Goal: Task Accomplishment & Management: Use online tool/utility

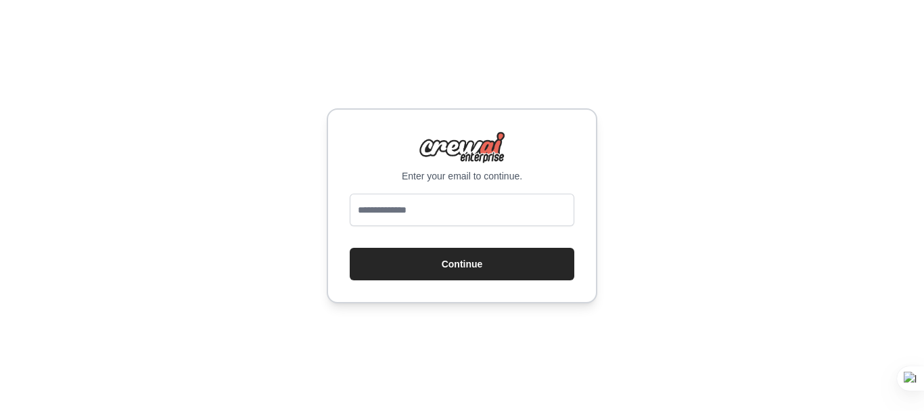
click at [453, 160] on img at bounding box center [462, 147] width 87 height 32
click at [451, 176] on p "Enter your email to continue." at bounding box center [462, 176] width 225 height 14
type input "**********"
click at [350, 248] on button "Continue" at bounding box center [462, 264] width 225 height 32
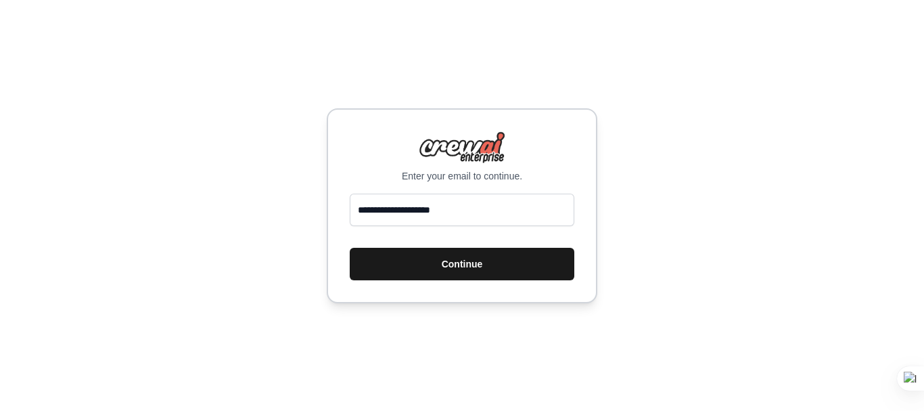
click at [495, 271] on button "Continue" at bounding box center [462, 264] width 225 height 32
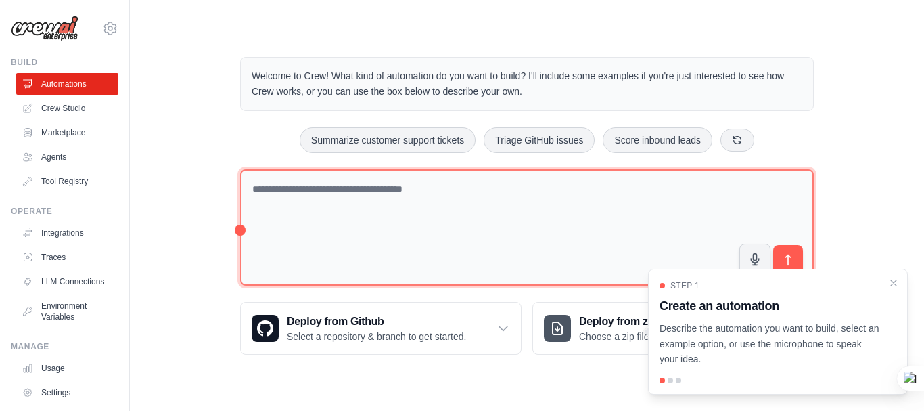
click at [552, 208] on textarea at bounding box center [527, 227] width 574 height 117
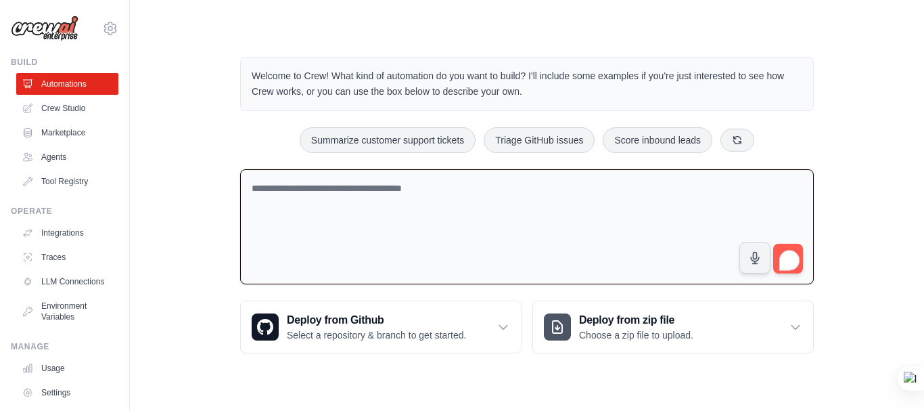
paste textarea "**********"
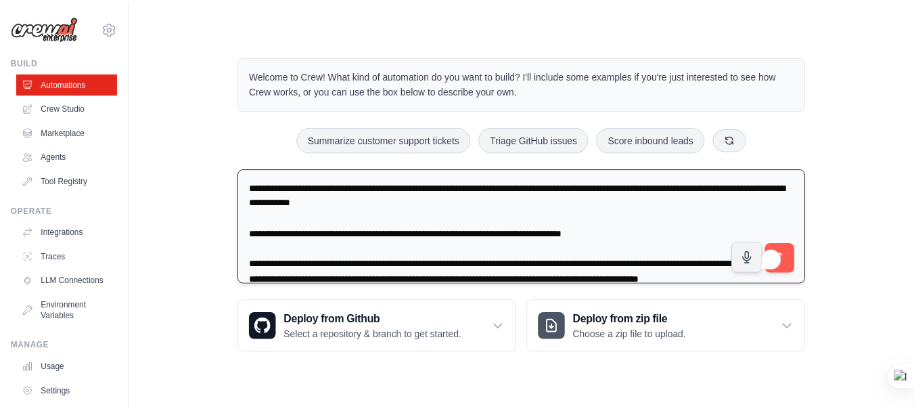
scroll to position [18, 0]
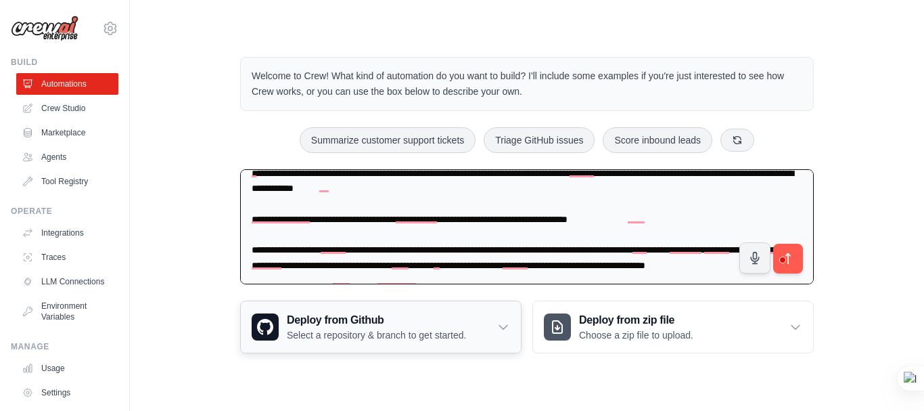
type textarea "**********"
click at [349, 342] on div "Deploy from Github Select a repository & branch to get started." at bounding box center [381, 326] width 280 height 51
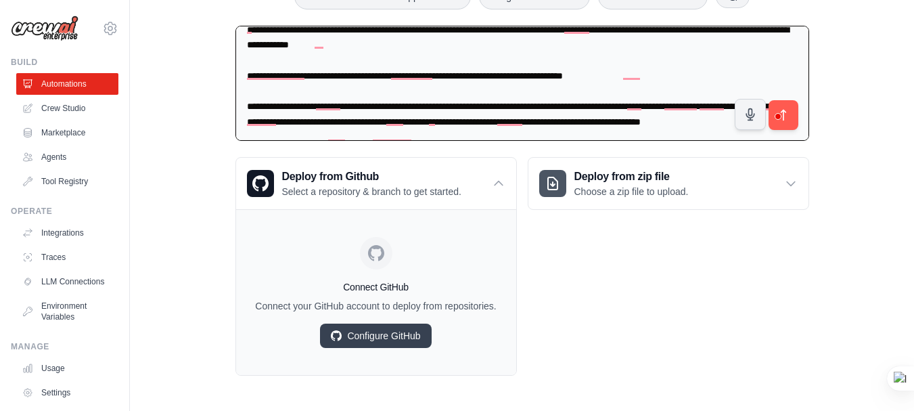
click at [622, 244] on div "Deploy from zip file Choose a zip file to upload. Upload a ZIP file containing …" at bounding box center [668, 266] width 281 height 219
click at [627, 185] on p "Choose a zip file to upload." at bounding box center [631, 192] width 114 height 14
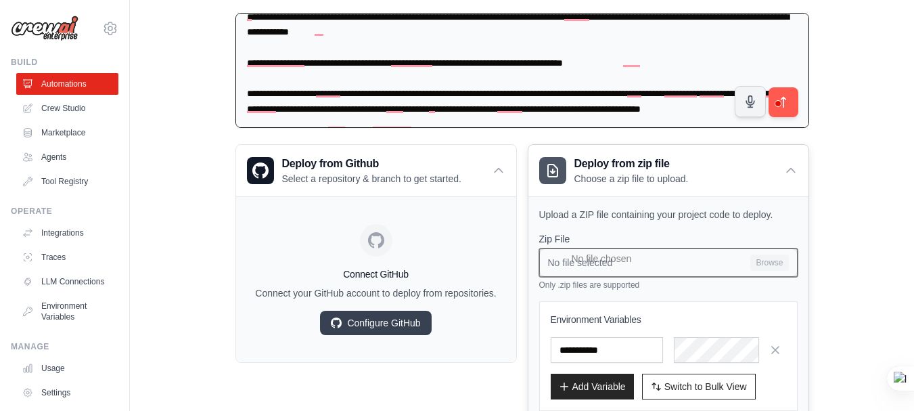
click at [618, 269] on input "No file selected Browse" at bounding box center [668, 262] width 258 height 28
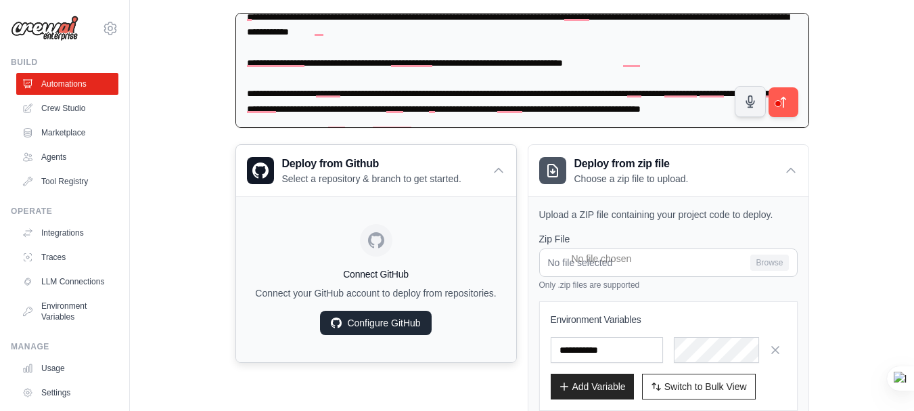
click at [394, 335] on link "Configure GitHub" at bounding box center [375, 323] width 111 height 24
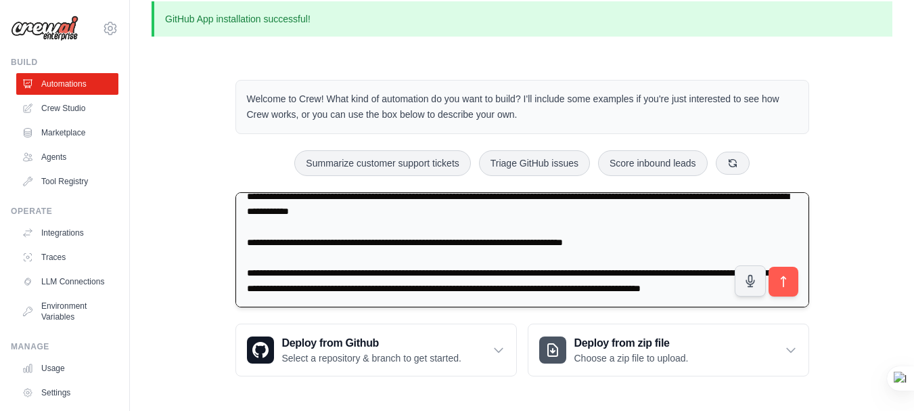
click at [592, 286] on textarea "**********" at bounding box center [522, 250] width 574 height 116
type textarea "**********"
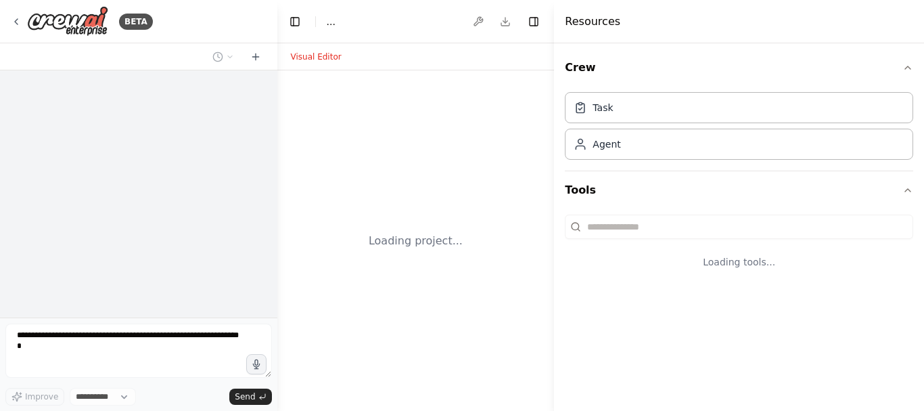
select select "****"
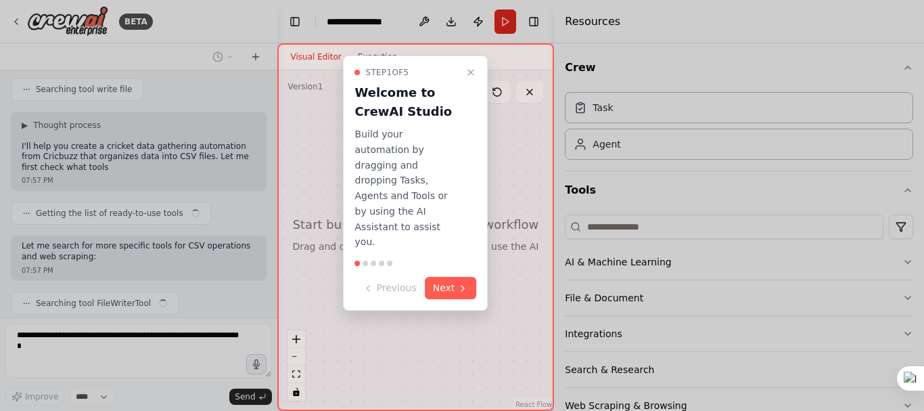
scroll to position [439, 0]
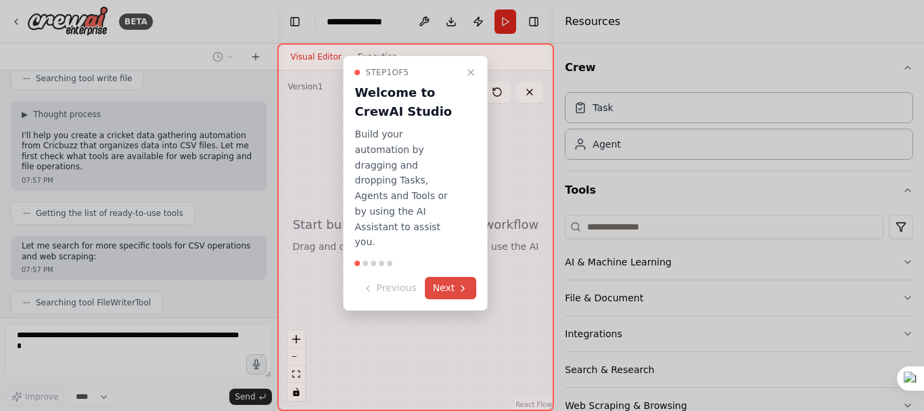
click at [451, 277] on button "Next" at bounding box center [451, 288] width 52 height 22
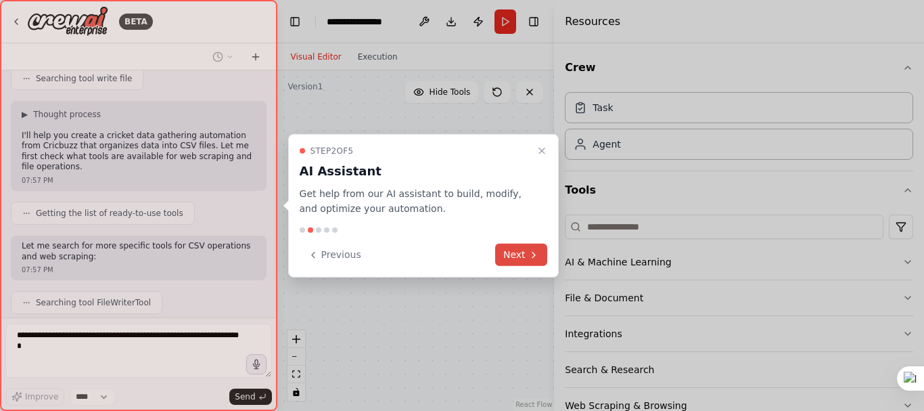
click at [524, 254] on button "Next" at bounding box center [521, 255] width 52 height 22
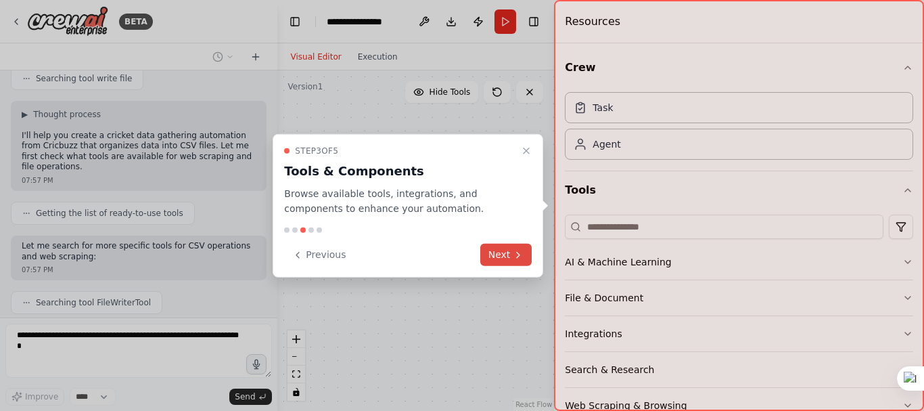
click at [515, 256] on icon at bounding box center [518, 254] width 11 height 11
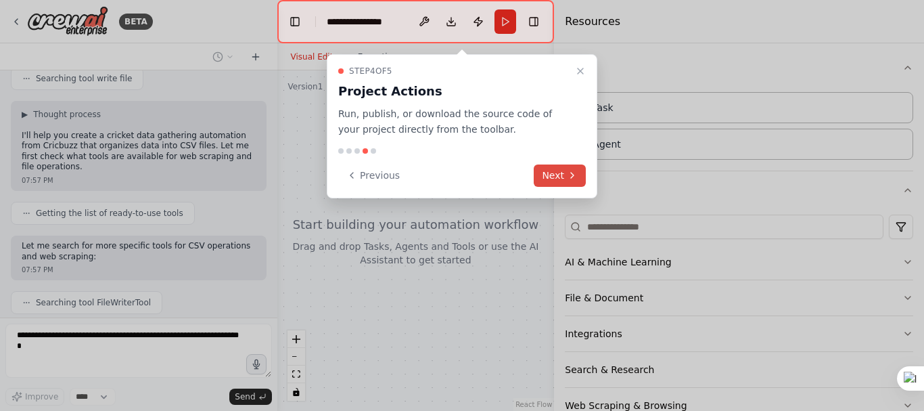
click at [558, 167] on button "Next" at bounding box center [560, 175] width 52 height 22
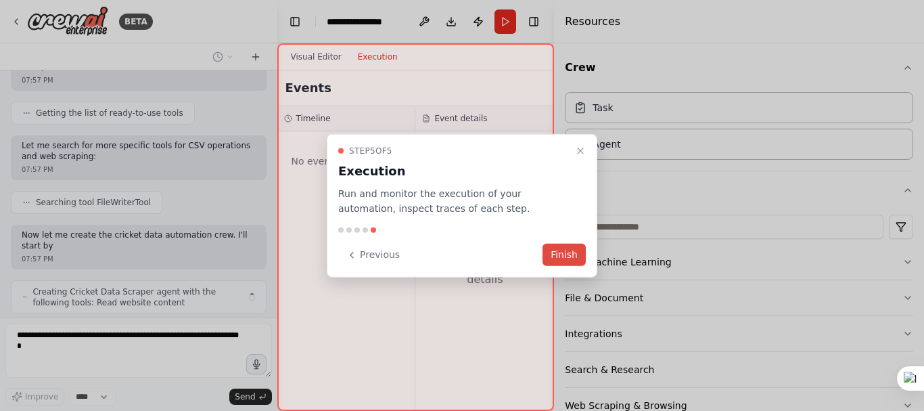
click at [557, 260] on button "Finish" at bounding box center [564, 255] width 43 height 22
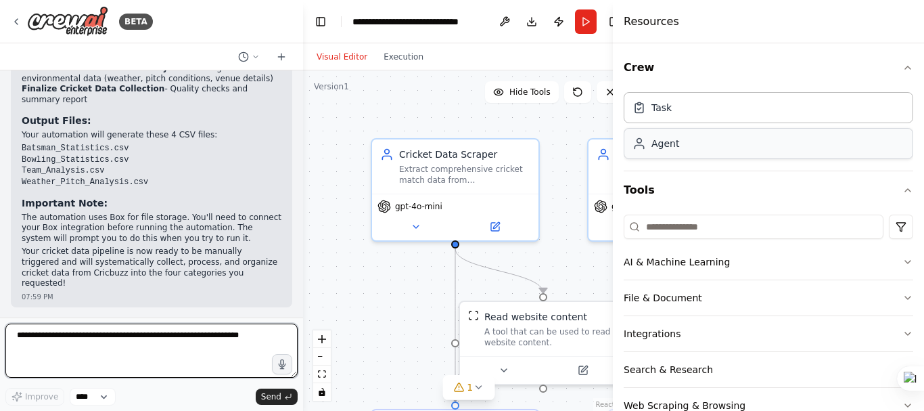
scroll to position [1766, 0]
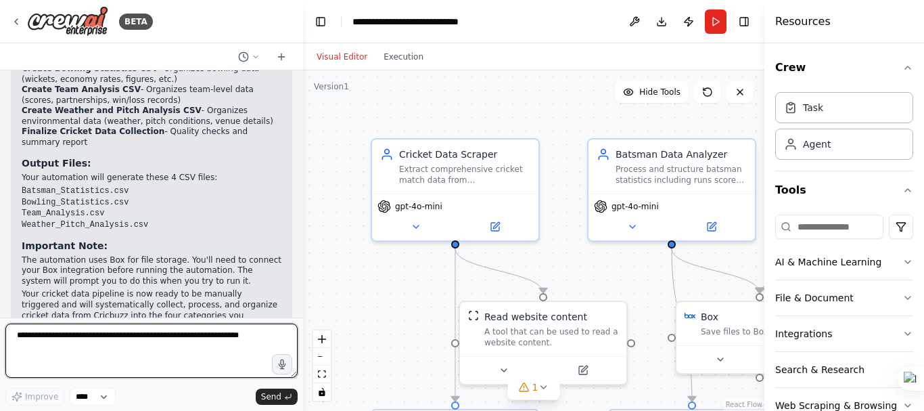
drag, startPoint x: 557, startPoint y: 116, endPoint x: 916, endPoint y: 202, distance: 369.5
click at [916, 202] on div "Resources Crew Task Agent Tools AI & Machine Learning File & Document Integrati…" at bounding box center [844, 205] width 160 height 411
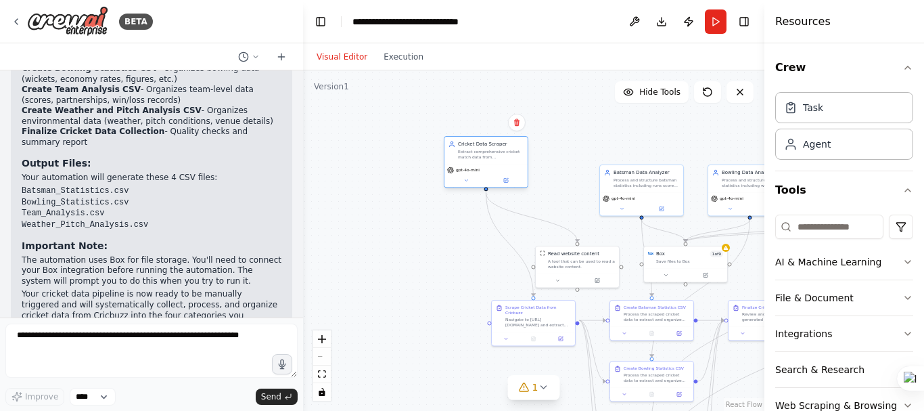
drag, startPoint x: 526, startPoint y: 202, endPoint x: 481, endPoint y: 174, distance: 52.9
click at [481, 174] on div "gpt-4o-mini" at bounding box center [485, 176] width 83 height 24
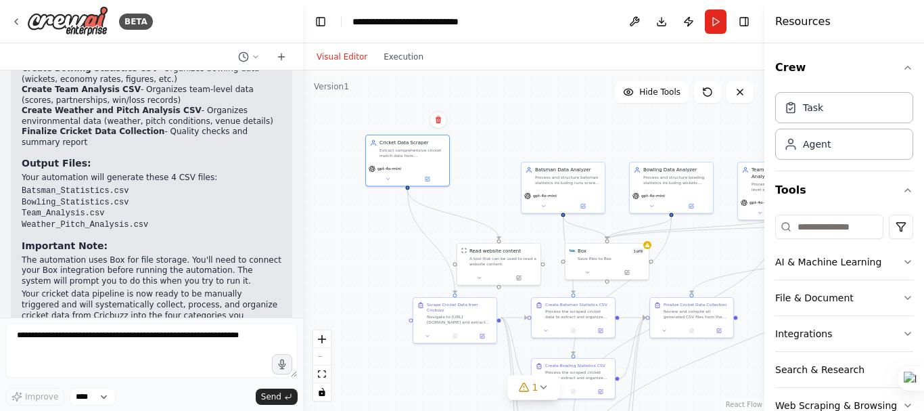
drag, startPoint x: 488, startPoint y: 252, endPoint x: 410, endPoint y: 249, distance: 78.5
click at [410, 249] on div ".deletable-edge-delete-btn { width: 20px; height: 20px; border: 0px solid #ffff…" at bounding box center [533, 240] width 461 height 340
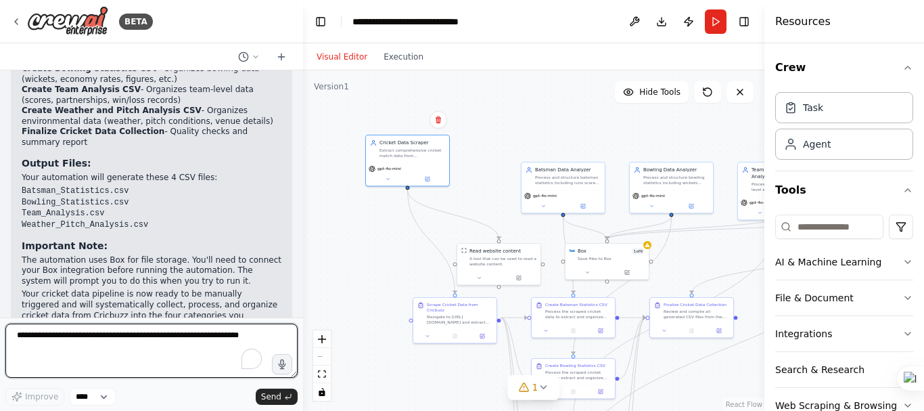
click at [210, 343] on textarea "To enrich screen reader interactions, please activate Accessibility in Grammarl…" at bounding box center [151, 350] width 292 height 54
type textarea "**********"
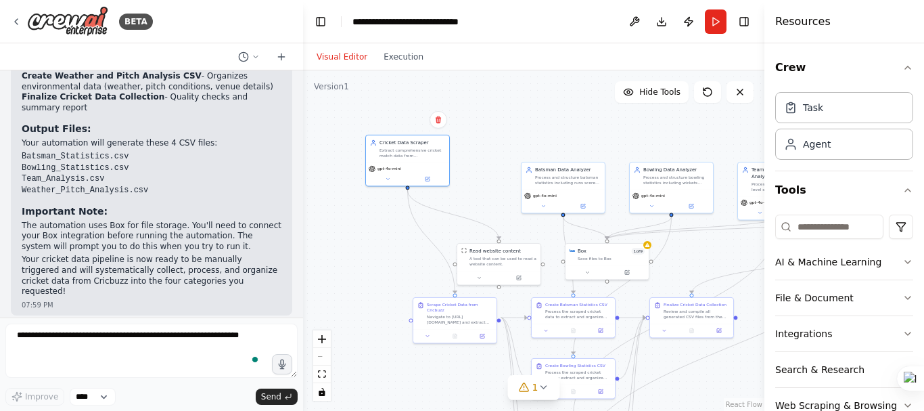
scroll to position [1846, 0]
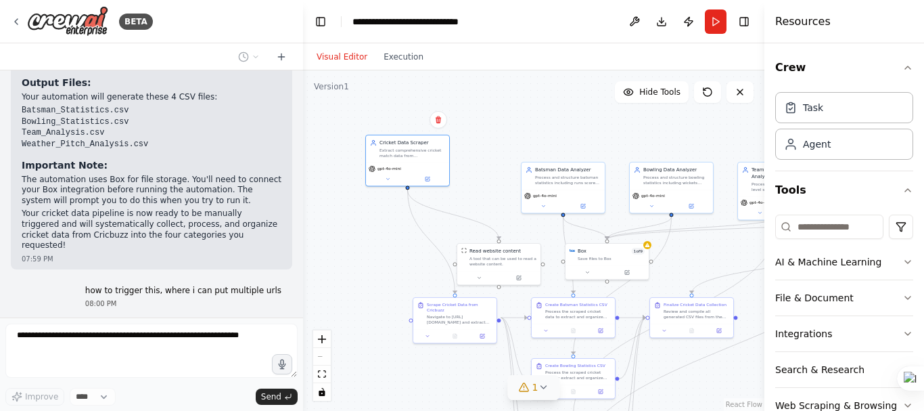
click at [528, 389] on icon at bounding box center [524, 387] width 11 height 11
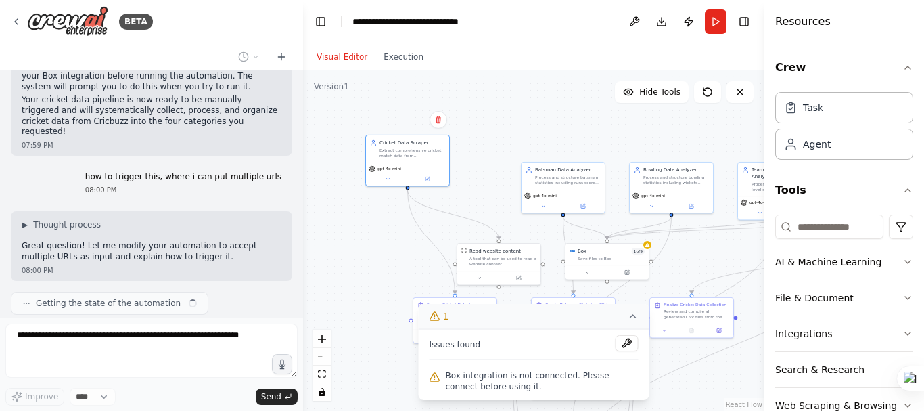
scroll to position [1973, 0]
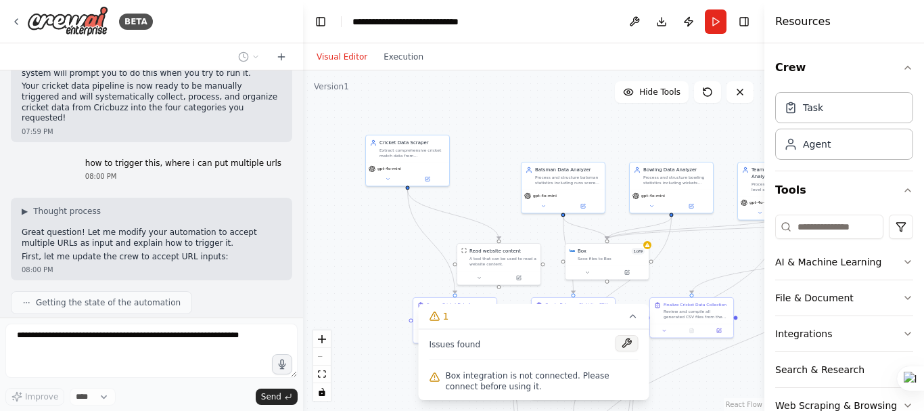
click at [620, 341] on button at bounding box center [627, 343] width 23 height 16
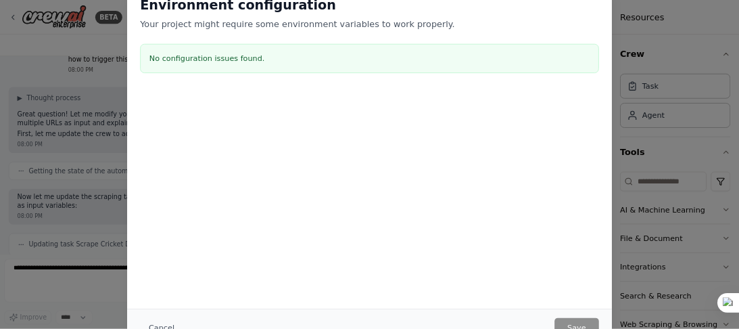
scroll to position [2147, 0]
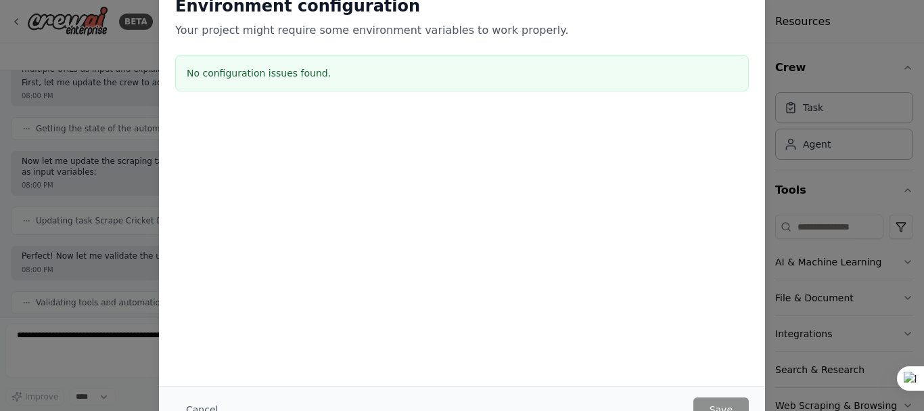
click at [795, 62] on div "Environment configuration Your project might require some environment variables…" at bounding box center [462, 205] width 924 height 411
click at [850, 74] on div "Environment configuration Your project might require some environment variables…" at bounding box center [462, 205] width 924 height 411
click at [139, 104] on div "Environment configuration Your project might require some environment variables…" at bounding box center [462, 205] width 924 height 411
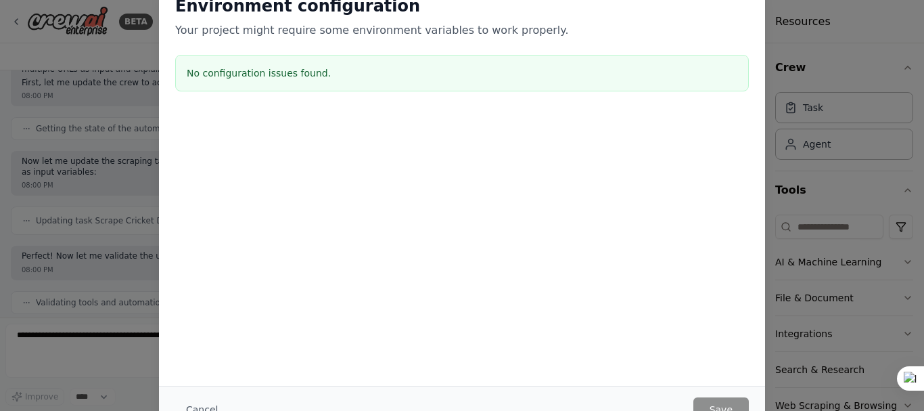
click at [275, 81] on div "No configuration issues found." at bounding box center [462, 73] width 574 height 37
click at [795, 79] on div "Environment configuration Your project might require some environment variables…" at bounding box center [462, 205] width 924 height 411
click at [117, 182] on div "Environment configuration Your project might require some environment variables…" at bounding box center [462, 205] width 924 height 411
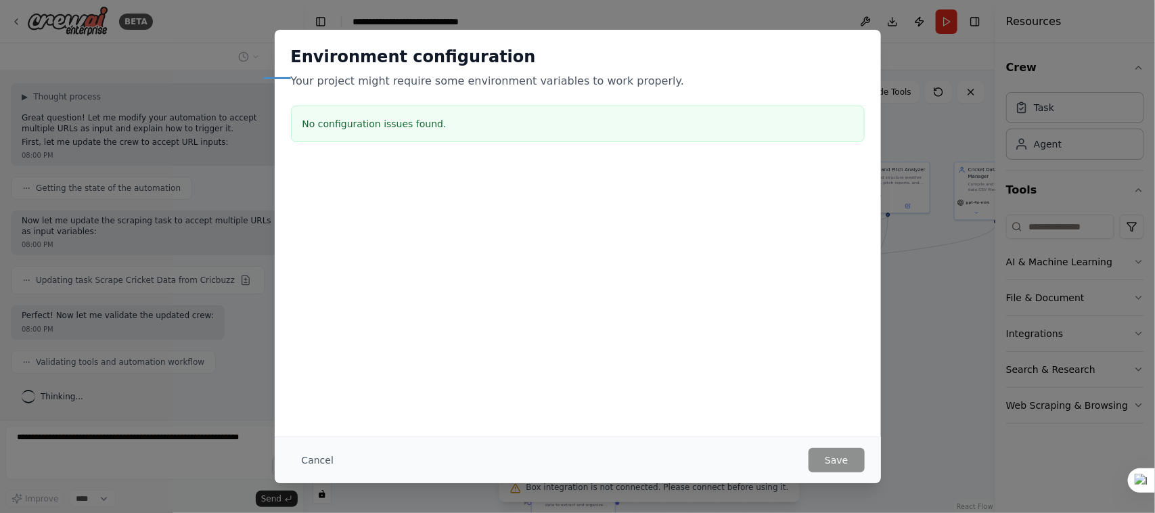
scroll to position [2062, 0]
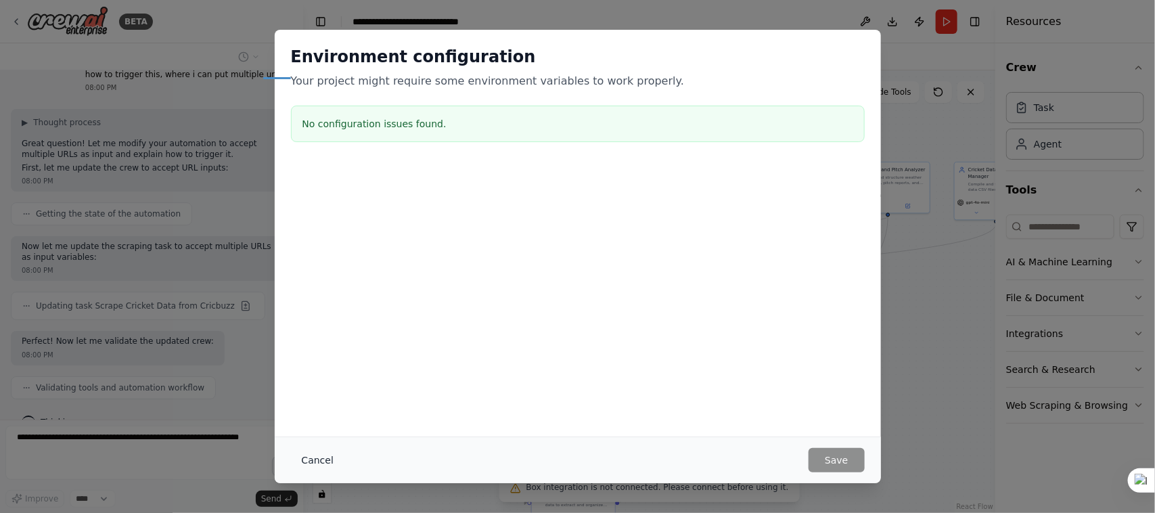
click at [306, 410] on button "Cancel" at bounding box center [317, 460] width 53 height 24
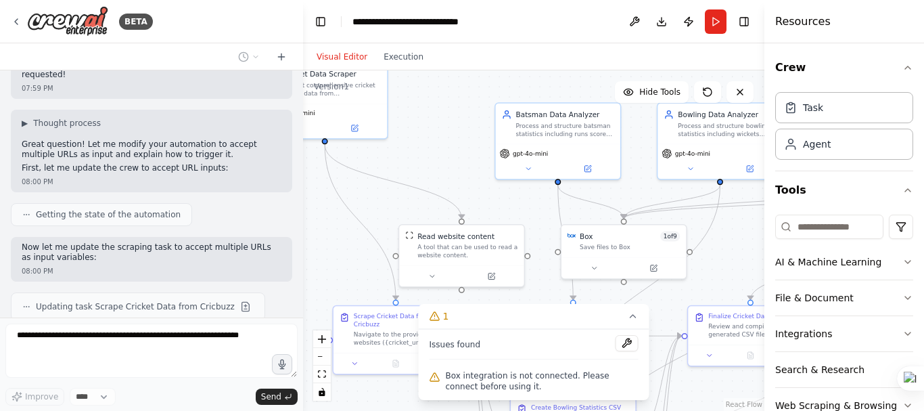
scroll to position [1837, 0]
click at [327, 356] on button "zoom out" at bounding box center [322, 357] width 18 height 18
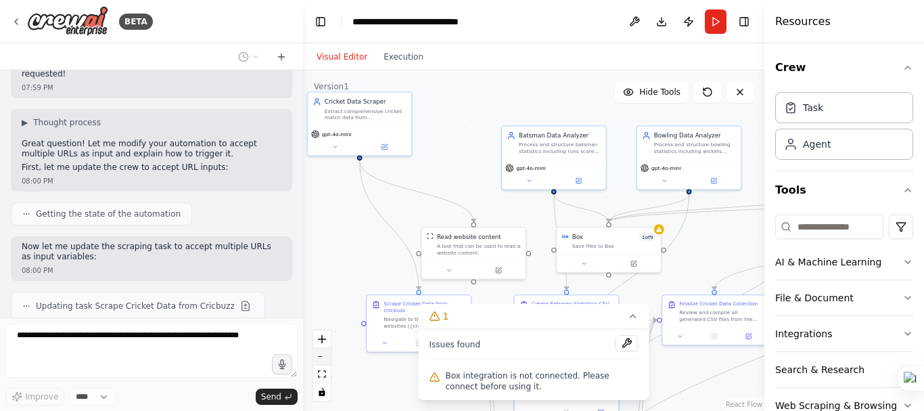
click at [327, 356] on button "zoom out" at bounding box center [322, 357] width 18 height 18
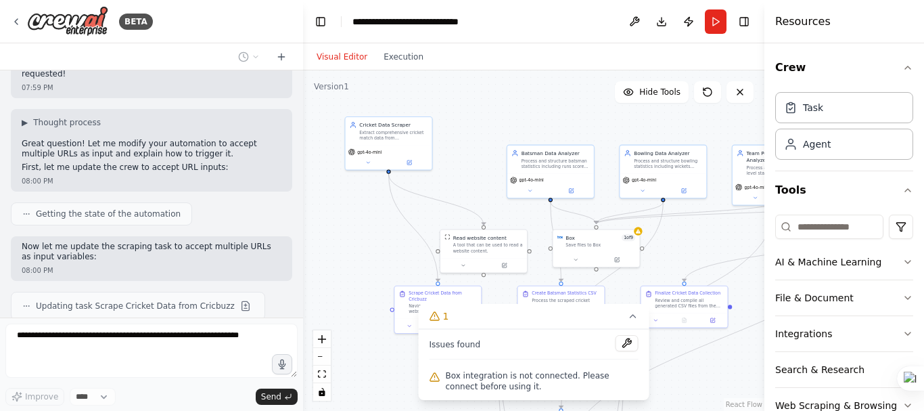
scroll to position [1922, 0]
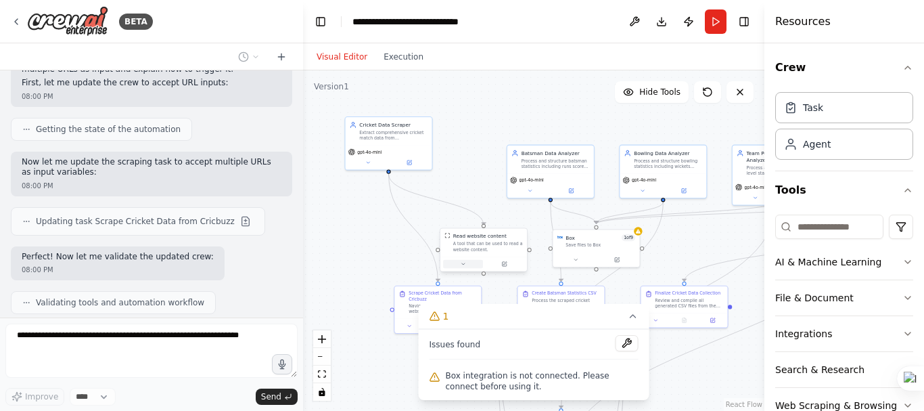
click at [465, 268] on button at bounding box center [463, 264] width 40 height 8
click at [664, 337] on div ".deletable-edge-delete-btn { width: 20px; height: 20px; border: 0px solid #ffff…" at bounding box center [533, 240] width 461 height 340
click at [681, 355] on div ".deletable-edge-delete-btn { width: 20px; height: 20px; border: 0px solid #ffff…" at bounding box center [533, 240] width 461 height 340
click at [699, 380] on div ".deletable-edge-delete-btn { width: 20px; height: 20px; border: 0px solid #ffff…" at bounding box center [533, 240] width 461 height 340
click at [624, 242] on div "Save files to Box" at bounding box center [596, 243] width 67 height 5
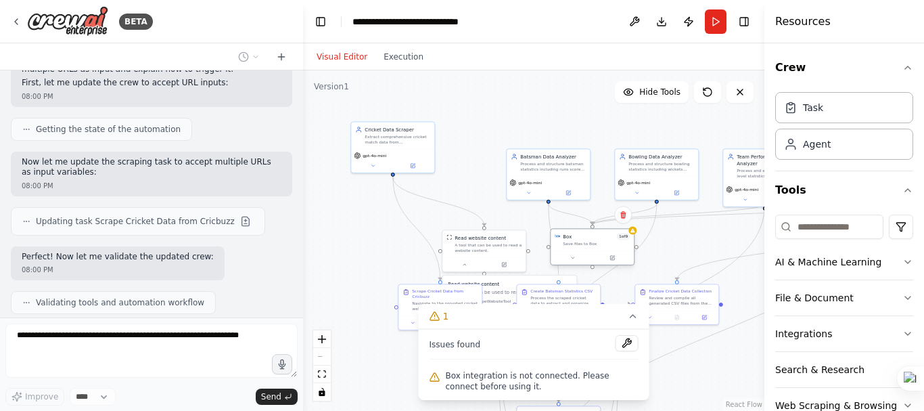
click at [576, 262] on div at bounding box center [592, 257] width 83 height 14
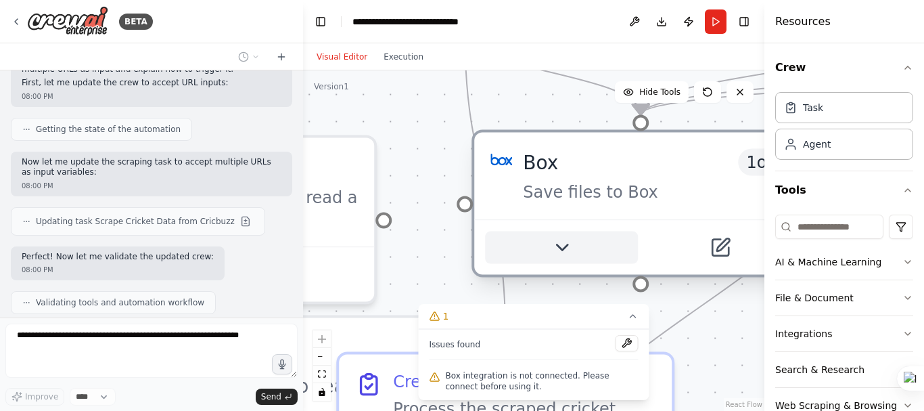
click at [576, 261] on button at bounding box center [561, 247] width 153 height 32
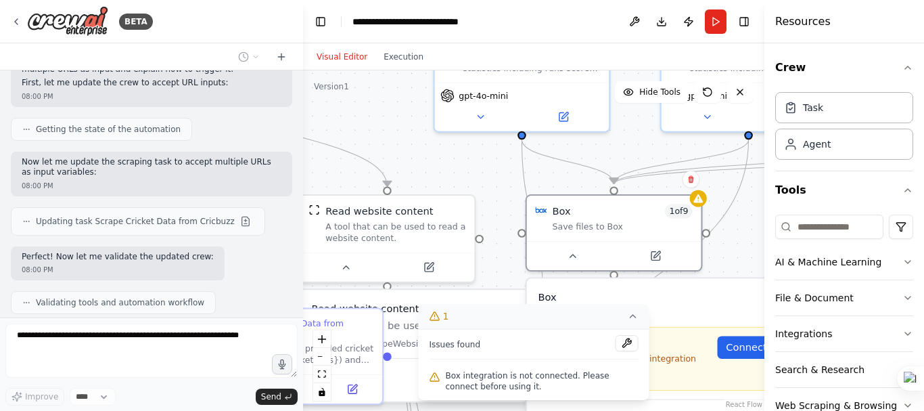
click at [630, 312] on icon at bounding box center [633, 316] width 11 height 11
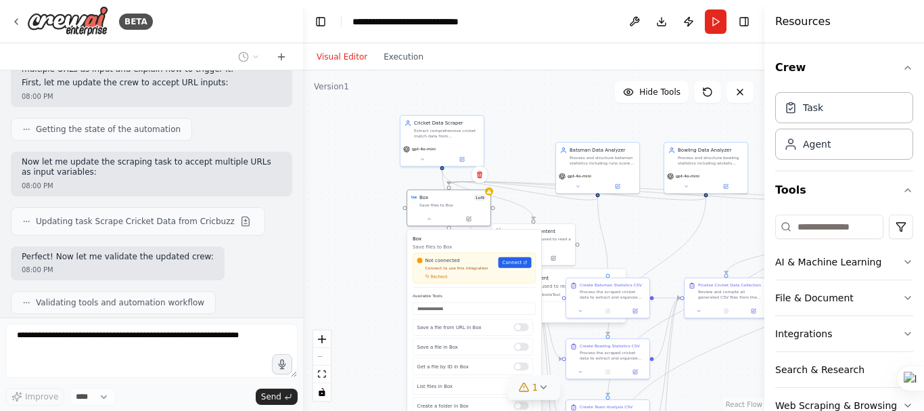
drag, startPoint x: 661, startPoint y: 279, endPoint x: 468, endPoint y: 246, distance: 195.6
click at [468, 246] on p "Save files to Box" at bounding box center [474, 246] width 123 height 7
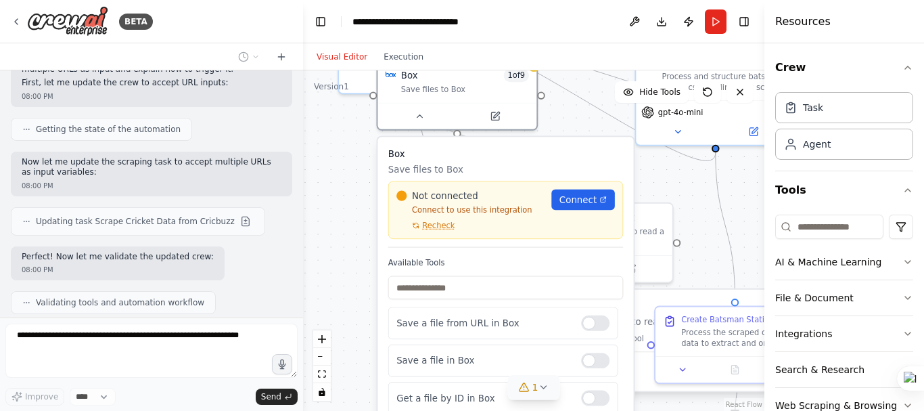
drag, startPoint x: 468, startPoint y: 246, endPoint x: 489, endPoint y: 168, distance: 80.6
click at [489, 168] on p "Save files to Box" at bounding box center [505, 168] width 235 height 13
click at [577, 206] on span "Connect" at bounding box center [577, 199] width 37 height 13
click at [423, 289] on input "text" at bounding box center [505, 287] width 235 height 23
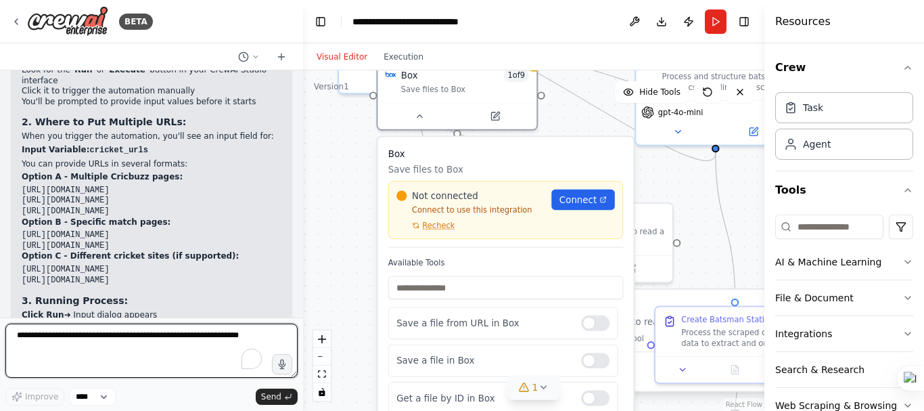
scroll to position [3965, 0]
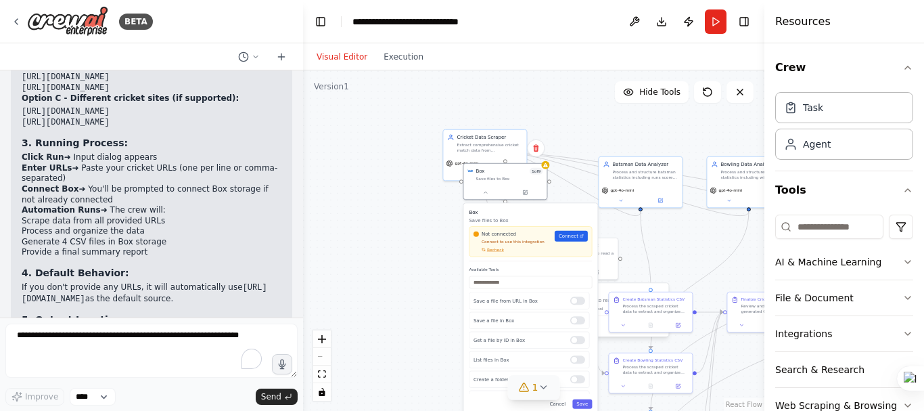
click at [402, 231] on div ".deletable-edge-delete-btn { width: 20px; height: 20px; border: 0px solid #ffff…" at bounding box center [533, 240] width 461 height 340
click at [386, 173] on div ".deletable-edge-delete-btn { width: 20px; height: 20px; border: 0px solid #ffff…" at bounding box center [533, 240] width 461 height 340
click at [571, 242] on div "Not connected Connect to use this integration Recheck Connect" at bounding box center [531, 242] width 114 height 22
click at [565, 237] on span "Connect" at bounding box center [568, 236] width 20 height 7
click at [709, 92] on icon at bounding box center [707, 92] width 11 height 11
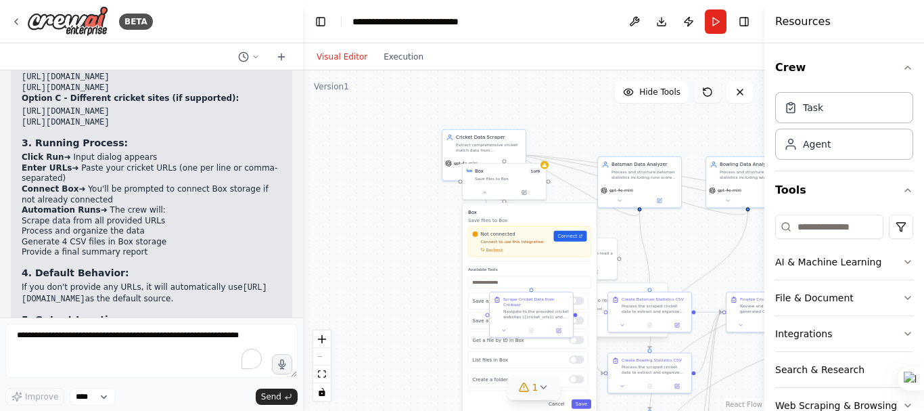
click at [706, 98] on button at bounding box center [707, 92] width 27 height 22
click at [548, 391] on button "1" at bounding box center [534, 387] width 52 height 25
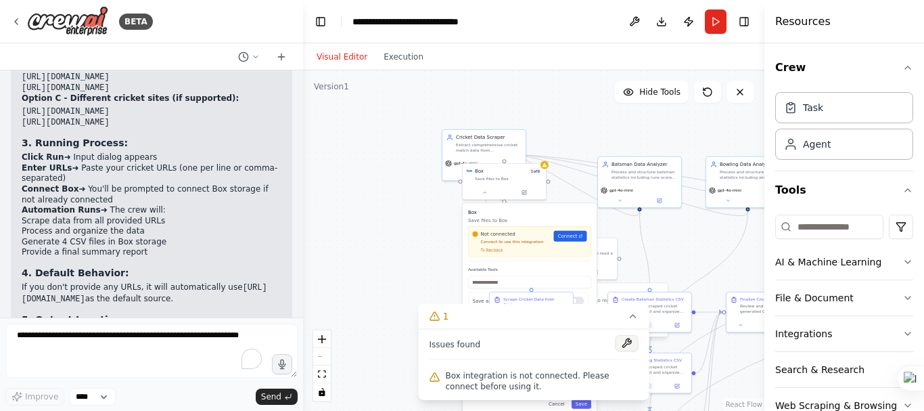
click at [629, 341] on button at bounding box center [627, 343] width 23 height 16
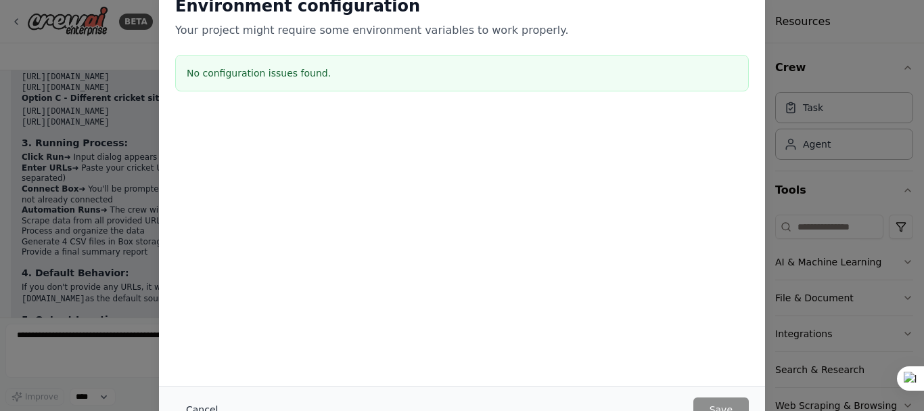
click at [200, 408] on button "Cancel" at bounding box center [201, 409] width 53 height 24
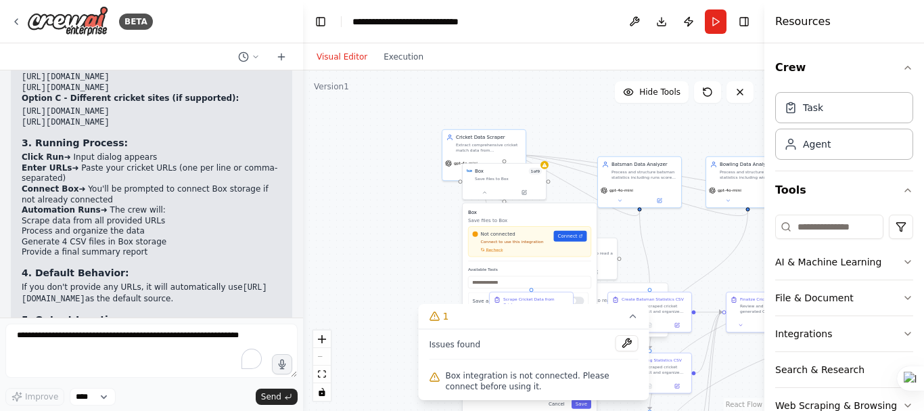
click at [520, 269] on label "Available Tools" at bounding box center [529, 269] width 123 height 5
click at [436, 276] on div ".deletable-edge-delete-btn { width: 20px; height: 20px; border: 0px solid #ffff…" at bounding box center [533, 240] width 461 height 340
click at [499, 258] on div "Box Save files to Box Not connected Connect to use this integration Recheck Con…" at bounding box center [529, 234] width 123 height 53
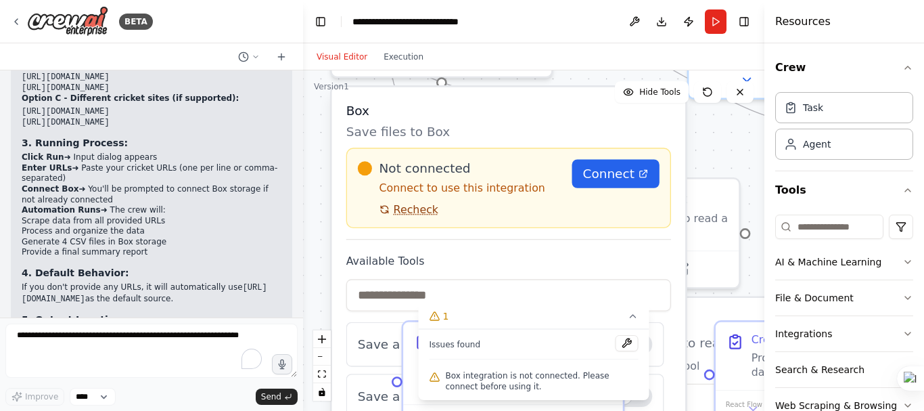
click at [409, 215] on span "Recheck" at bounding box center [416, 209] width 45 height 14
click at [419, 214] on span "Recheck" at bounding box center [416, 209] width 45 height 14
click at [417, 213] on span "Recheck" at bounding box center [416, 209] width 45 height 14
click at [608, 179] on span "Connect" at bounding box center [608, 173] width 51 height 18
click at [415, 216] on span "Recheck" at bounding box center [416, 209] width 45 height 14
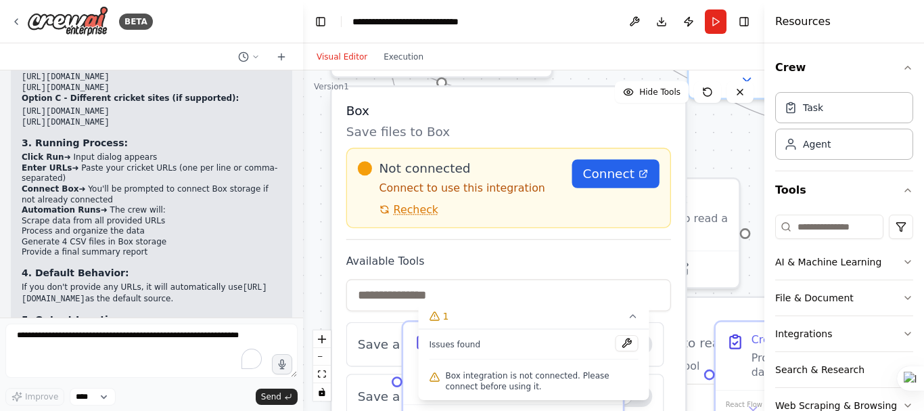
click at [415, 216] on span "Recheck" at bounding box center [416, 209] width 45 height 14
click at [415, 214] on span "Recheck" at bounding box center [416, 209] width 45 height 14
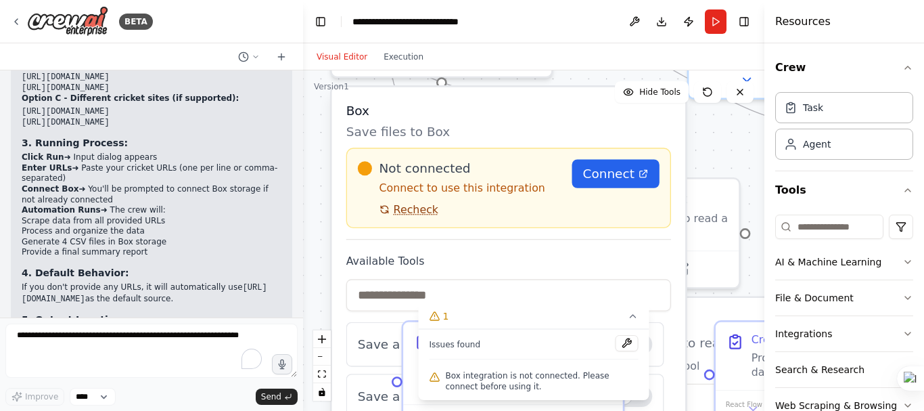
click at [417, 212] on span "Recheck" at bounding box center [416, 209] width 45 height 14
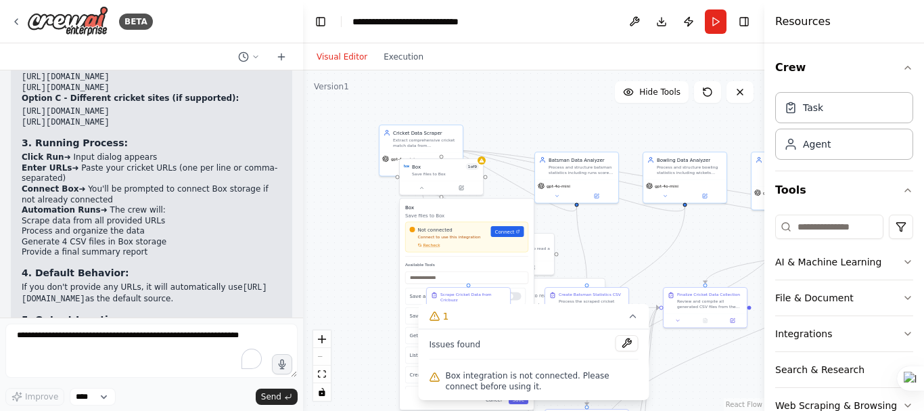
click at [460, 112] on div ".deletable-edge-delete-btn { width: 20px; height: 20px; border: 0px solid #ffff…" at bounding box center [533, 240] width 461 height 340
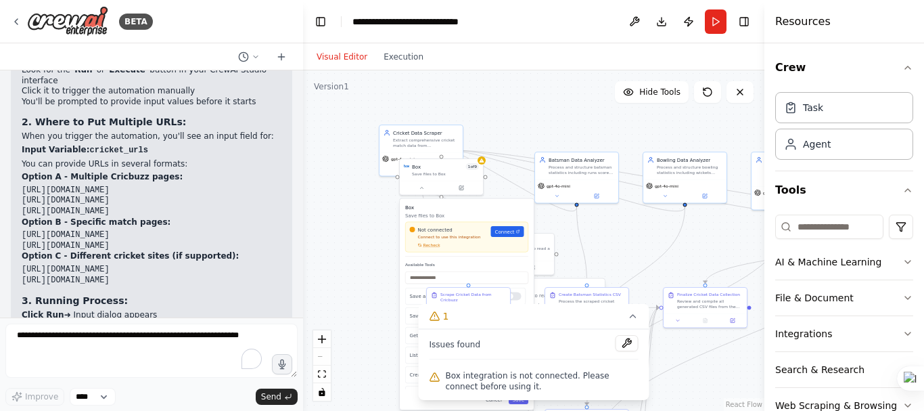
scroll to position [3649, 0]
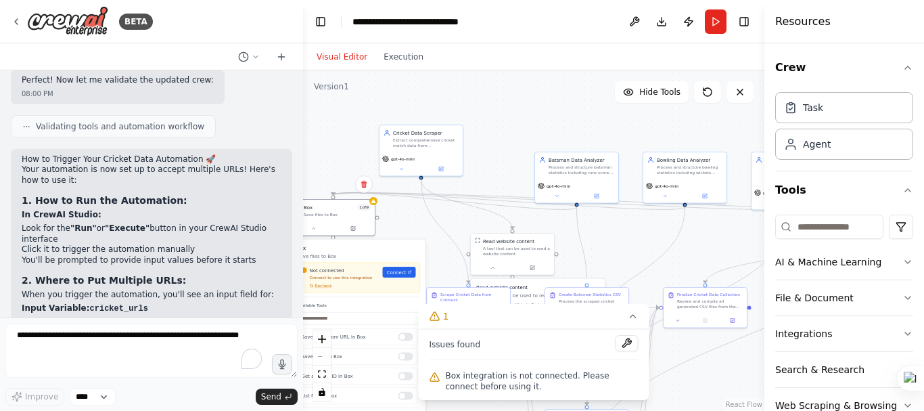
drag, startPoint x: 472, startPoint y: 211, endPoint x: 360, endPoint y: 248, distance: 117.7
click at [360, 248] on div "Box Save files to Box Not connected Connect to use this integration Recheck Con…" at bounding box center [358, 271] width 123 height 53
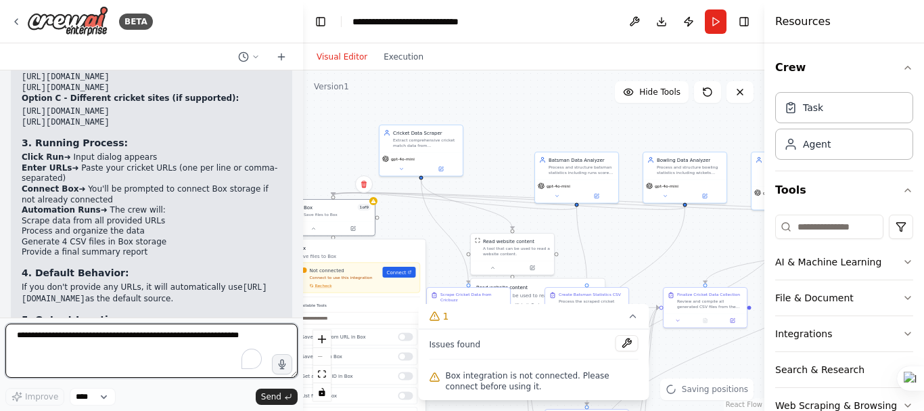
click at [120, 342] on textarea "To enrich screen reader interactions, please activate Accessibility in Grammarl…" at bounding box center [151, 350] width 292 height 54
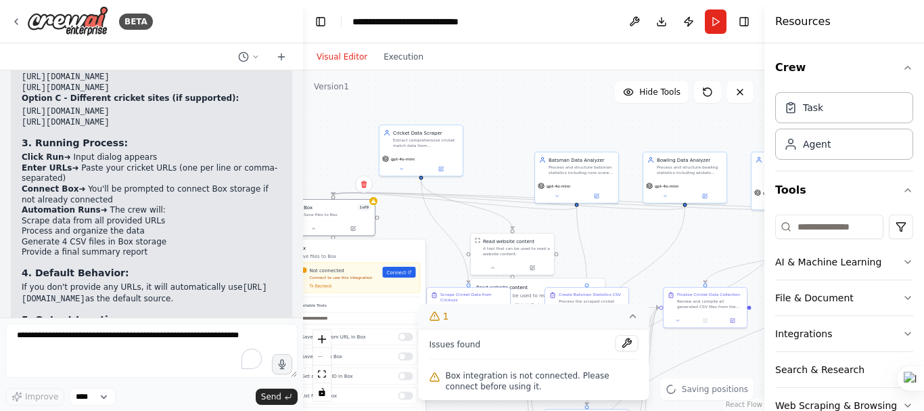
click at [628, 319] on icon at bounding box center [633, 316] width 11 height 11
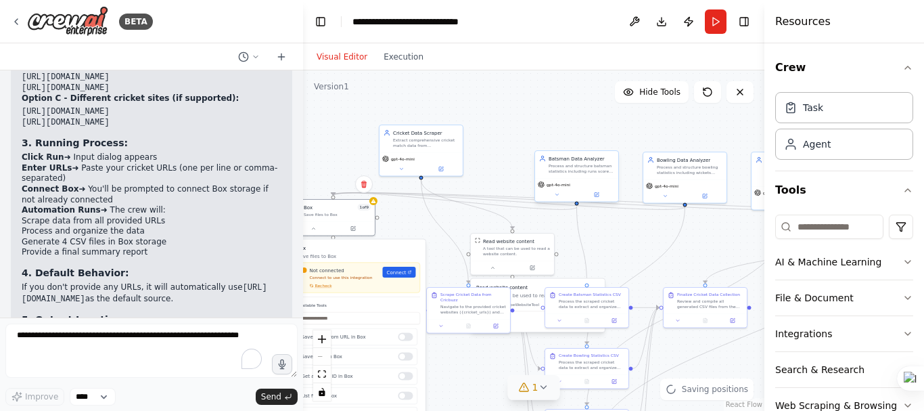
drag, startPoint x: 659, startPoint y: 269, endPoint x: 453, endPoint y: 133, distance: 246.6
click at [555, 242] on div ".deletable-edge-delete-btn { width: 20px; height: 20px; border: 0px solid #ffff…" at bounding box center [533, 240] width 461 height 340
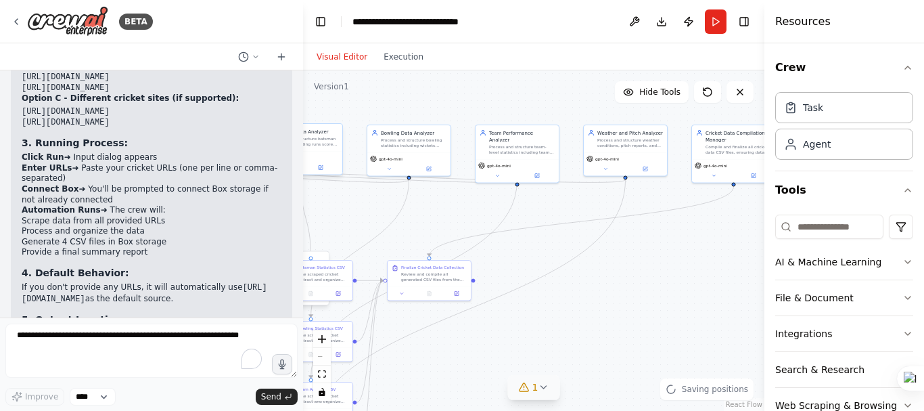
click at [453, 133] on div ".deletable-edge-delete-btn { width: 20px; height: 20px; border: 0px solid #ffff…" at bounding box center [533, 240] width 461 height 340
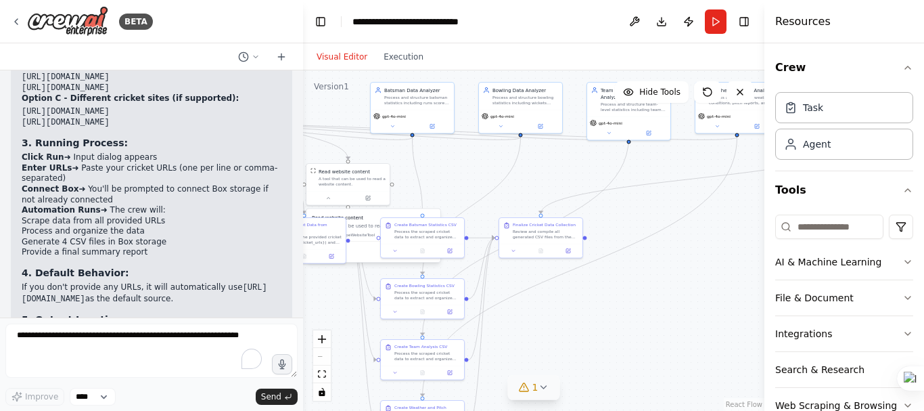
drag, startPoint x: 608, startPoint y: 292, endPoint x: 720, endPoint y: 250, distance: 119.5
click at [720, 250] on div ".deletable-edge-delete-btn { width: 20px; height: 20px; border: 0px solid #ffff…" at bounding box center [533, 240] width 461 height 340
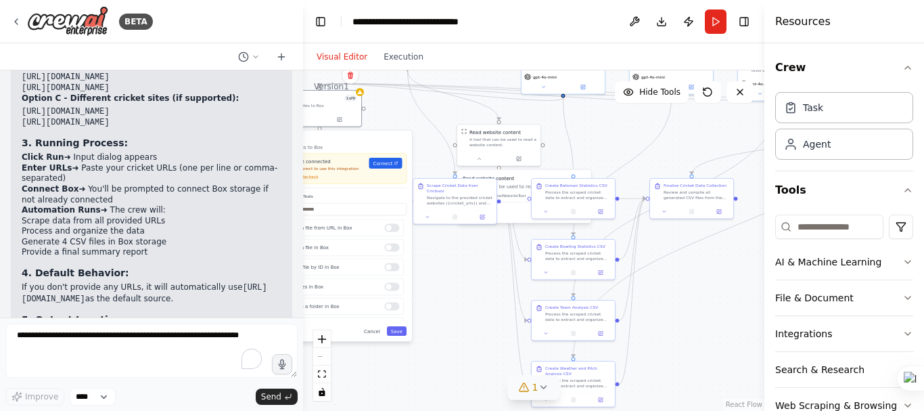
drag, startPoint x: 591, startPoint y: 317, endPoint x: 741, endPoint y: 278, distance: 155.9
click at [741, 278] on div ".deletable-edge-delete-btn { width: 20px; height: 20px; border: 0px solid #ffff…" at bounding box center [533, 240] width 461 height 340
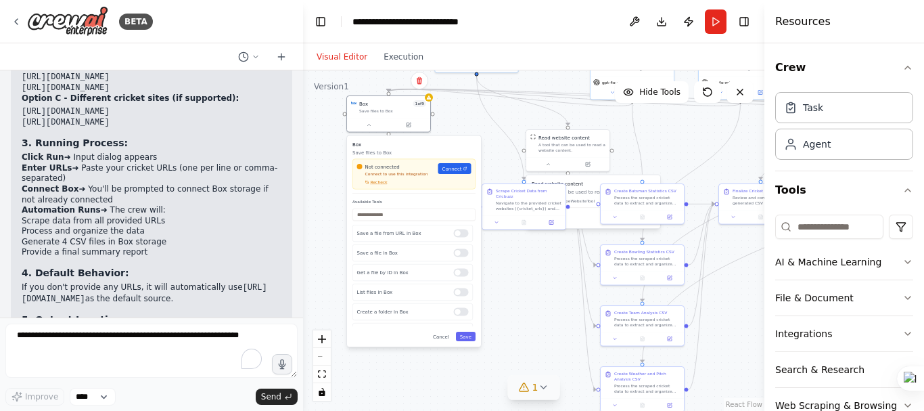
drag, startPoint x: 536, startPoint y: 298, endPoint x: 545, endPoint y: 300, distance: 9.7
click at [545, 300] on div ".deletable-edge-delete-btn { width: 20px; height: 20px; border: 0px solid #ffff…" at bounding box center [533, 240] width 461 height 340
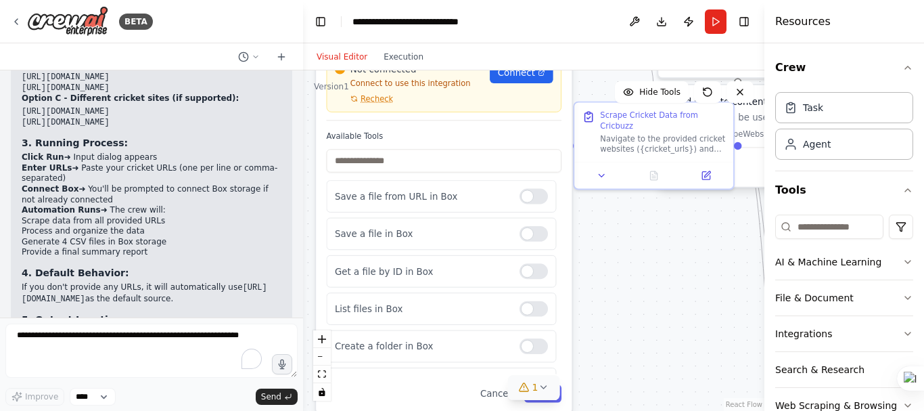
drag, startPoint x: 531, startPoint y: 270, endPoint x: 672, endPoint y: 267, distance: 140.8
click at [672, 267] on div ".deletable-edge-delete-btn { width: 20px; height: 20px; border: 0px solid #ffff…" at bounding box center [533, 240] width 461 height 340
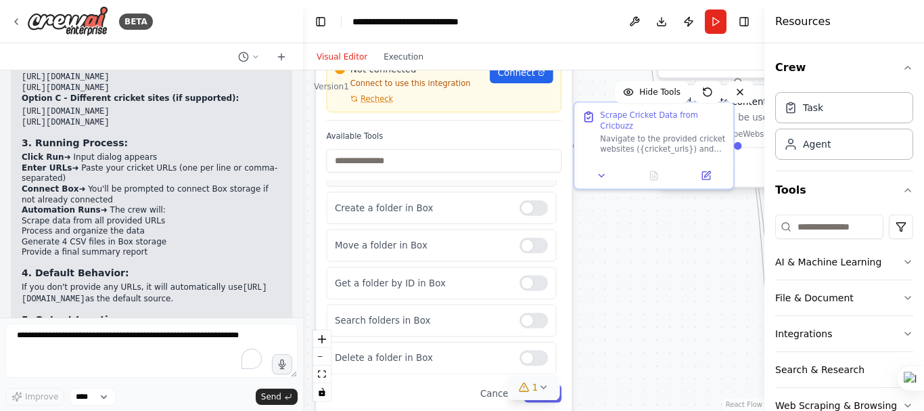
scroll to position [0, 0]
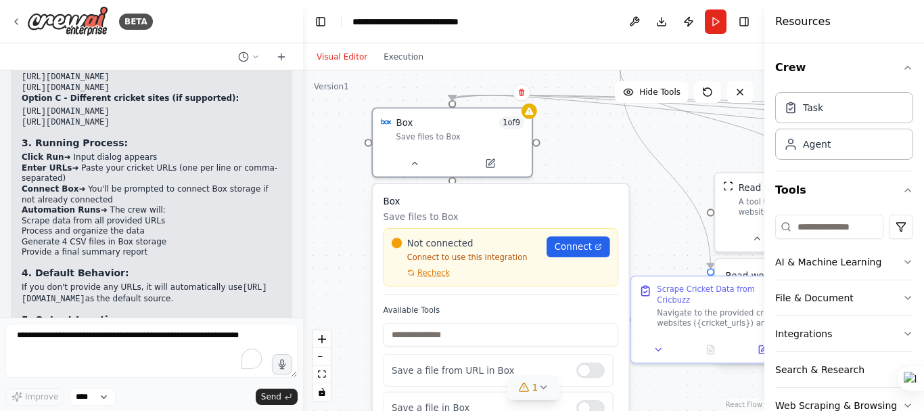
drag, startPoint x: 639, startPoint y: 244, endPoint x: 696, endPoint y: 418, distance: 182.9
click at [696, 410] on html "BETA i want to create an automation for cricket data gathering and historical d…" at bounding box center [462, 205] width 924 height 411
click at [413, 161] on icon at bounding box center [414, 161] width 10 height 10
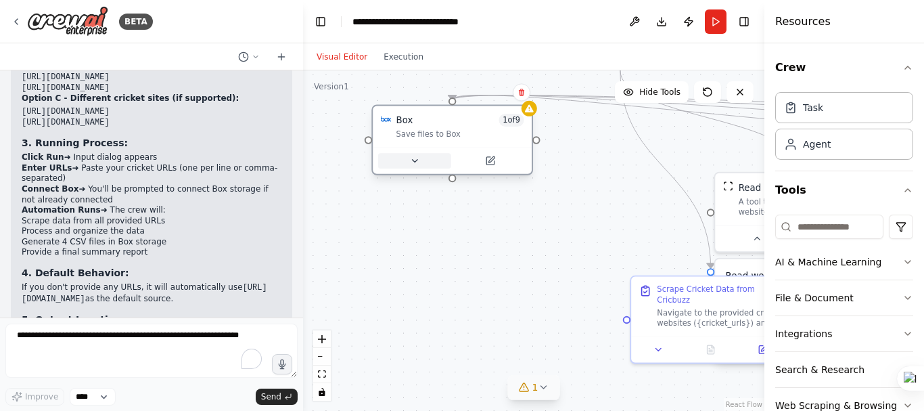
click at [413, 161] on icon at bounding box center [414, 161] width 10 height 10
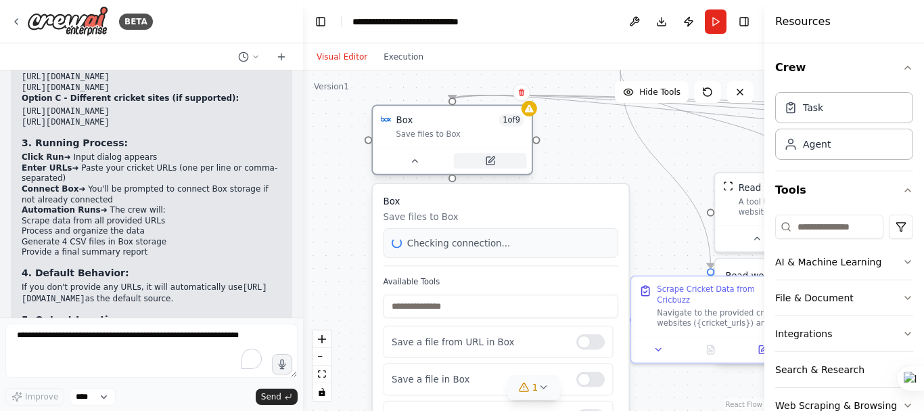
click at [492, 161] on icon at bounding box center [489, 160] width 7 height 7
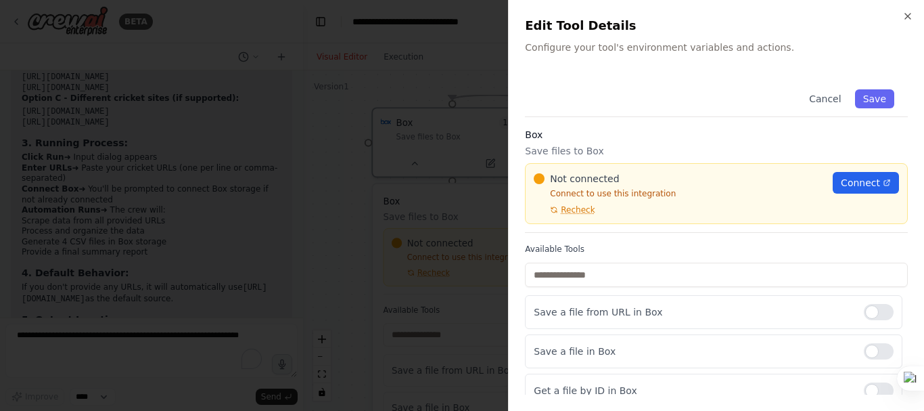
click at [442, 68] on div at bounding box center [462, 205] width 924 height 411
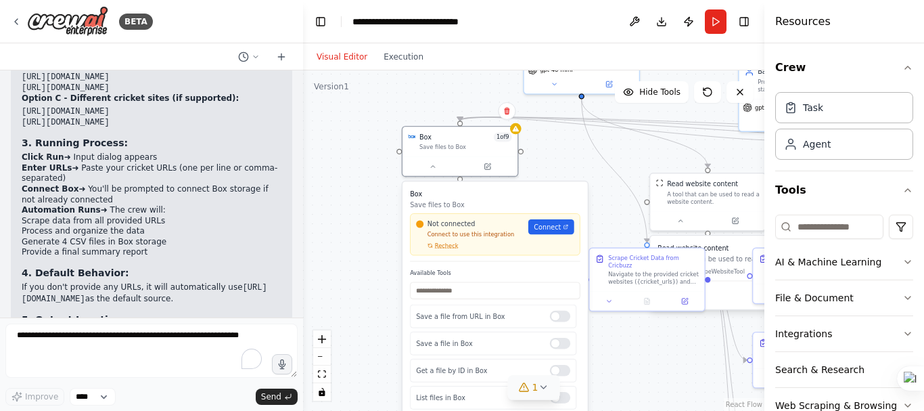
click at [524, 300] on div "Available Tools Save a file from URL in Box Save a file in Box Get a file by ID…" at bounding box center [495, 357] width 170 height 176
click at [505, 285] on input "text" at bounding box center [495, 290] width 170 height 17
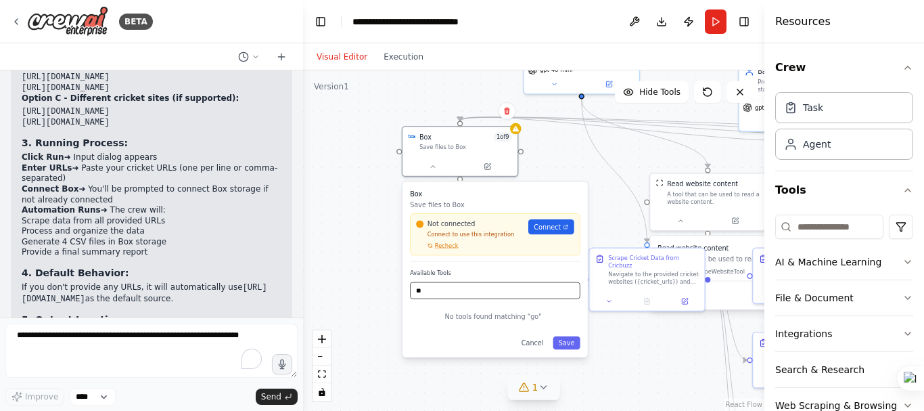
type input "*"
click at [441, 250] on div "Not connected Connect to use this integration Recheck Connect" at bounding box center [495, 234] width 170 height 42
click at [442, 247] on span "Recheck" at bounding box center [447, 245] width 24 height 7
click at [451, 295] on input "*****" at bounding box center [495, 290] width 170 height 17
type input "*"
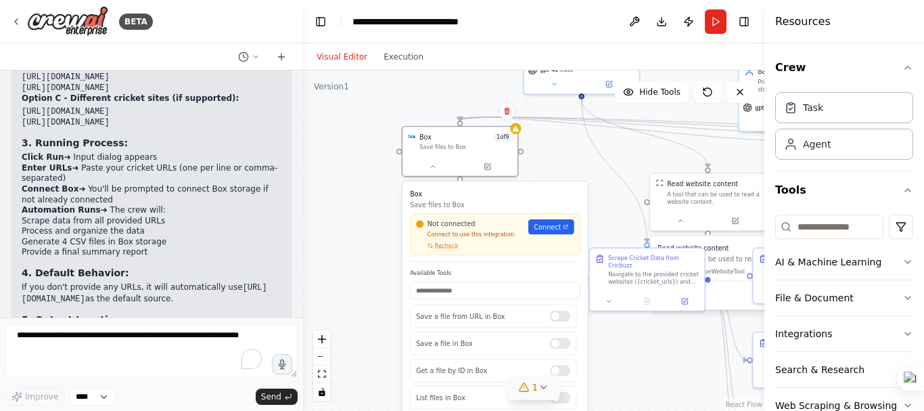
click at [313, 173] on div ".deletable-edge-delete-btn { width: 20px; height: 20px; border: 0px solid #ffff…" at bounding box center [533, 240] width 461 height 340
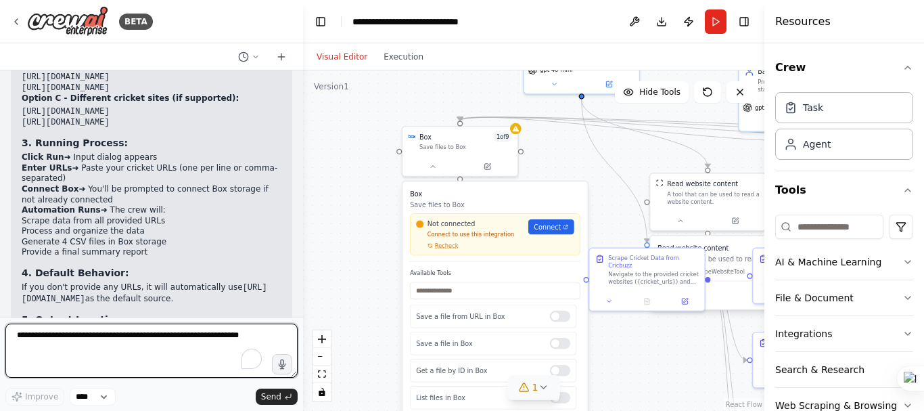
click at [189, 340] on textarea "To enrich screen reader interactions, please activate Accessibility in Grammarl…" at bounding box center [151, 350] width 292 height 54
type textarea "**********"
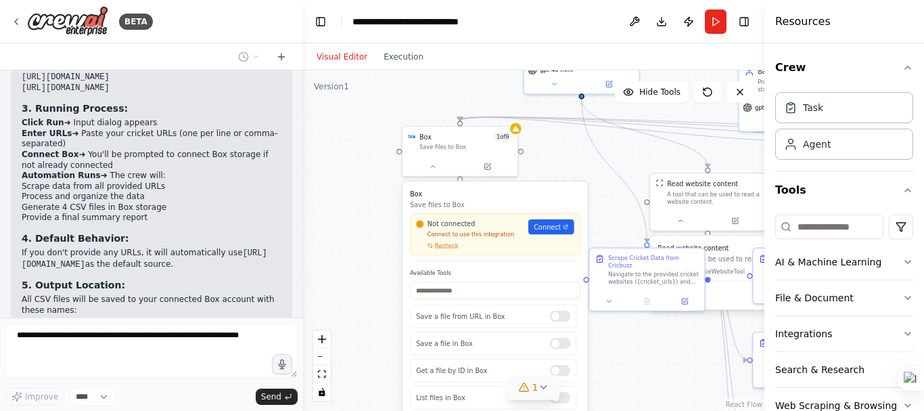
scroll to position [4045, 0]
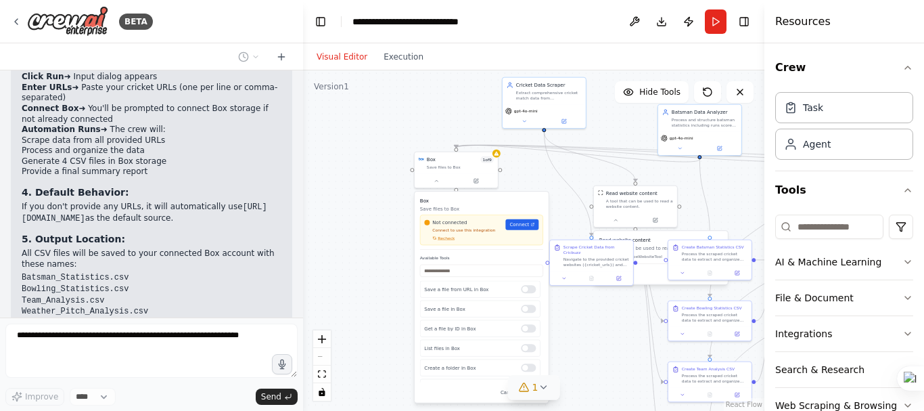
click at [541, 166] on div ".deletable-edge-delete-btn { width: 20px; height: 20px; border: 0px solid #ffff…" at bounding box center [533, 240] width 461 height 340
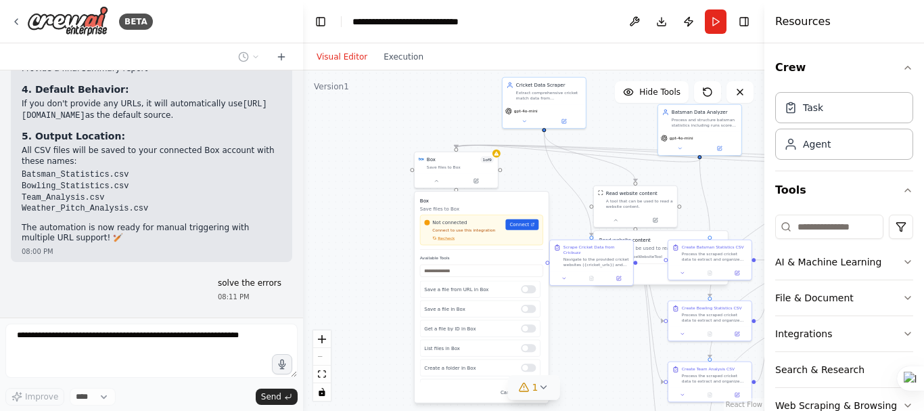
click at [541, 388] on icon at bounding box center [543, 387] width 11 height 11
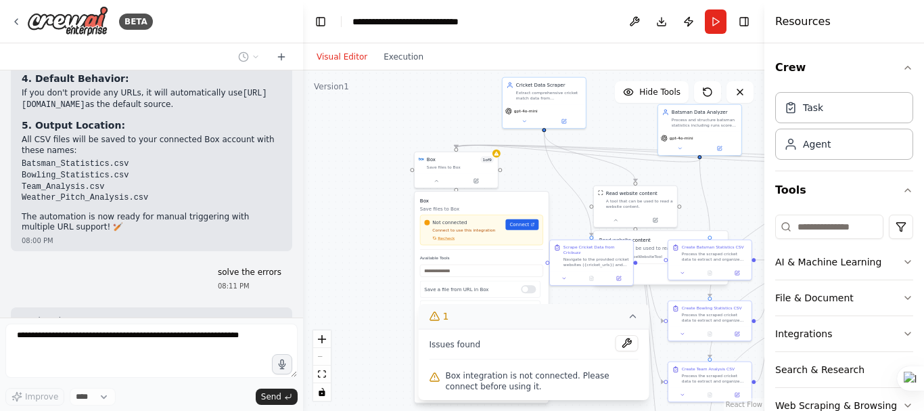
click at [634, 321] on icon at bounding box center [633, 316] width 11 height 11
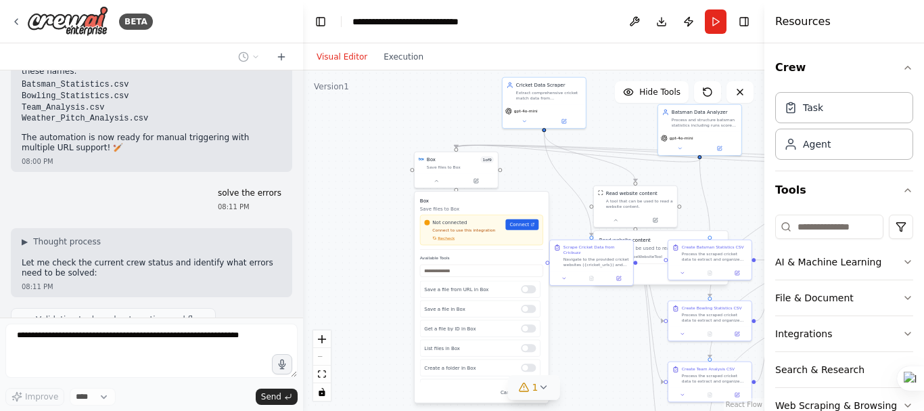
scroll to position [4248, 0]
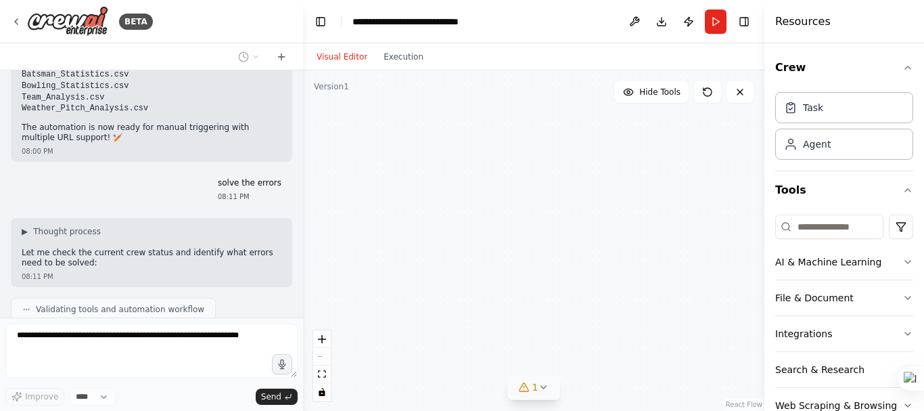
click at [427, 181] on button at bounding box center [436, 179] width 39 height 8
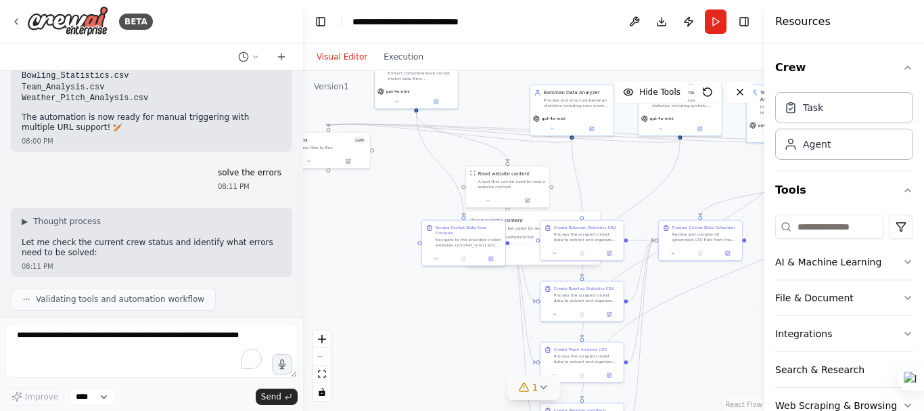
drag, startPoint x: 558, startPoint y: 342, endPoint x: 430, endPoint y: 322, distance: 129.4
click at [430, 322] on div ".deletable-edge-delete-btn { width: 20px; height: 20px; border: 0px solid #ffff…" at bounding box center [533, 240] width 461 height 340
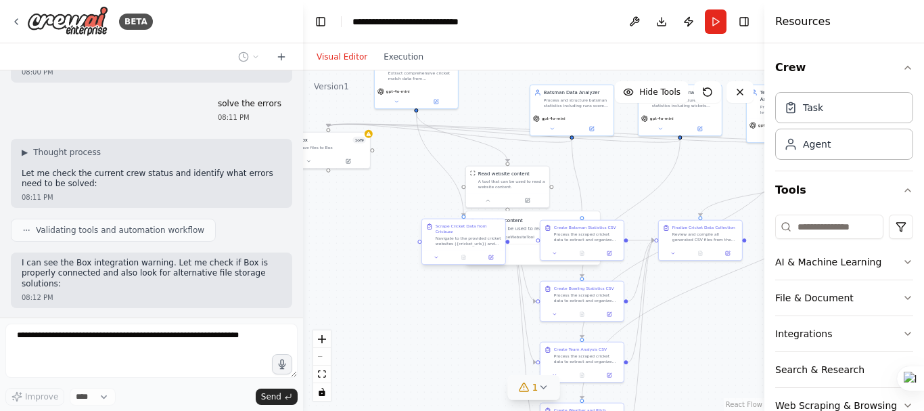
scroll to position [4337, 0]
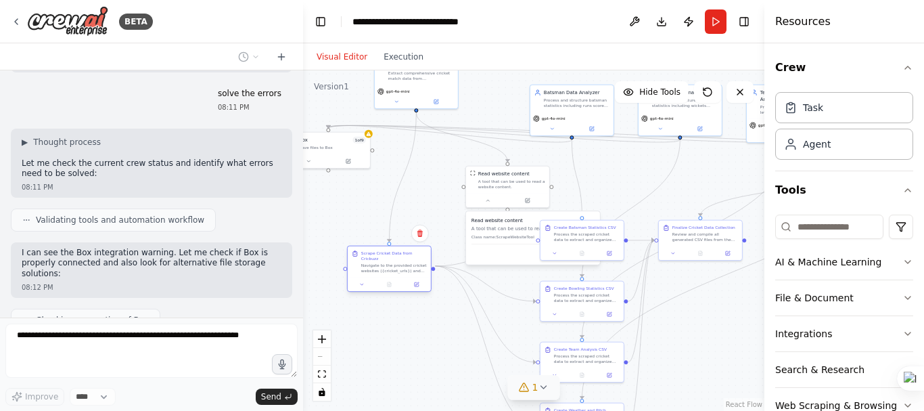
drag, startPoint x: 461, startPoint y: 235, endPoint x: 381, endPoint y: 265, distance: 85.6
click at [381, 265] on div "Navigate to the provided cricket websites ({cricket_urls}) and extract comprehe…" at bounding box center [394, 267] width 66 height 11
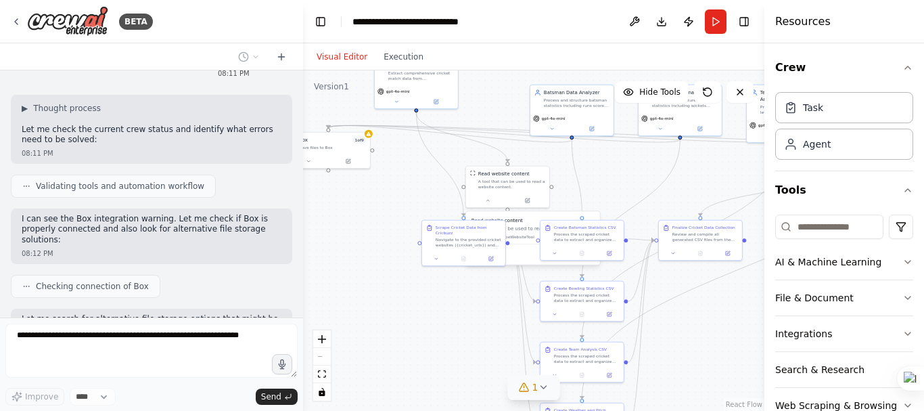
click at [441, 315] on div ".deletable-edge-delete-btn { width: 20px; height: 20px; border: 0px solid #ffff…" at bounding box center [533, 240] width 461 height 340
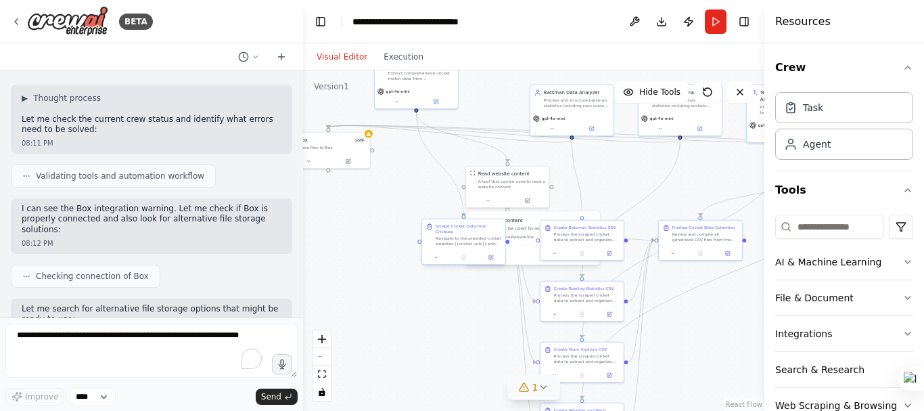
scroll to position [4450, 0]
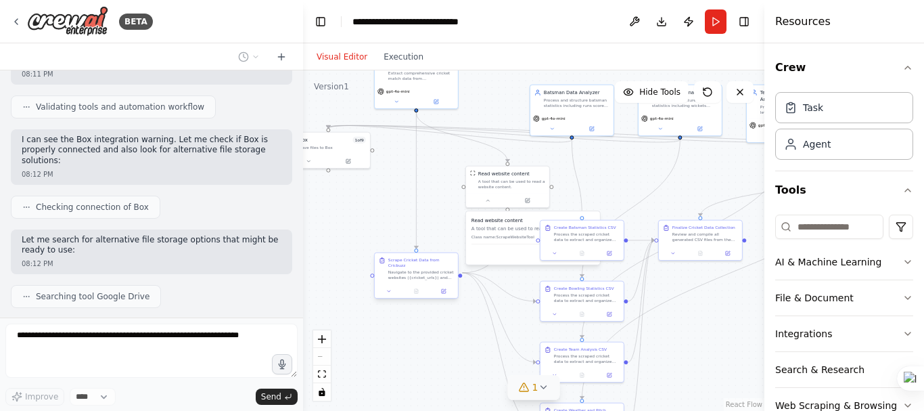
drag, startPoint x: 473, startPoint y: 231, endPoint x: 420, endPoint y: 263, distance: 62.0
click at [420, 269] on div "Navigate to the provided cricket websites ({cricket_urls}) and extract comprehe…" at bounding box center [421, 274] width 66 height 11
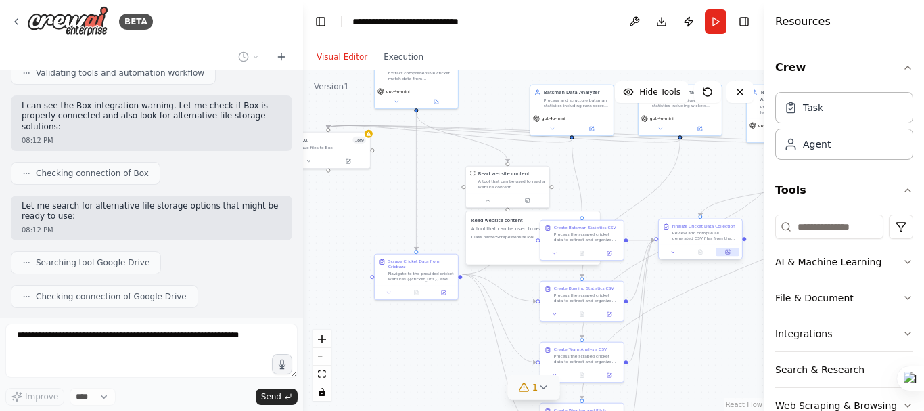
scroll to position [4518, 0]
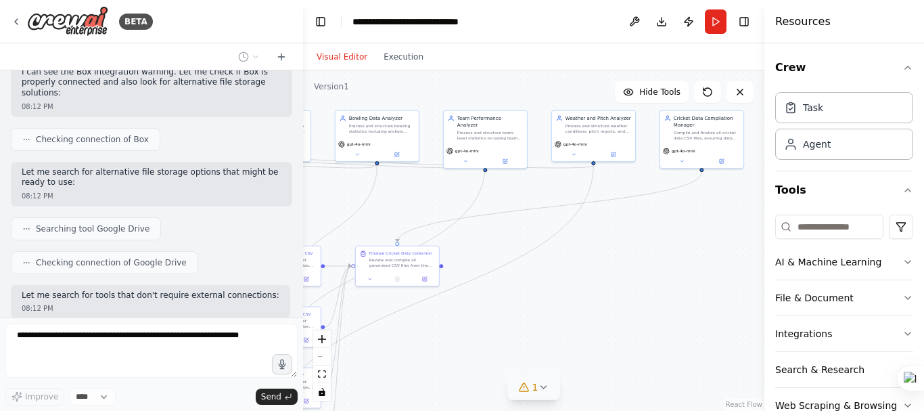
drag, startPoint x: 702, startPoint y: 181, endPoint x: 399, endPoint y: 207, distance: 304.2
click at [399, 207] on div ".deletable-edge-delete-btn { width: 20px; height: 20px; border: 0px solid #ffff…" at bounding box center [533, 240] width 461 height 340
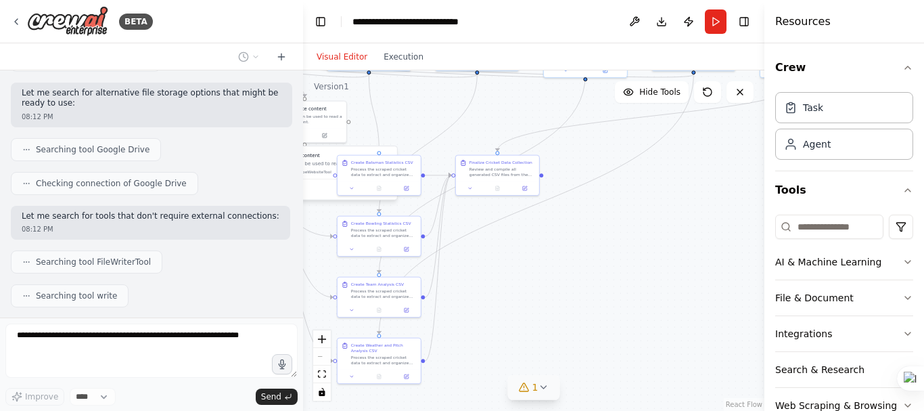
drag, startPoint x: 626, startPoint y: 233, endPoint x: 727, endPoint y: 142, distance: 135.1
click at [727, 142] on div ".deletable-edge-delete-btn { width: 20px; height: 20px; border: 0px solid #ffff…" at bounding box center [533, 240] width 461 height 340
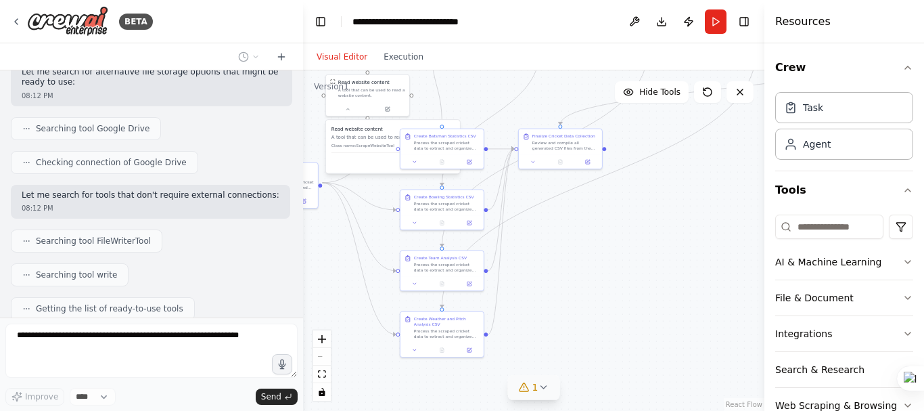
scroll to position [4628, 0]
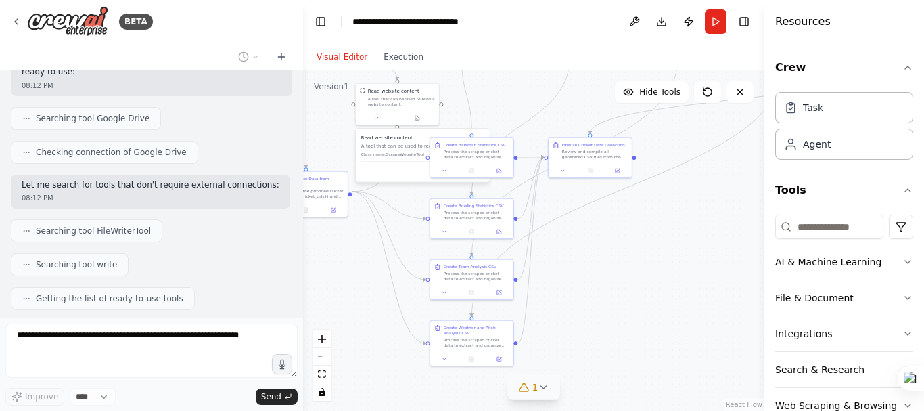
drag, startPoint x: 545, startPoint y: 283, endPoint x: 638, endPoint y: 265, distance: 94.3
click at [638, 265] on div ".deletable-edge-delete-btn { width: 20px; height: 20px; border: 0px solid #ffff…" at bounding box center [533, 240] width 461 height 340
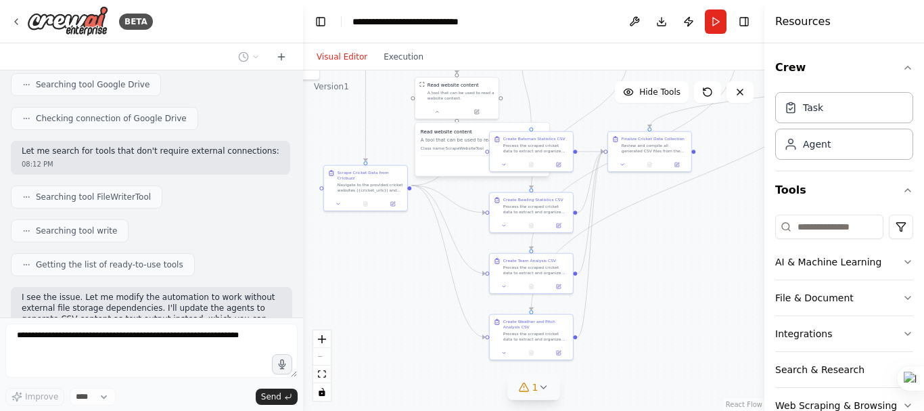
scroll to position [4696, 0]
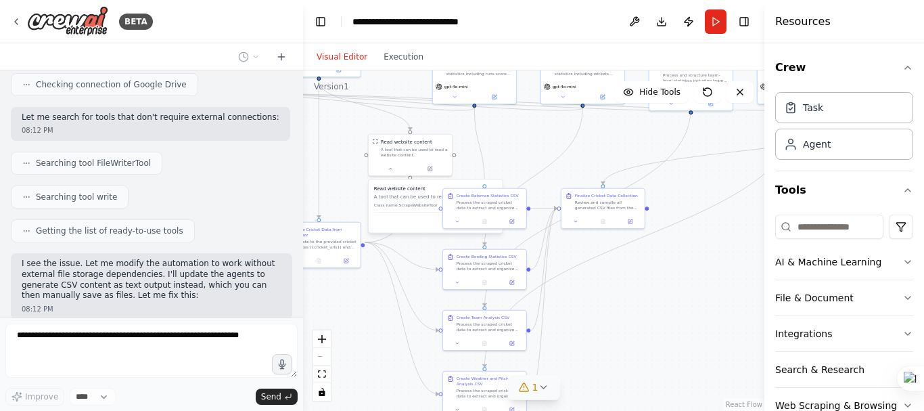
drag, startPoint x: 613, startPoint y: 284, endPoint x: 626, endPoint y: 335, distance: 52.3
click at [626, 335] on div ".deletable-edge-delete-btn { width: 20px; height: 20px; border: 0px solid #ffff…" at bounding box center [533, 240] width 461 height 340
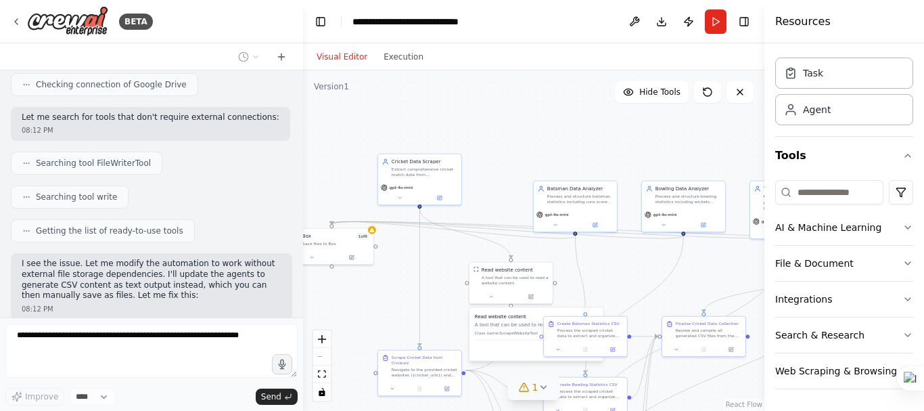
scroll to position [4730, 0]
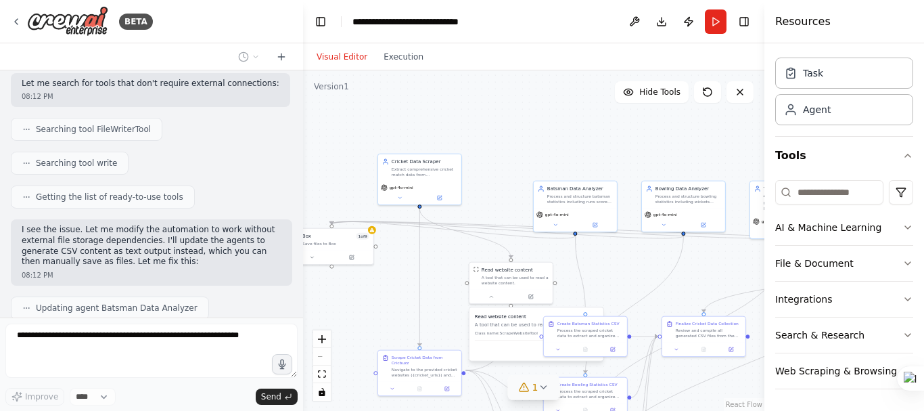
drag, startPoint x: 672, startPoint y: 304, endPoint x: 773, endPoint y: 435, distance: 165.5
click at [773, 410] on html "BETA i want to create an automation for cricket data gathering and historical d…" at bounding box center [462, 205] width 924 height 411
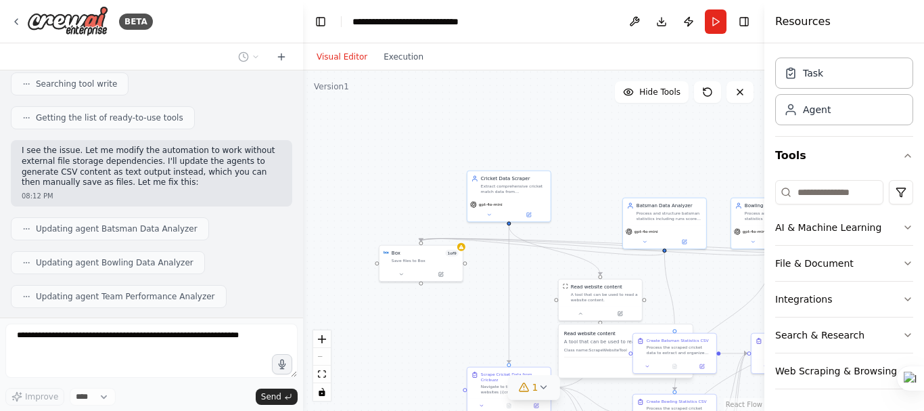
scroll to position [4820, 0]
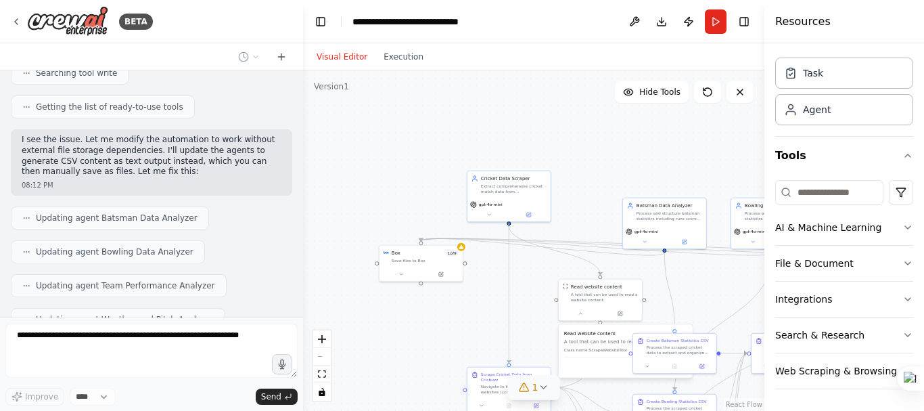
drag, startPoint x: 468, startPoint y: 114, endPoint x: 557, endPoint y: 127, distance: 90.3
click at [557, 127] on div ".deletable-edge-delete-btn { width: 20px; height: 20px; border: 0px solid #ffff…" at bounding box center [533, 240] width 461 height 340
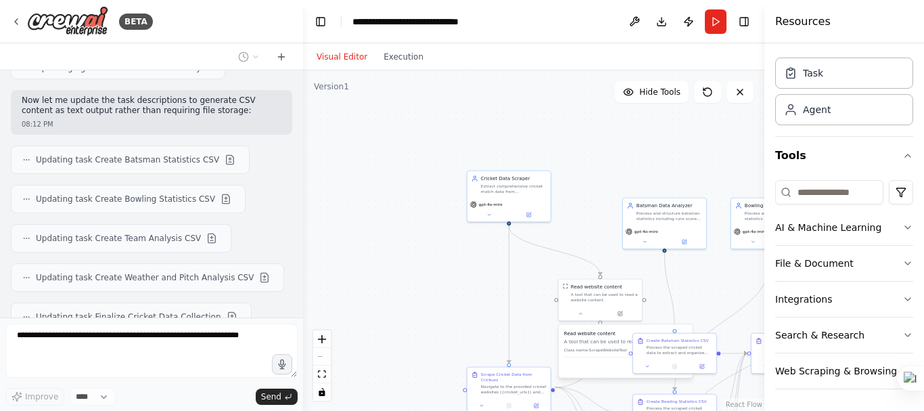
scroll to position [5150, 0]
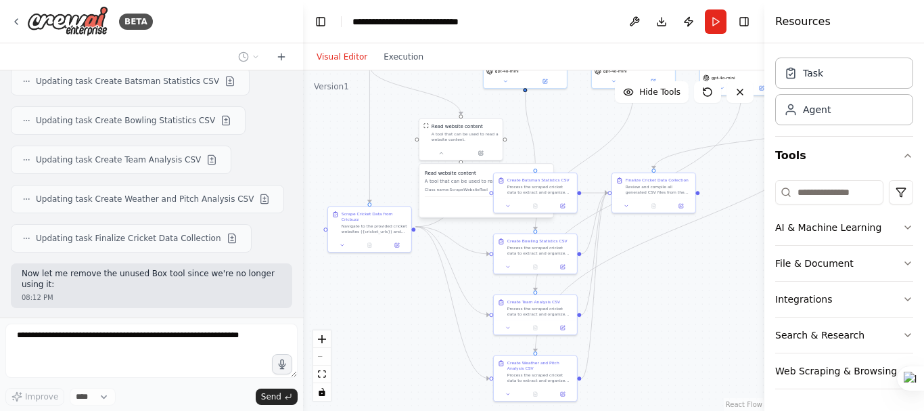
drag, startPoint x: 475, startPoint y: 281, endPoint x: 336, endPoint y: 120, distance: 212.4
click at [336, 120] on div ".deletable-edge-delete-btn { width: 20px; height: 20px; border: 0px solid #ffff…" at bounding box center [533, 240] width 461 height 340
click at [603, 267] on div ".deletable-edge-delete-btn { width: 20px; height: 20px; border: 0px solid #ffff…" at bounding box center [533, 240] width 461 height 340
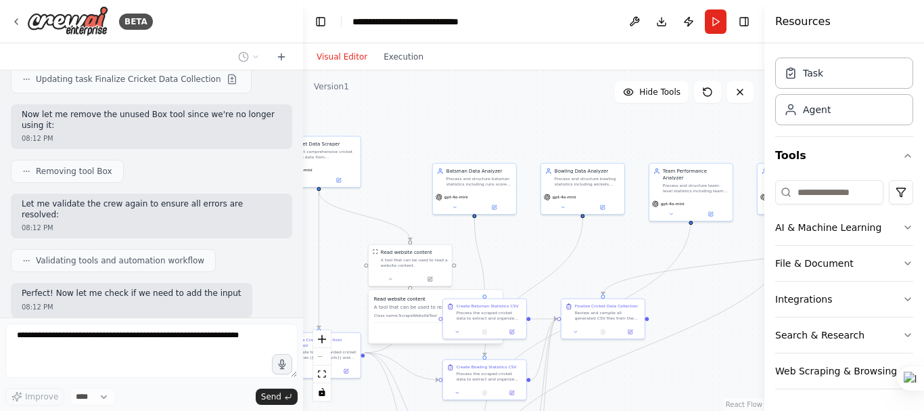
scroll to position [5330, 0]
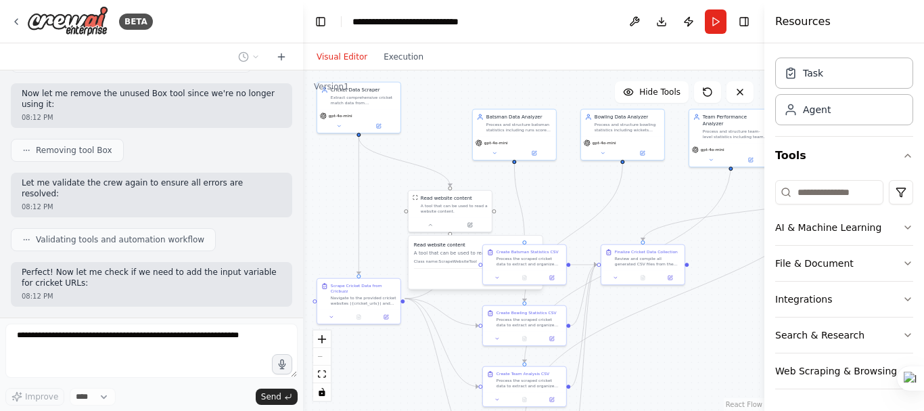
drag, startPoint x: 597, startPoint y: 264, endPoint x: 660, endPoint y: 332, distance: 92.9
click at [660, 332] on div ".deletable-edge-delete-btn { width: 20px; height: 20px; border: 0px solid #ffff…" at bounding box center [533, 240] width 461 height 340
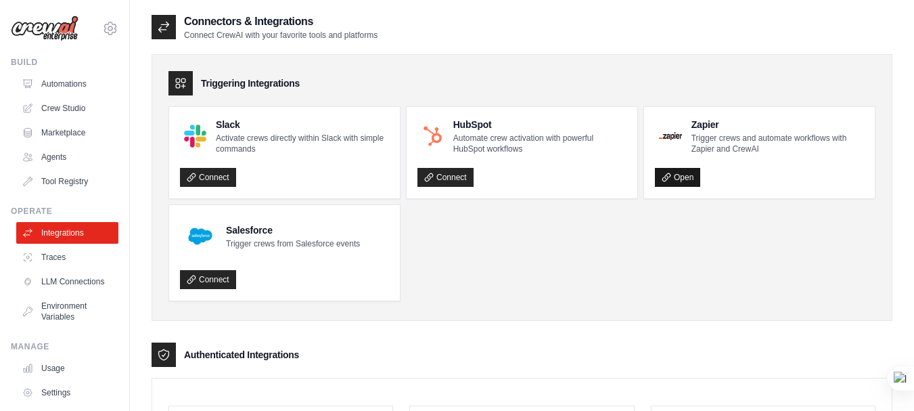
click at [677, 175] on link "Open" at bounding box center [677, 177] width 45 height 19
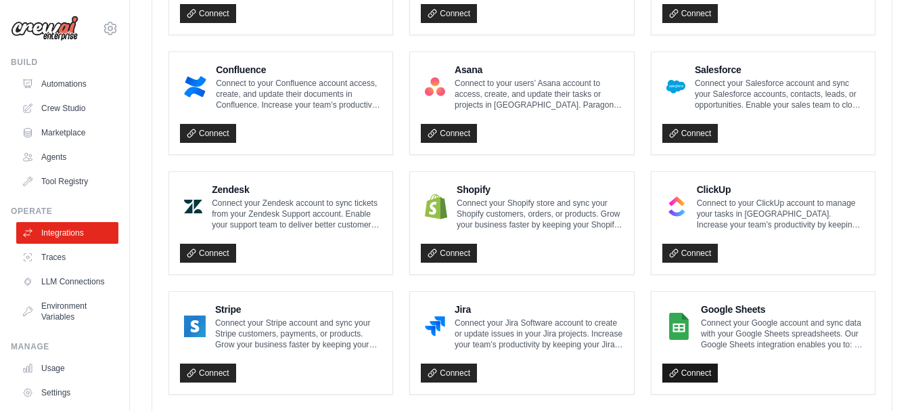
scroll to position [474, 0]
click at [709, 365] on link "Connect" at bounding box center [690, 372] width 56 height 19
click at [701, 369] on link "Connect" at bounding box center [690, 372] width 56 height 19
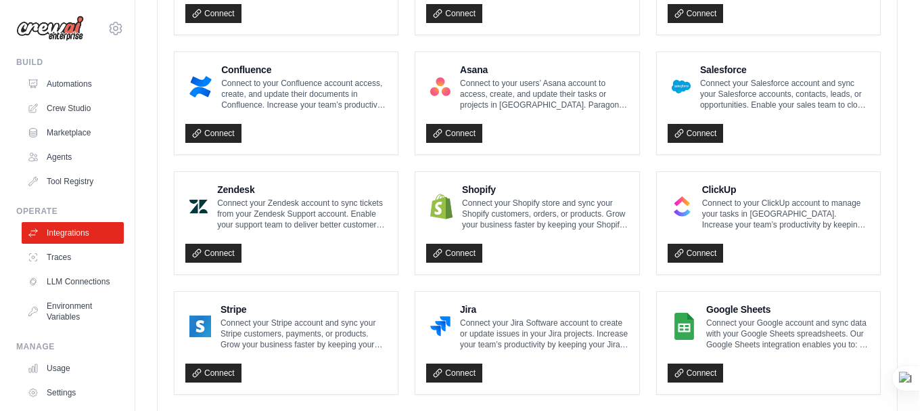
scroll to position [857, 0]
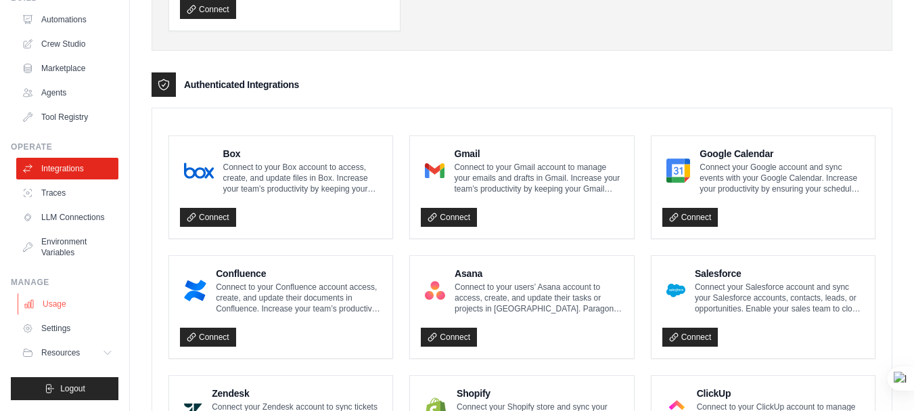
scroll to position [474, 0]
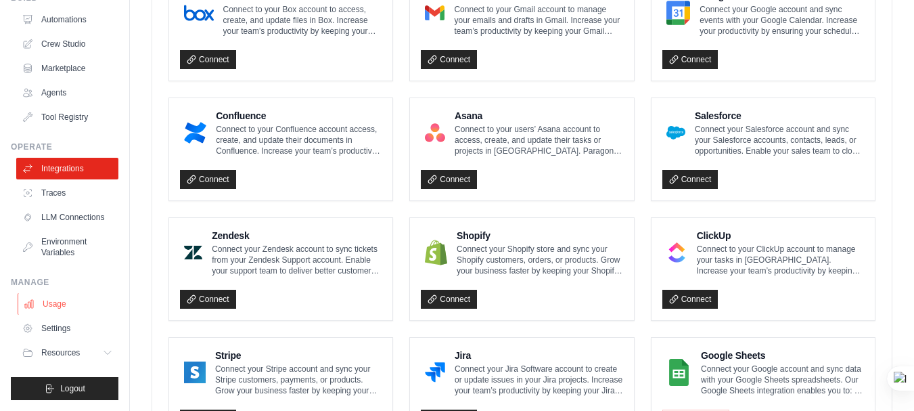
click at [76, 311] on link "Usage" at bounding box center [69, 304] width 102 height 22
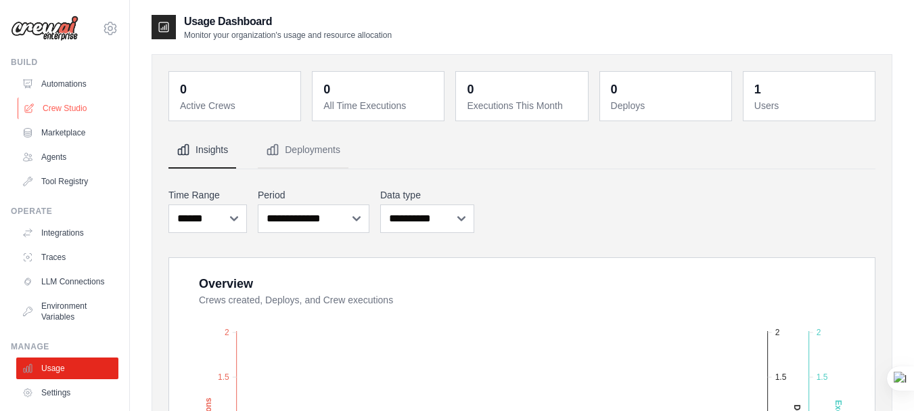
click at [74, 112] on link "Crew Studio" at bounding box center [69, 108] width 102 height 22
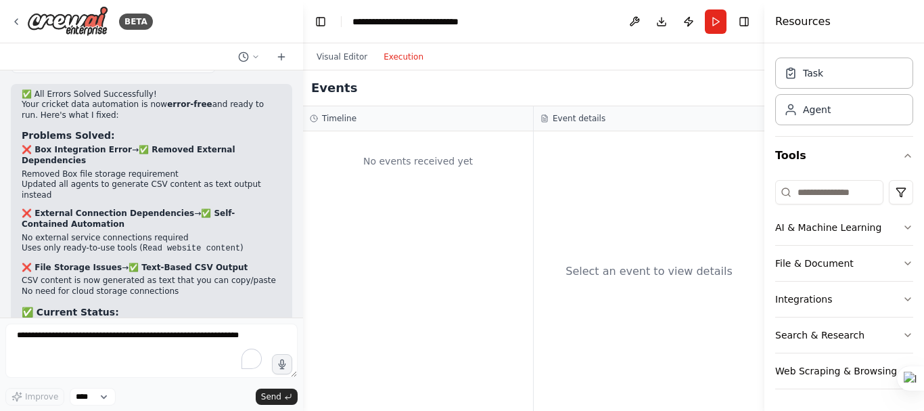
click at [396, 63] on button "Execution" at bounding box center [403, 57] width 56 height 16
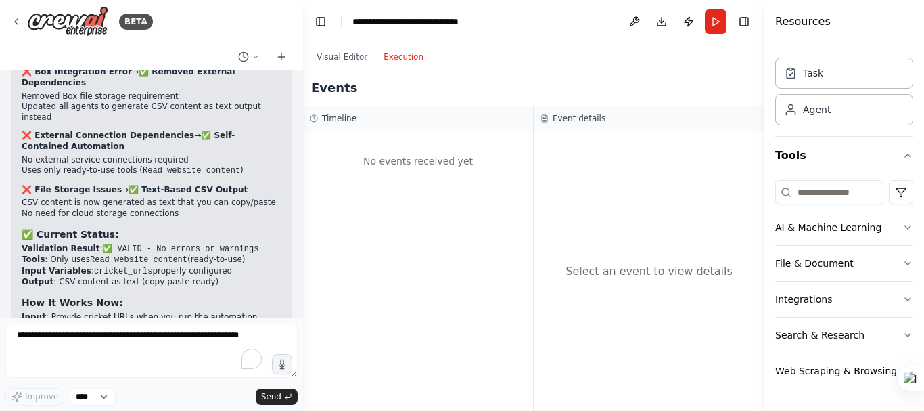
click at [396, 156] on div "No events received yet" at bounding box center [418, 161] width 216 height 46
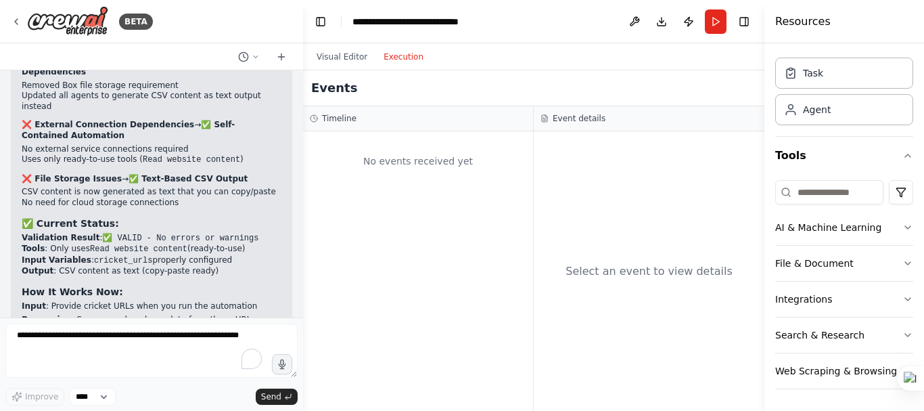
click at [373, 139] on div "No events received yet" at bounding box center [418, 161] width 216 height 46
click at [336, 51] on button "Visual Editor" at bounding box center [342, 57] width 67 height 16
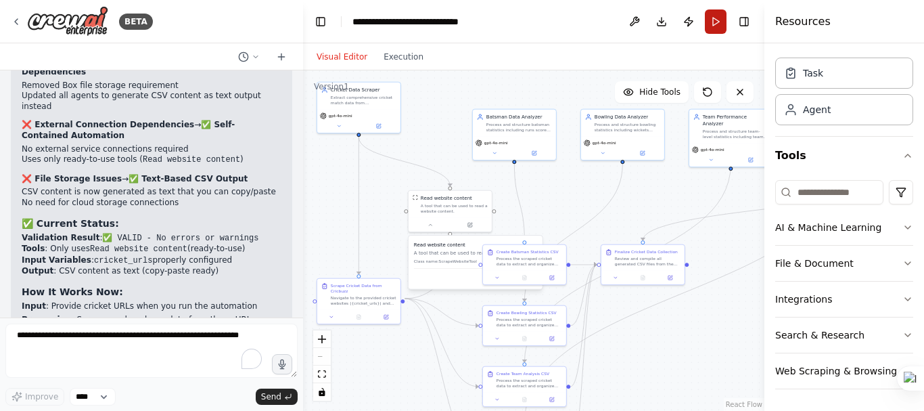
click at [709, 23] on button "Run" at bounding box center [716, 21] width 22 height 24
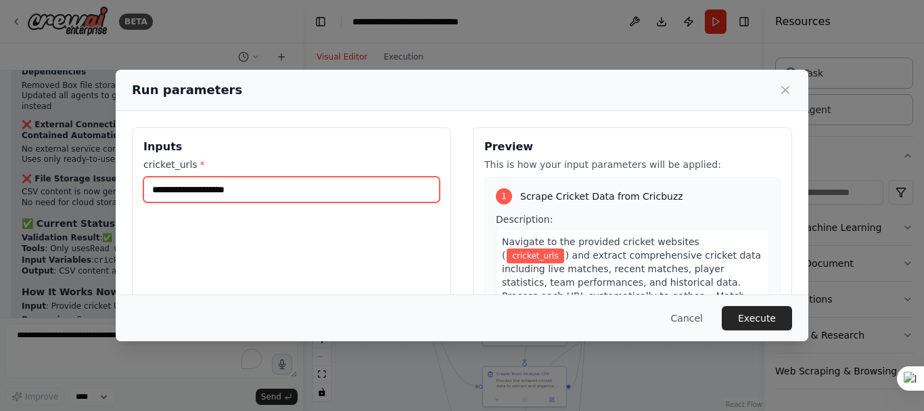
click at [235, 189] on input "cricket_urls *" at bounding box center [291, 190] width 296 height 26
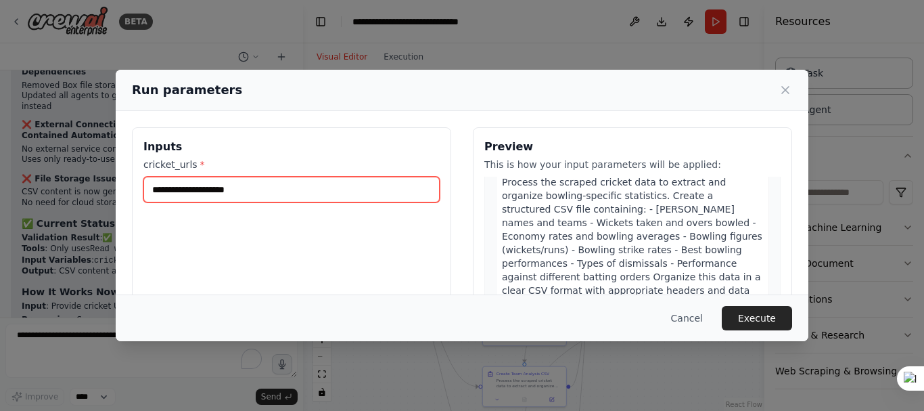
scroll to position [0, 0]
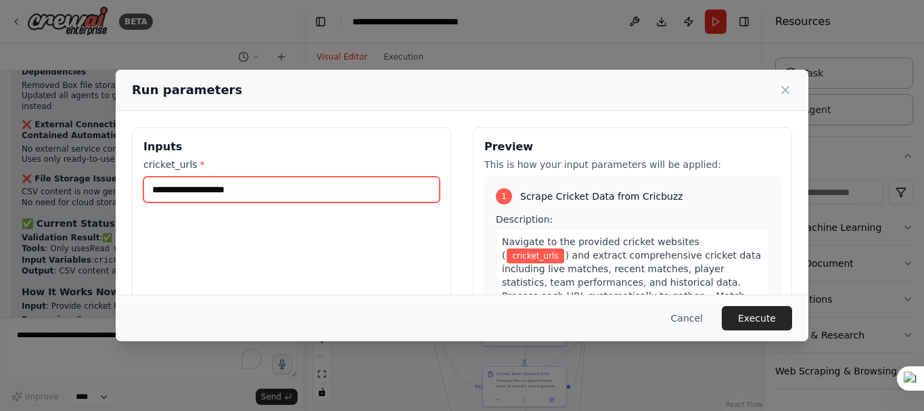
paste input "**********"
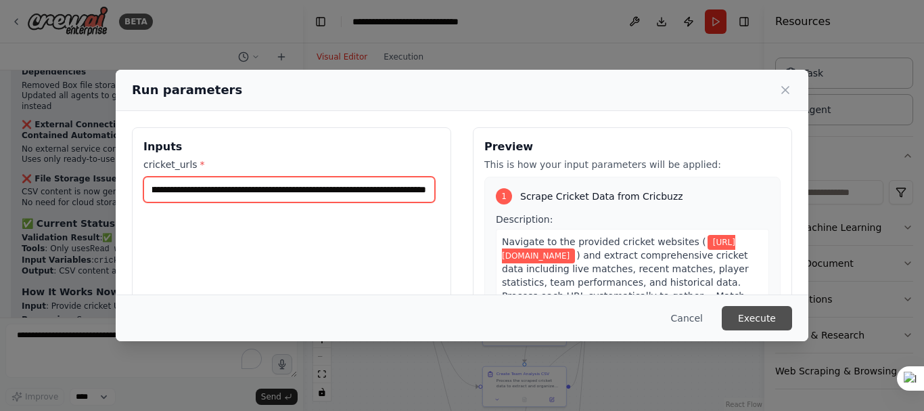
type input "**********"
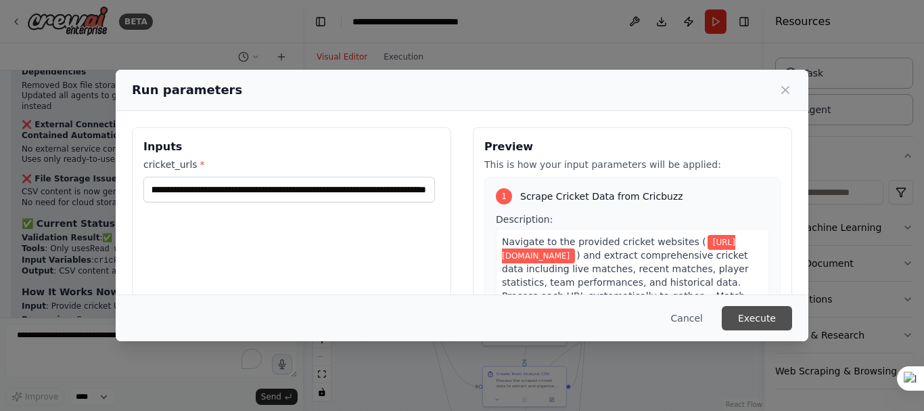
scroll to position [0, 0]
click at [755, 323] on button "Execute" at bounding box center [757, 318] width 70 height 24
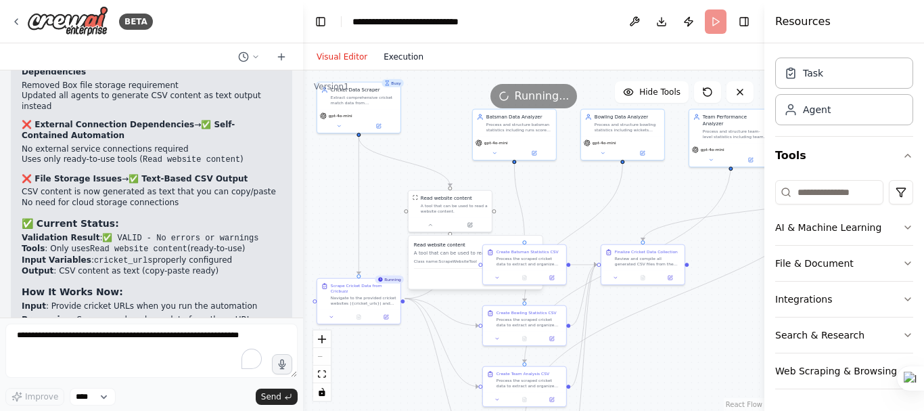
click at [394, 50] on button "Execution" at bounding box center [403, 57] width 56 height 16
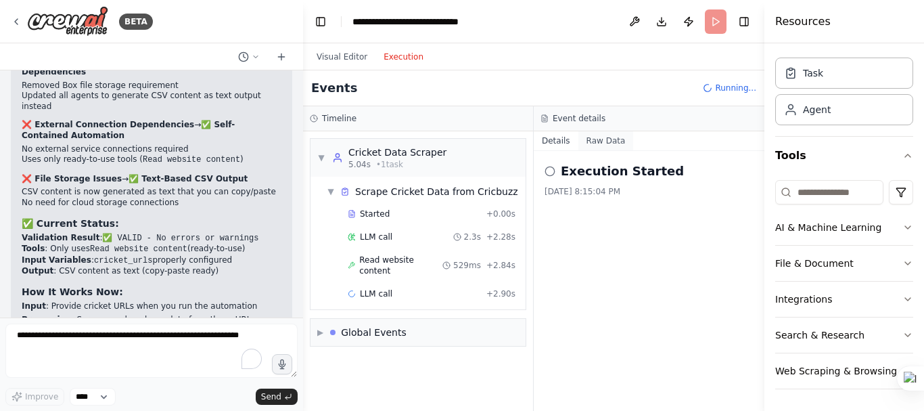
click at [611, 138] on button "Raw Data" at bounding box center [605, 140] width 55 height 19
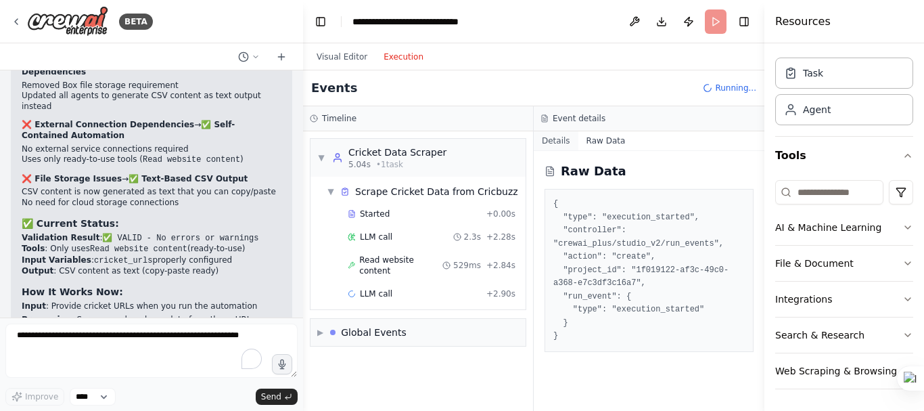
click at [555, 138] on button "Details" at bounding box center [556, 140] width 45 height 19
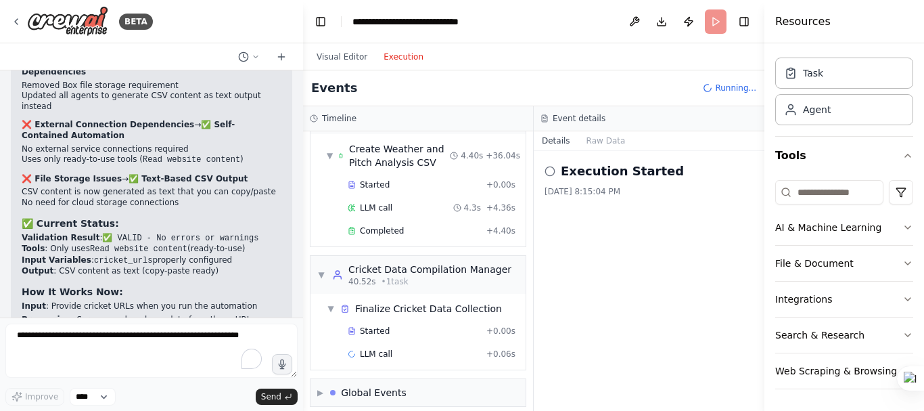
click at [384, 235] on div "▼ Cricket Data Scraper 5.04s (+14.71s) • 1 task ▼ Scrape Cricket Data from Cric…" at bounding box center [418, 270] width 230 height 279
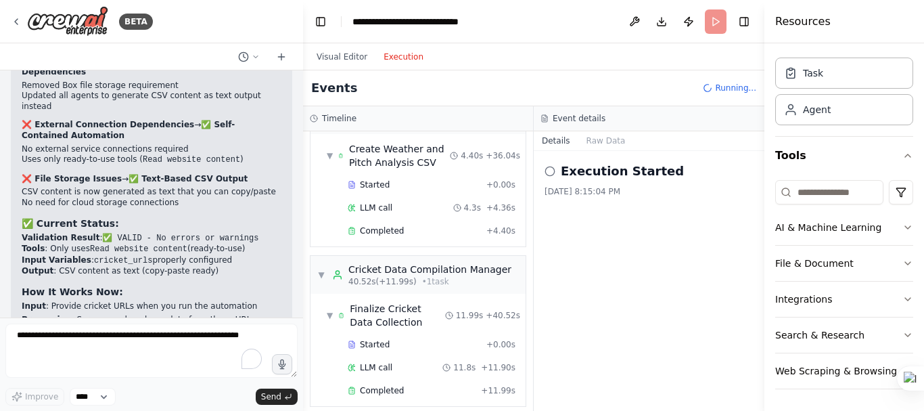
scroll to position [775, 0]
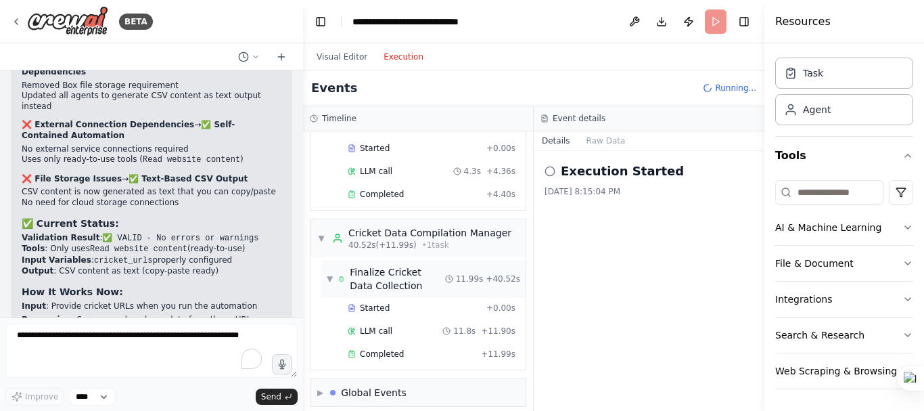
click at [384, 265] on div "Finalize Cricket Data Collection" at bounding box center [397, 278] width 95 height 27
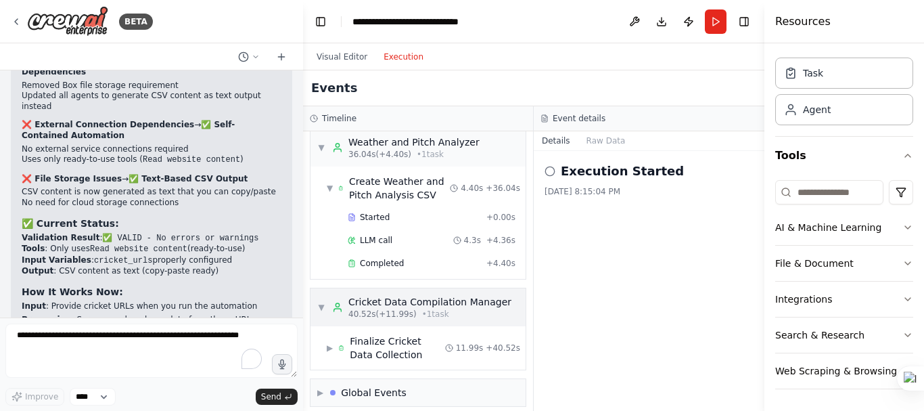
click at [381, 309] on span "40.52s (+11.99s)" at bounding box center [382, 314] width 68 height 11
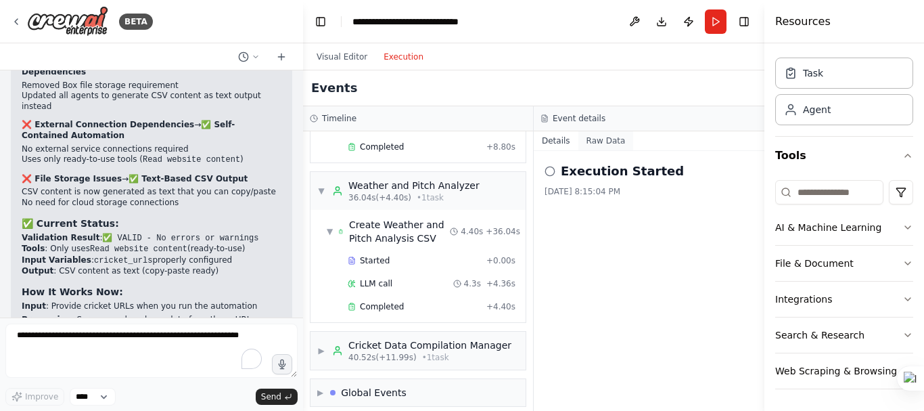
click at [605, 143] on button "Raw Data" at bounding box center [605, 140] width 55 height 19
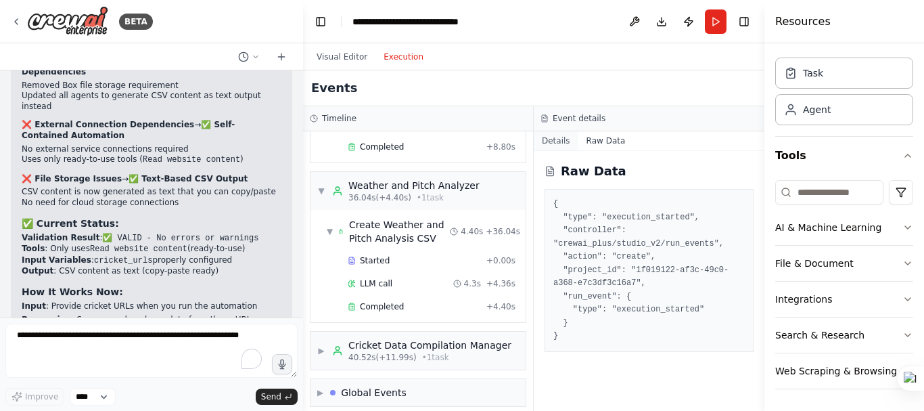
click at [572, 143] on button "Details" at bounding box center [556, 140] width 45 height 19
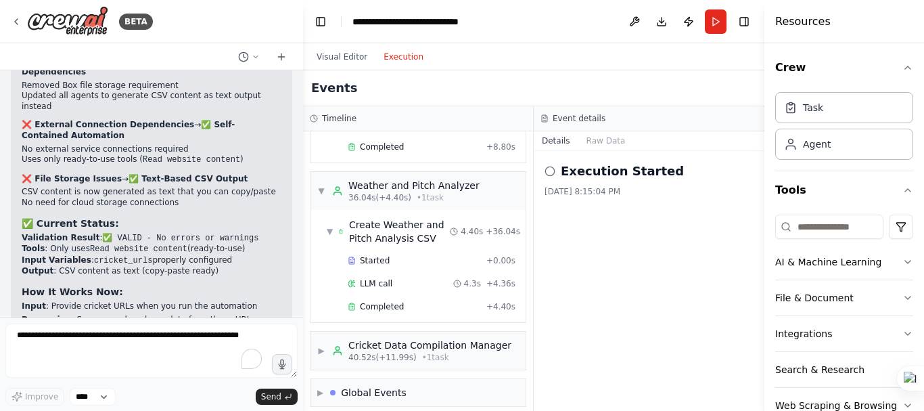
click at [569, 137] on button "Details" at bounding box center [556, 140] width 45 height 19
click at [549, 172] on icon at bounding box center [550, 171] width 11 height 11
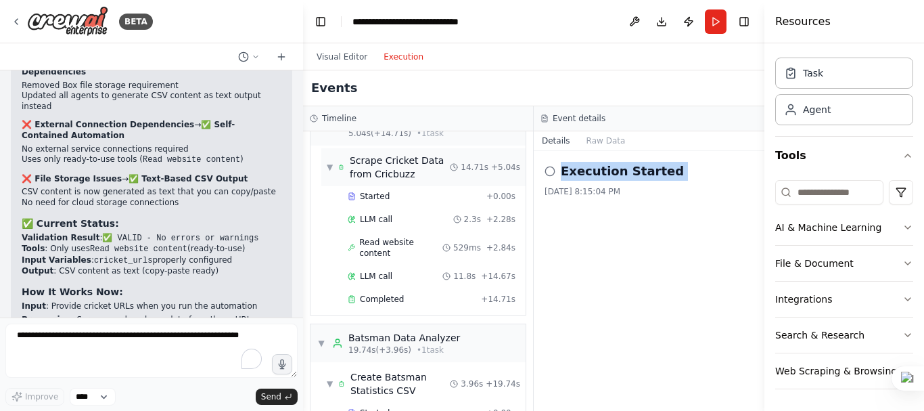
scroll to position [0, 0]
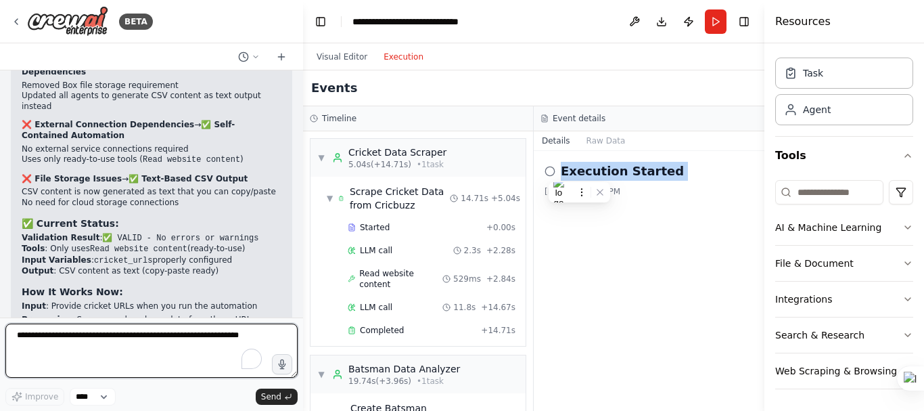
click at [158, 334] on textarea "To enrich screen reader interactions, please activate Accessibility in Grammarl…" at bounding box center [151, 350] width 292 height 54
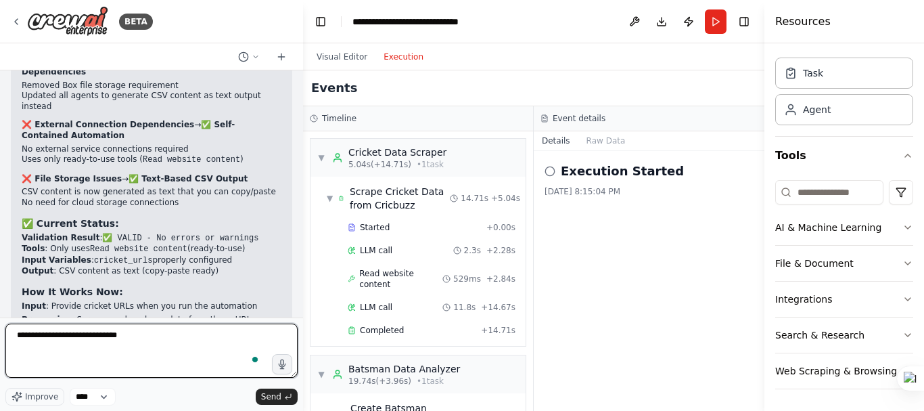
type textarea "**********"
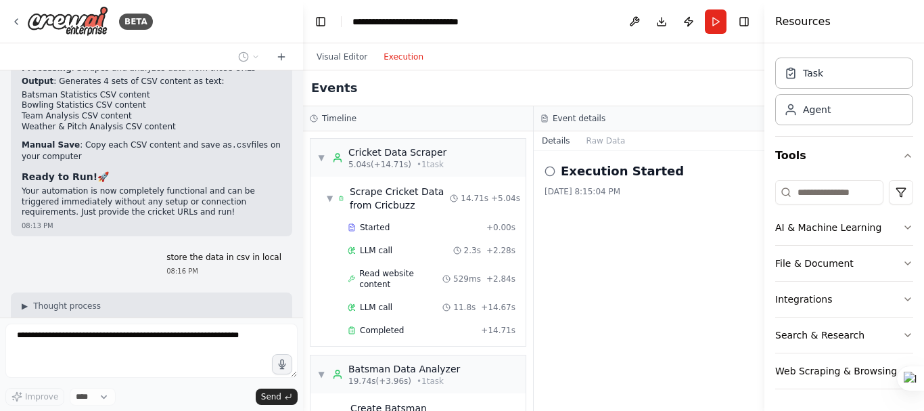
scroll to position [6061, 0]
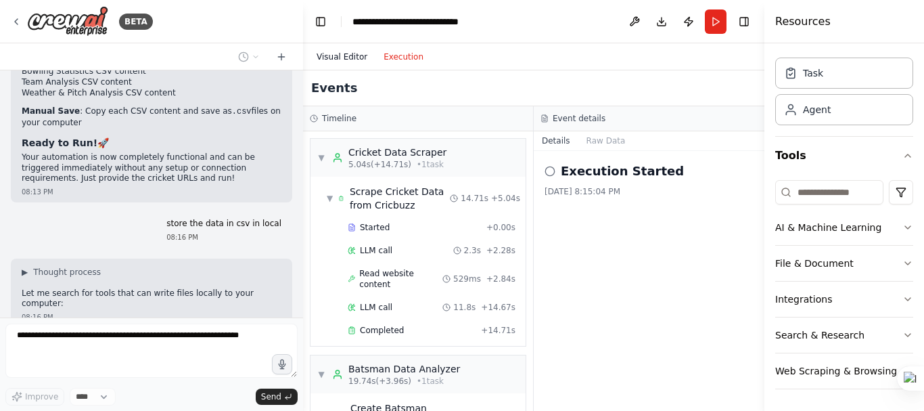
click at [352, 61] on button "Visual Editor" at bounding box center [342, 57] width 67 height 16
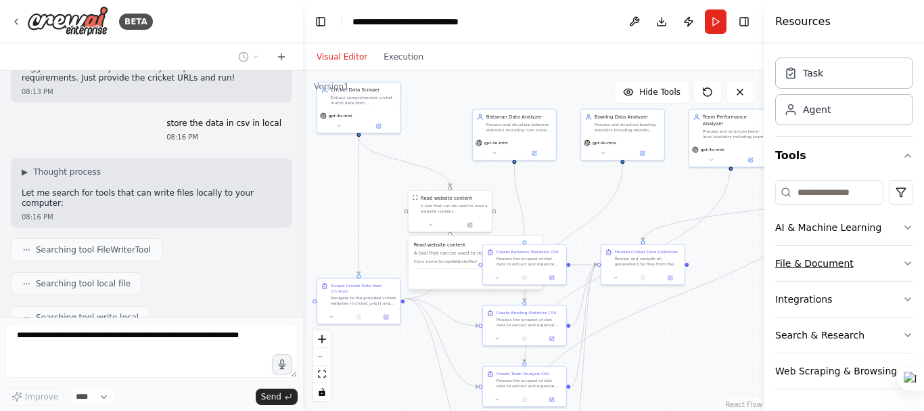
click at [850, 253] on button "File & Document" at bounding box center [844, 263] width 138 height 35
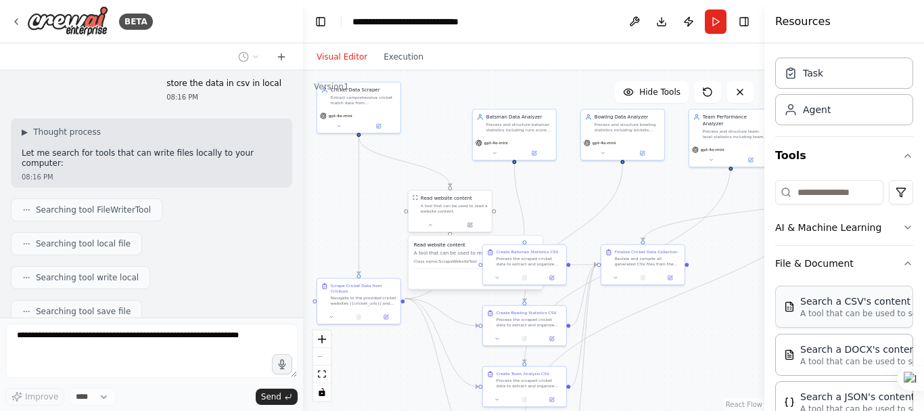
scroll to position [6211, 0]
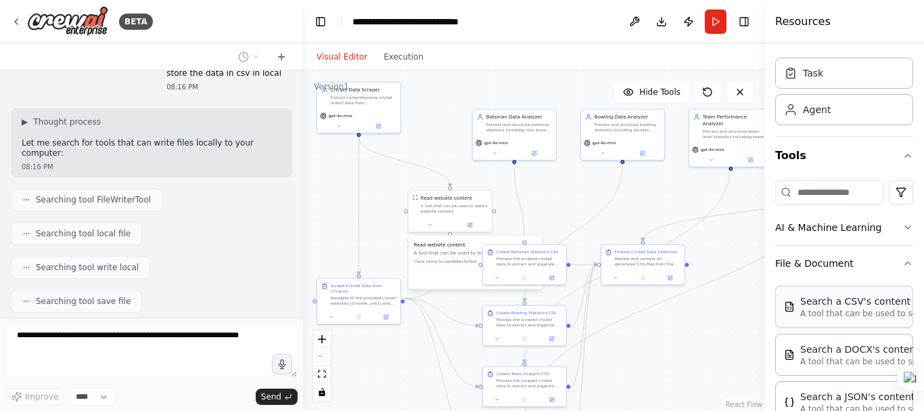
click at [853, 317] on p "A tool that can be used to semantic search a query from a CSV's content." at bounding box center [874, 313] width 149 height 11
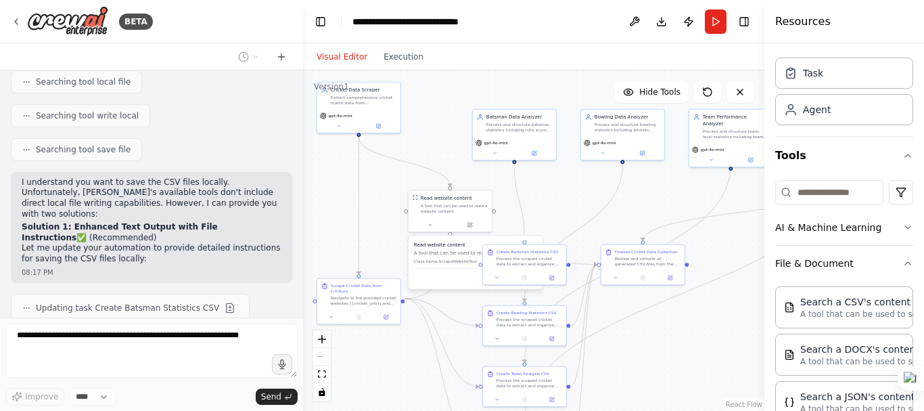
scroll to position [6402, 0]
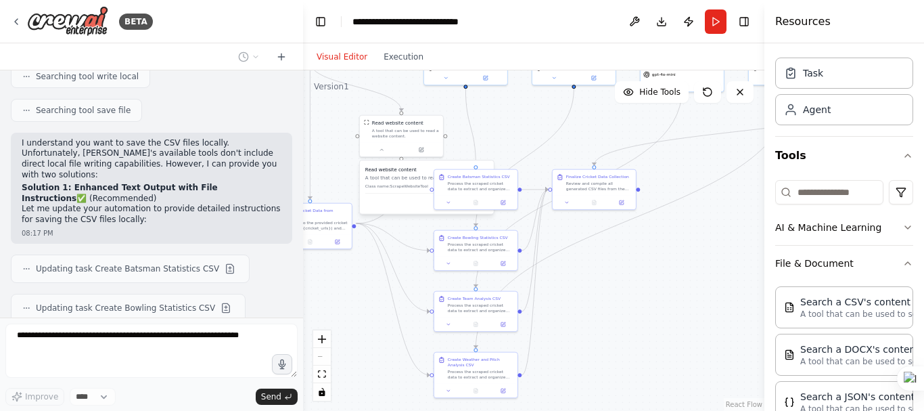
drag, startPoint x: 701, startPoint y: 357, endPoint x: 652, endPoint y: 282, distance: 89.5
click at [652, 282] on div ".deletable-edge-delete-btn { width: 20px; height: 20px; border: 0px solid #ffff…" at bounding box center [533, 240] width 461 height 340
click at [453, 205] on button at bounding box center [448, 201] width 23 height 8
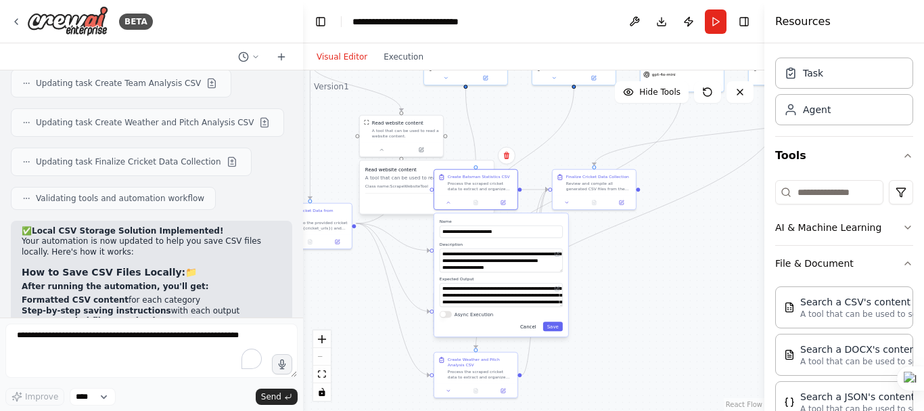
click at [533, 328] on button "Cancel" at bounding box center [528, 325] width 24 height 9
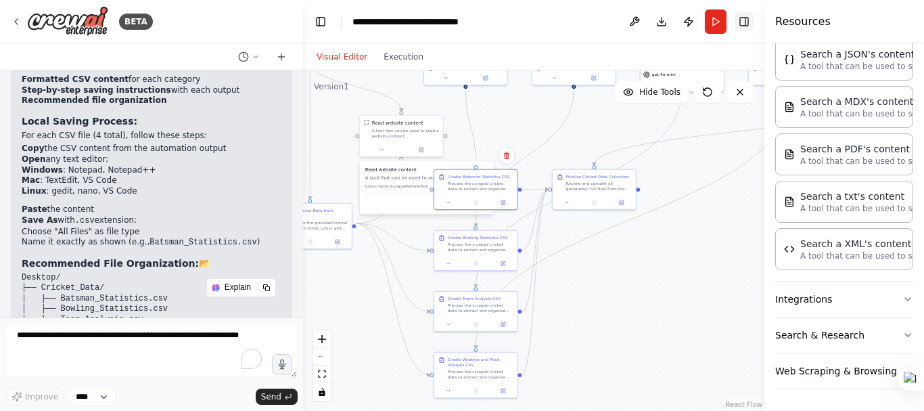
scroll to position [6897, 0]
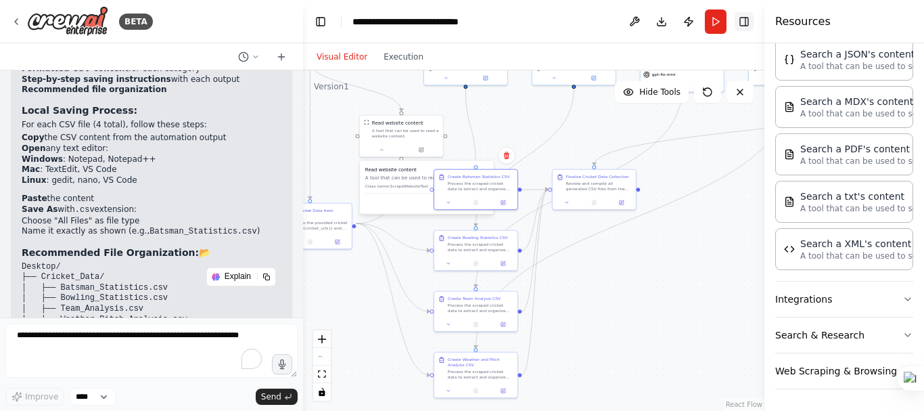
click at [741, 19] on button "Toggle Right Sidebar" at bounding box center [744, 21] width 19 height 19
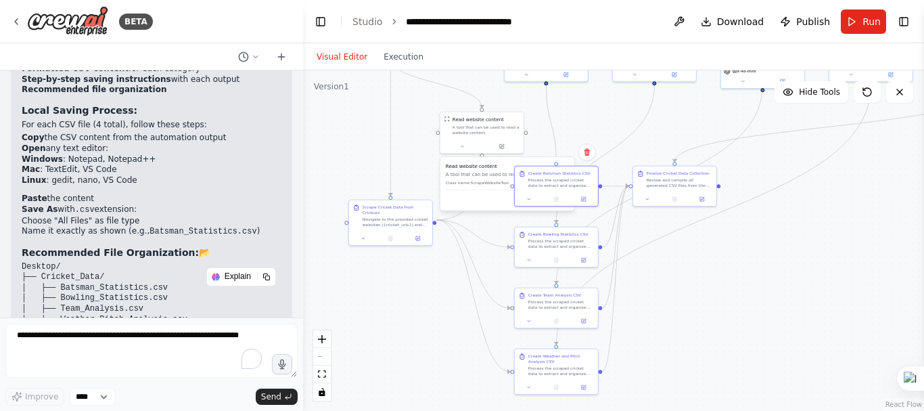
drag, startPoint x: 746, startPoint y: 175, endPoint x: 827, endPoint y: 172, distance: 80.6
click at [827, 172] on div ".deletable-edge-delete-btn { width: 20px; height: 20px; border: 0px solid #ffff…" at bounding box center [613, 240] width 621 height 340
click at [375, 50] on button "Execution" at bounding box center [403, 57] width 56 height 16
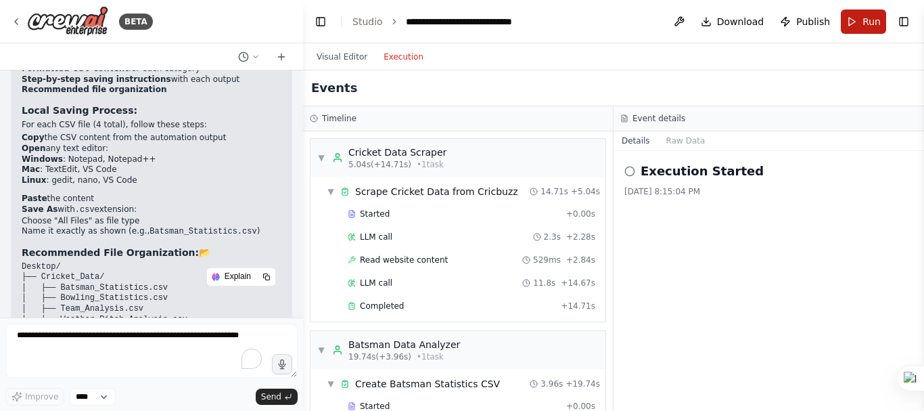
click at [863, 28] on button "Run" at bounding box center [863, 21] width 45 height 24
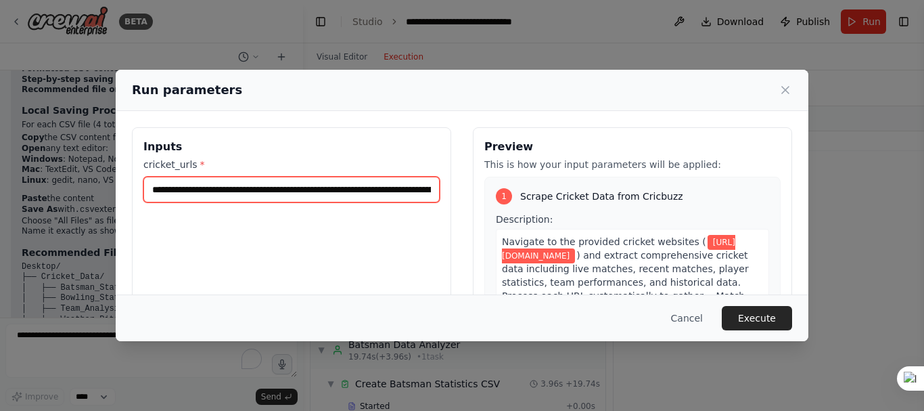
click at [378, 193] on input "**********" at bounding box center [291, 190] width 296 height 26
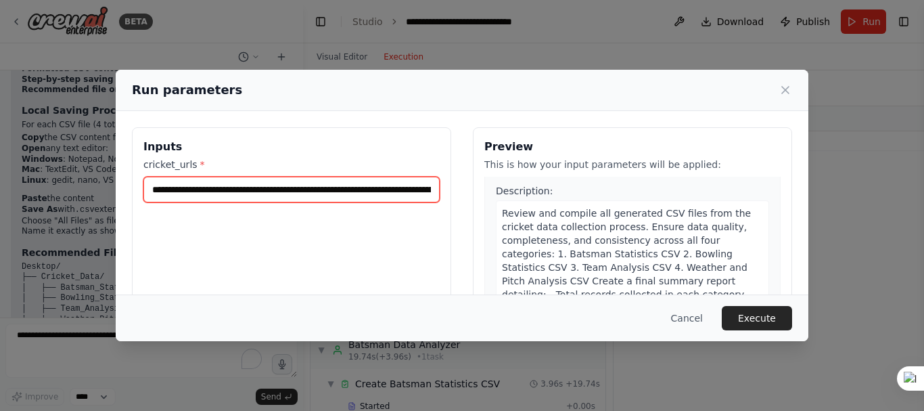
scroll to position [158, 0]
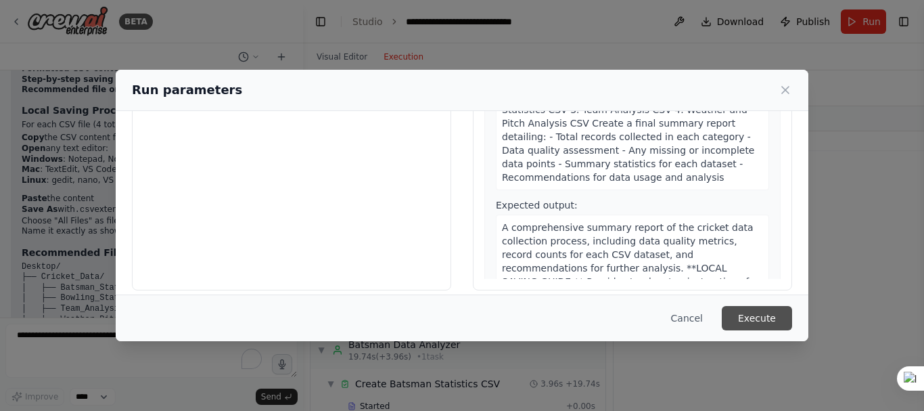
click at [773, 322] on button "Execute" at bounding box center [757, 318] width 70 height 24
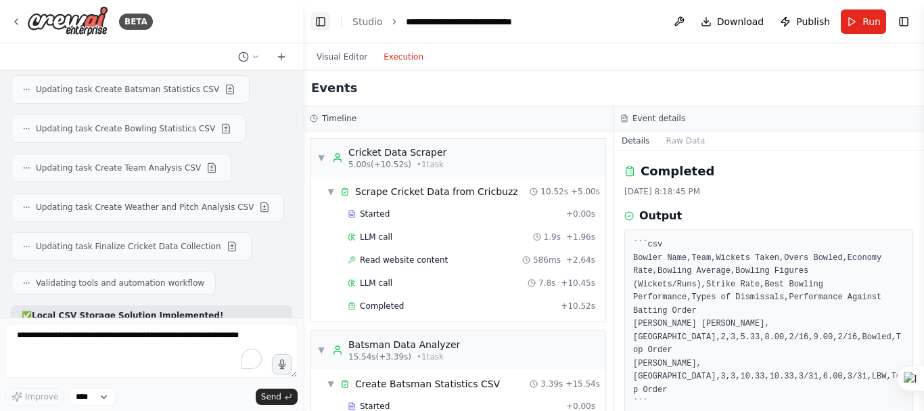
click at [321, 18] on button "Toggle Left Sidebar" at bounding box center [320, 21] width 19 height 19
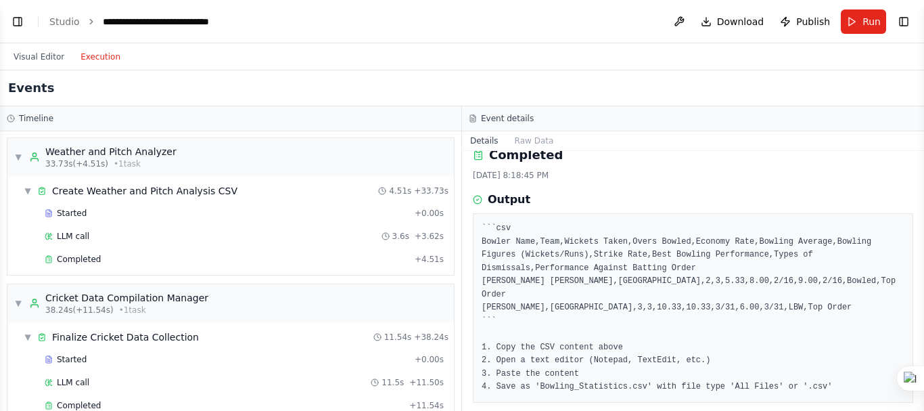
scroll to position [693, 0]
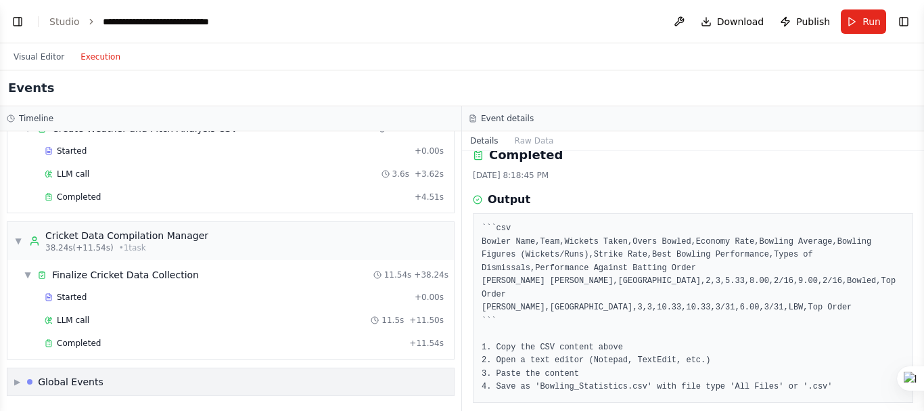
click at [117, 375] on div "▶ Global Events" at bounding box center [230, 381] width 447 height 27
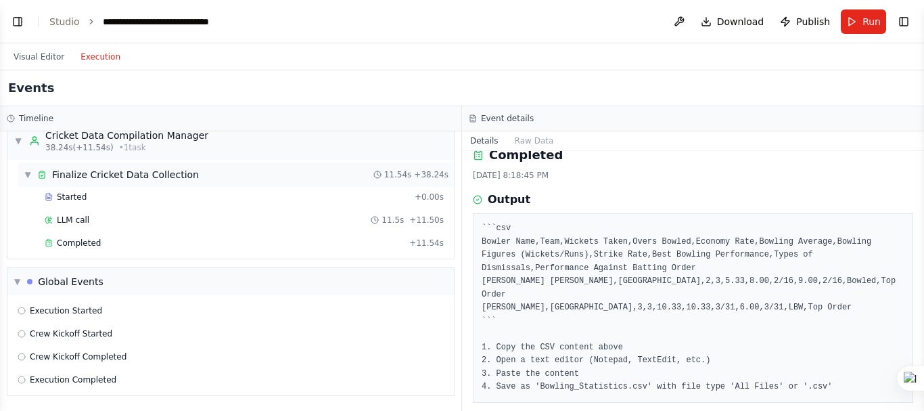
scroll to position [0, 0]
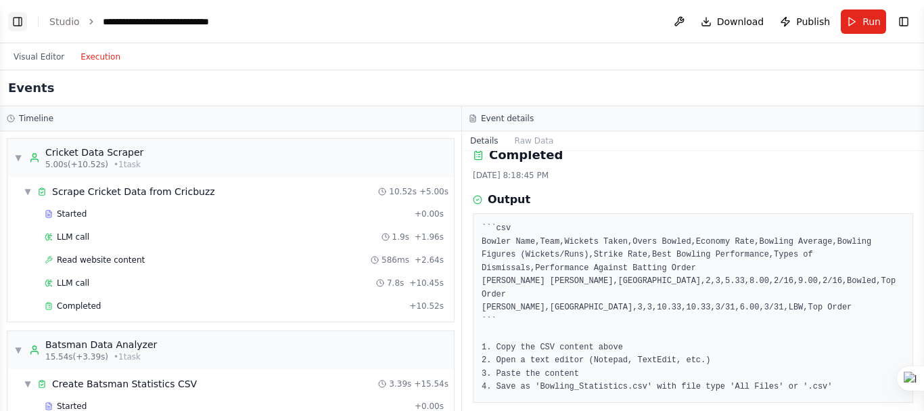
click at [23, 22] on button "Toggle Left Sidebar" at bounding box center [17, 21] width 19 height 19
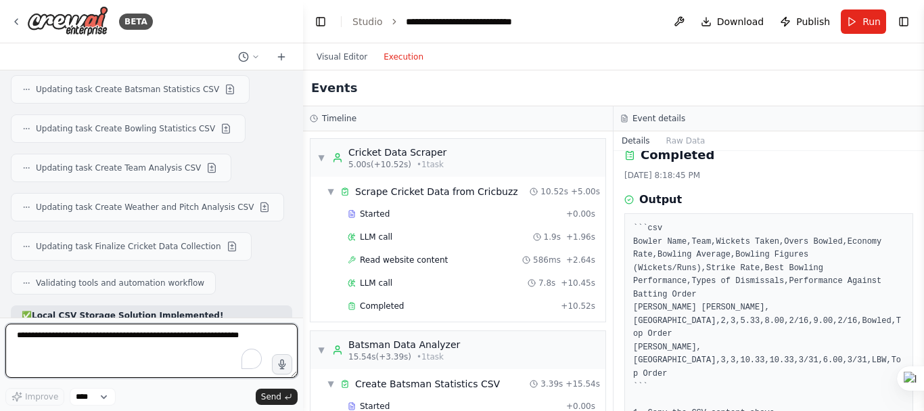
click at [116, 355] on textarea "To enrich screen reader interactions, please activate Accessibility in Grammarl…" at bounding box center [151, 350] width 292 height 54
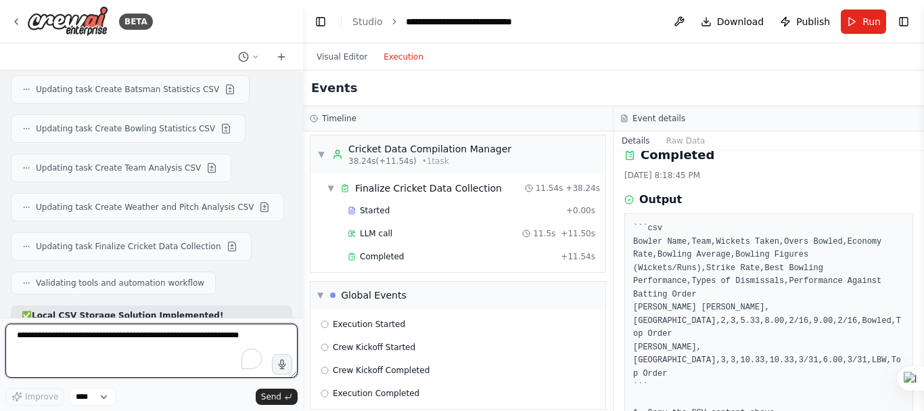
click at [189, 346] on textarea "To enrich screen reader interactions, please activate Accessibility in Grammarl…" at bounding box center [151, 350] width 292 height 54
type textarea "**********"
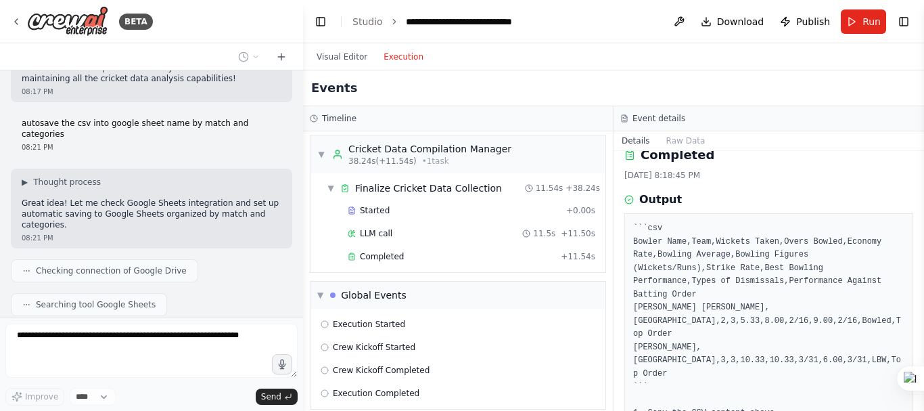
scroll to position [7314, 0]
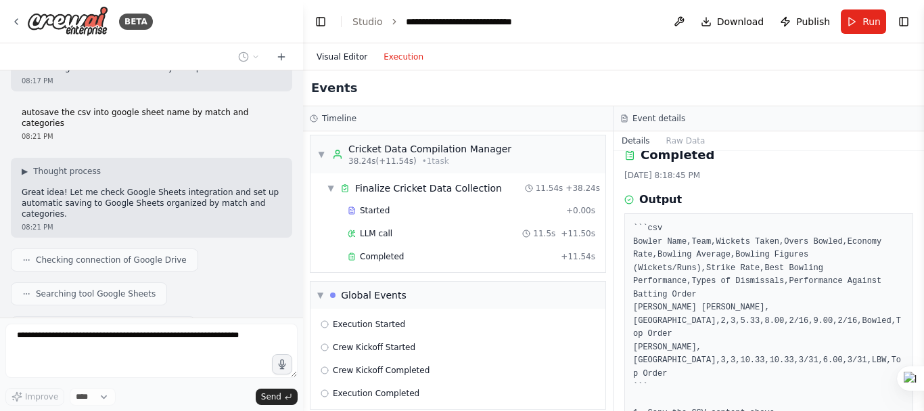
click at [339, 55] on button "Visual Editor" at bounding box center [342, 57] width 67 height 16
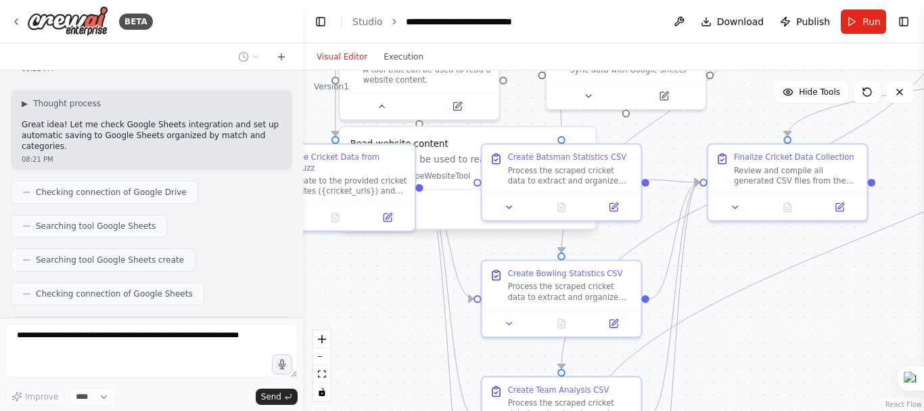
scroll to position [7416, 0]
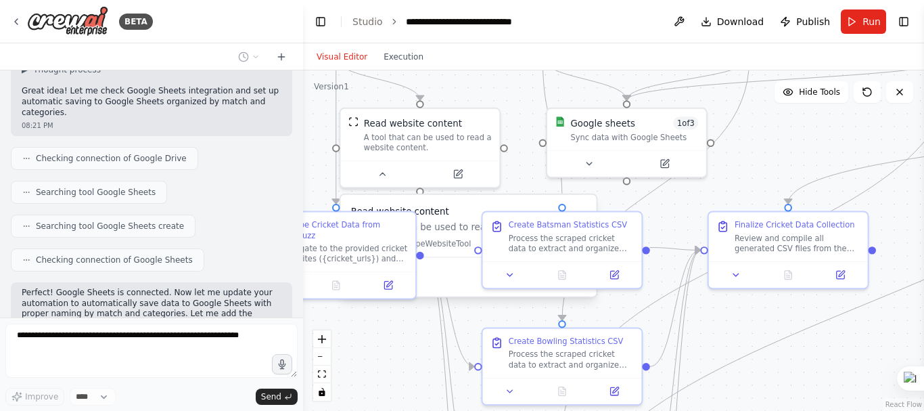
drag, startPoint x: 677, startPoint y: 124, endPoint x: 679, endPoint y: 200, distance: 75.8
click at [679, 200] on div ".deletable-edge-delete-btn { width: 20px; height: 20px; border: 0px solid #ffff…" at bounding box center [613, 240] width 621 height 340
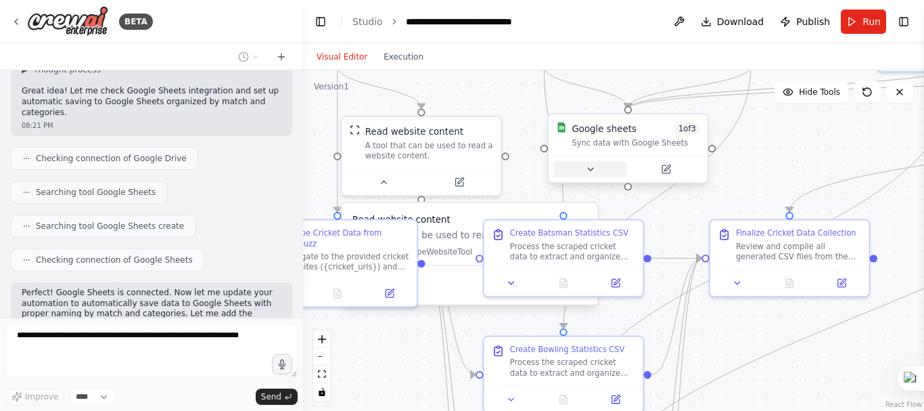
click at [582, 169] on button at bounding box center [590, 170] width 73 height 16
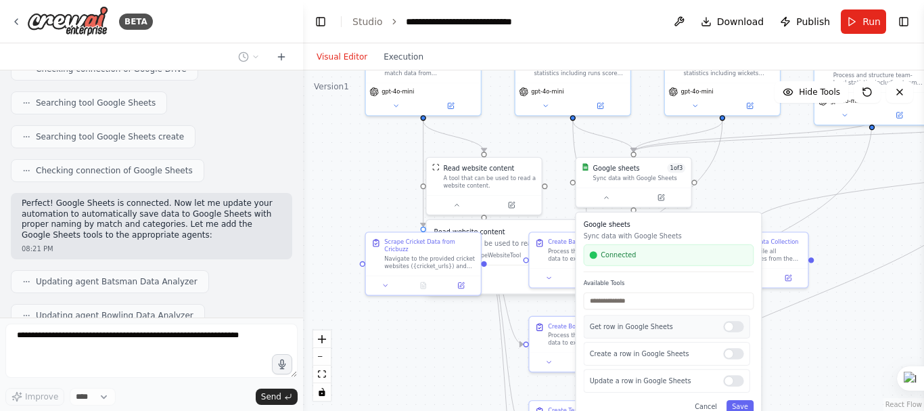
scroll to position [7544, 0]
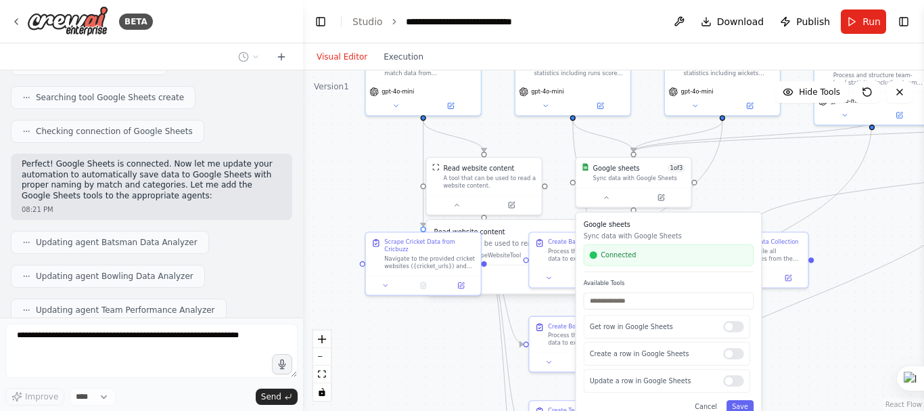
click at [725, 330] on div at bounding box center [733, 327] width 20 height 12
click at [734, 386] on div "Update a row in Google Sheets" at bounding box center [667, 381] width 166 height 24
click at [735, 384] on div at bounding box center [733, 381] width 20 height 12
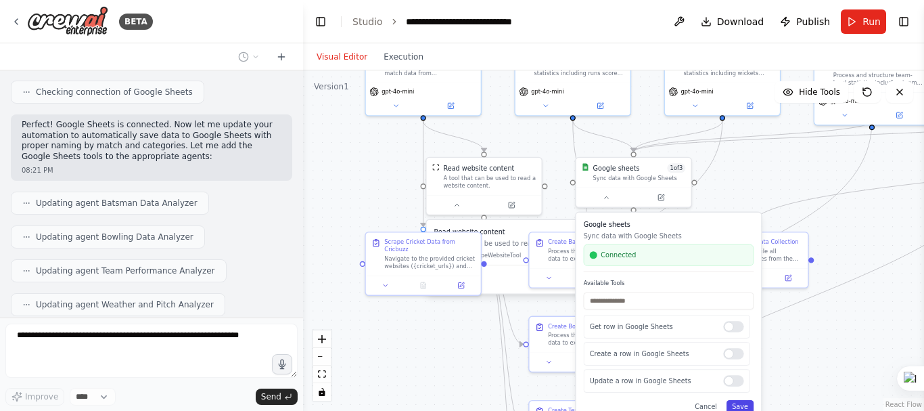
click at [742, 409] on button "Save" at bounding box center [740, 406] width 27 height 13
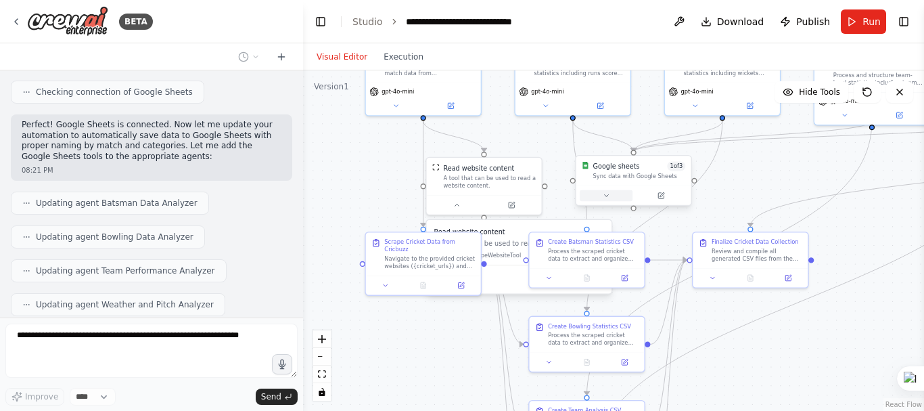
click at [617, 199] on button at bounding box center [606, 196] width 53 height 12
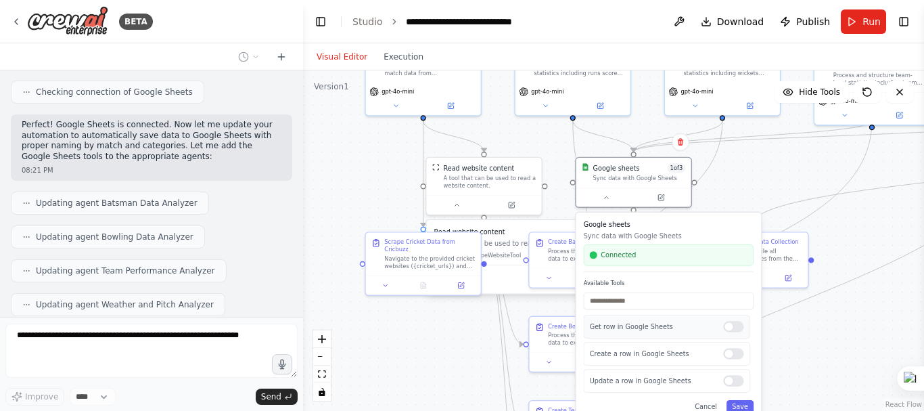
scroll to position [7623, 0]
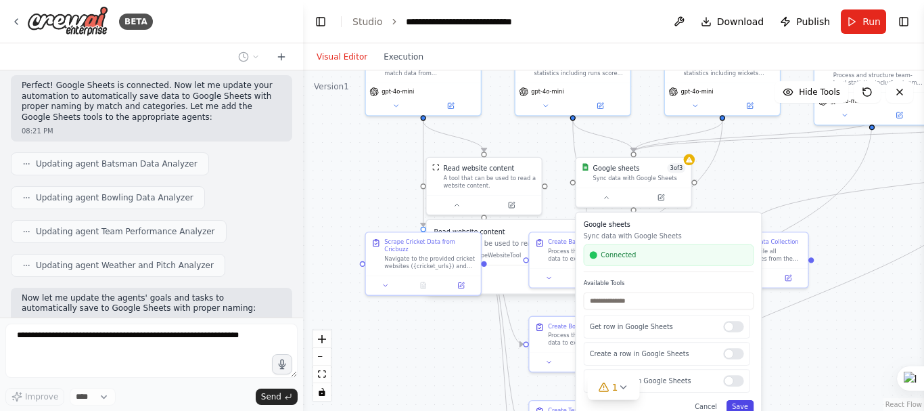
click at [748, 408] on button "Save" at bounding box center [740, 406] width 27 height 13
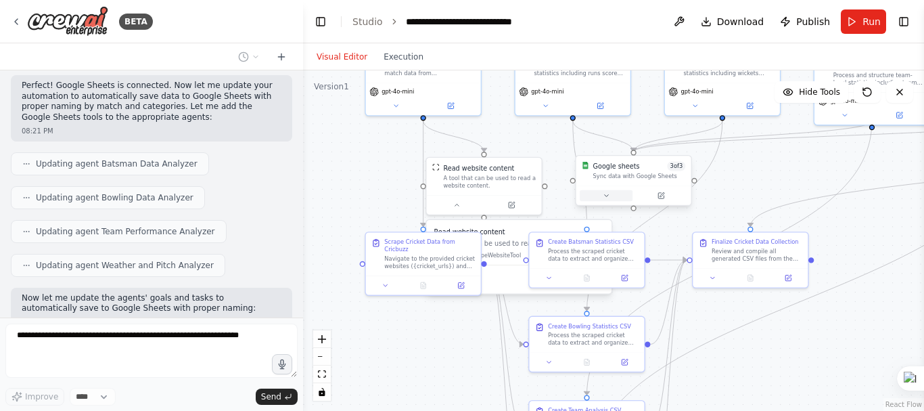
click at [614, 195] on button at bounding box center [606, 196] width 53 height 12
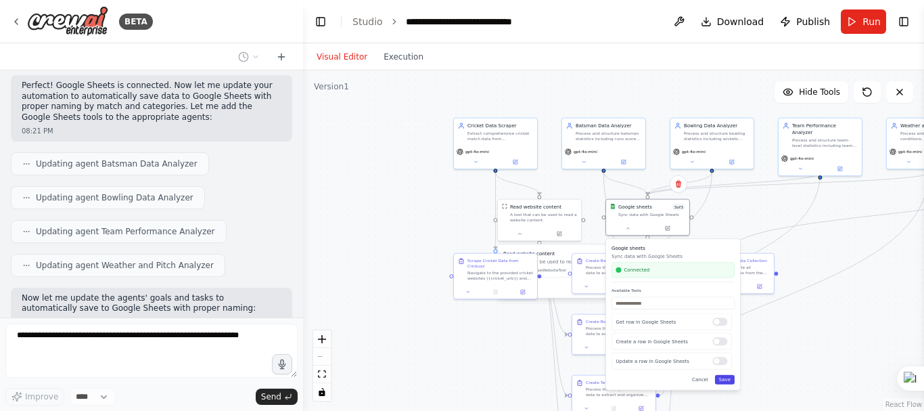
click at [730, 379] on button "Save" at bounding box center [725, 379] width 20 height 9
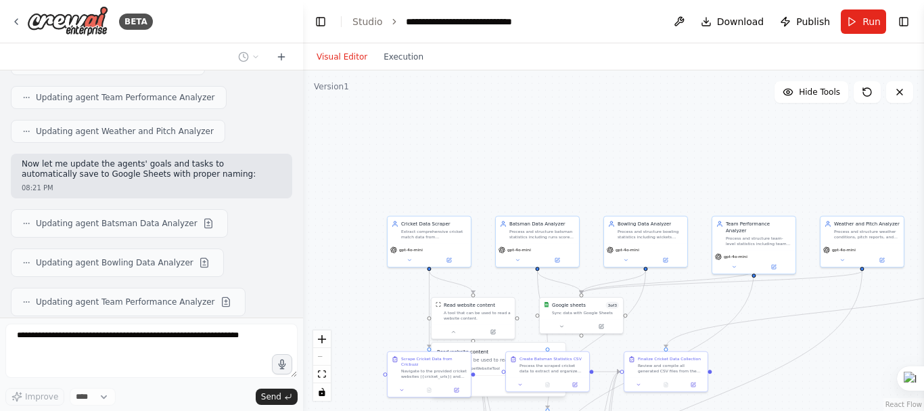
scroll to position [7796, 0]
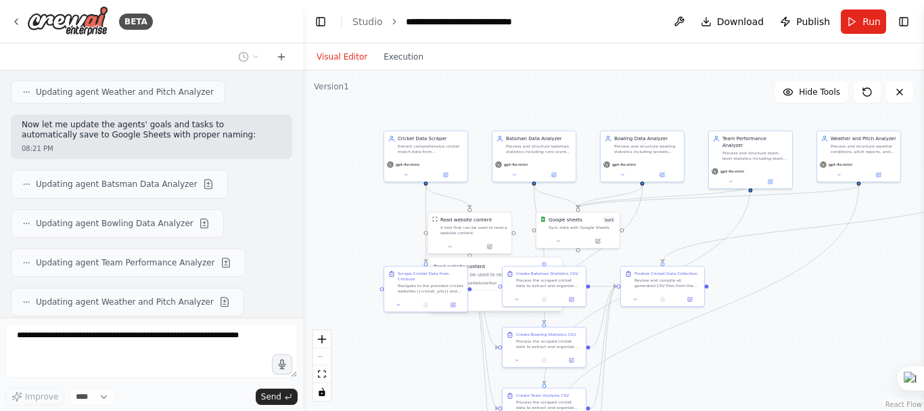
drag, startPoint x: 760, startPoint y: 218, endPoint x: 691, endPoint y: 231, distance: 70.9
click at [691, 231] on div ".deletable-edge-delete-btn { width: 20px; height: 20px; border: 0px solid #ffff…" at bounding box center [613, 240] width 621 height 340
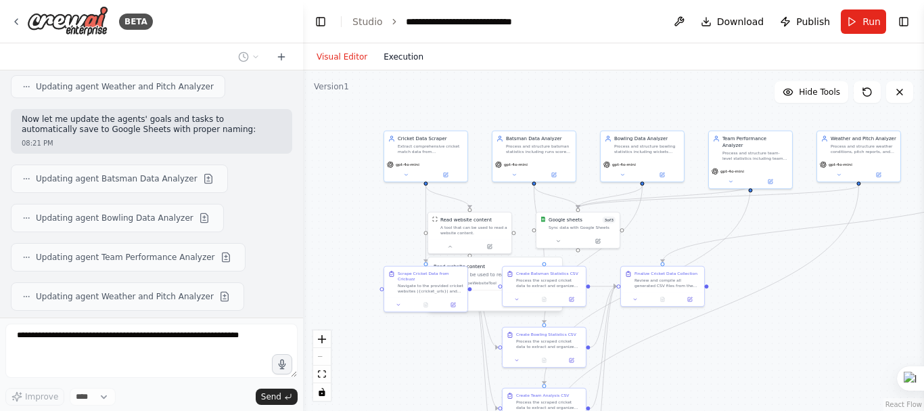
click at [400, 64] on button "Execution" at bounding box center [403, 57] width 56 height 16
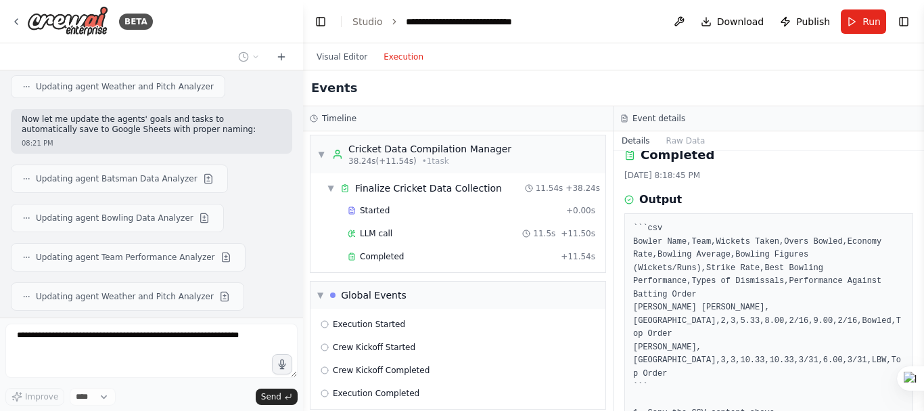
scroll to position [7835, 0]
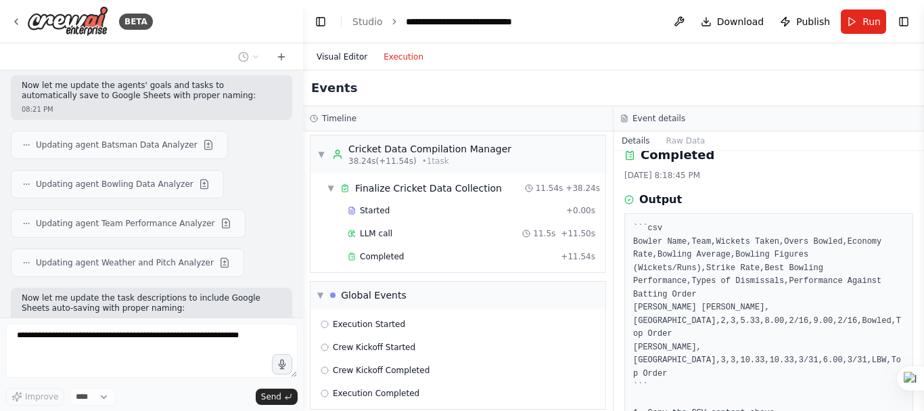
click at [346, 62] on button "Visual Editor" at bounding box center [342, 57] width 67 height 16
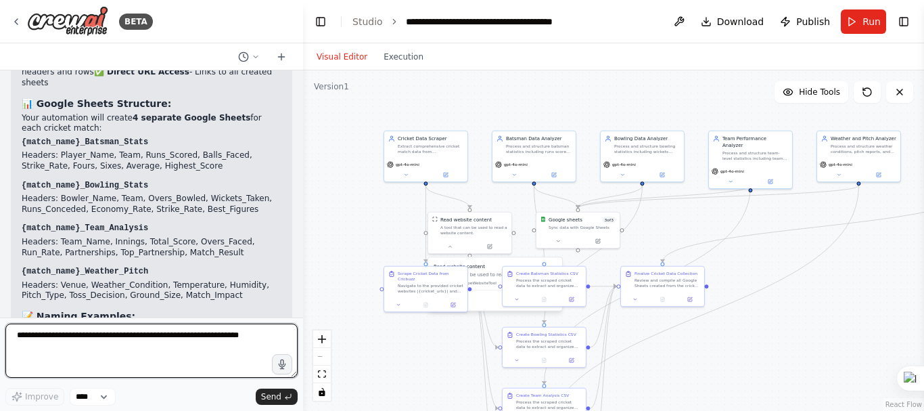
scroll to position [8645, 0]
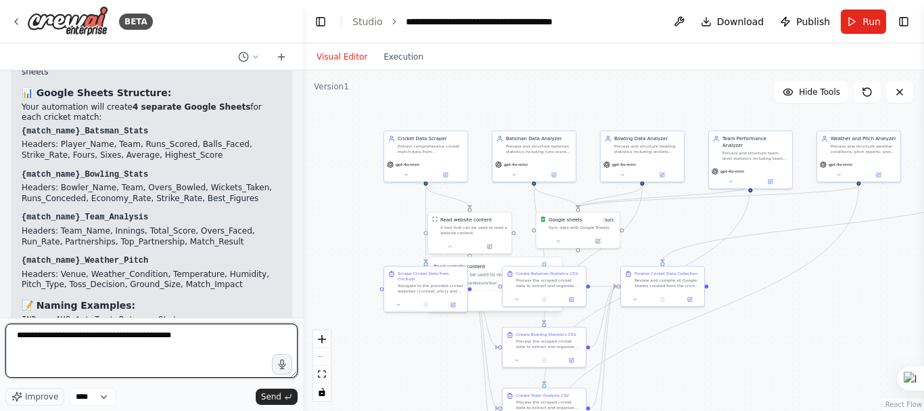
paste textarea "**********"
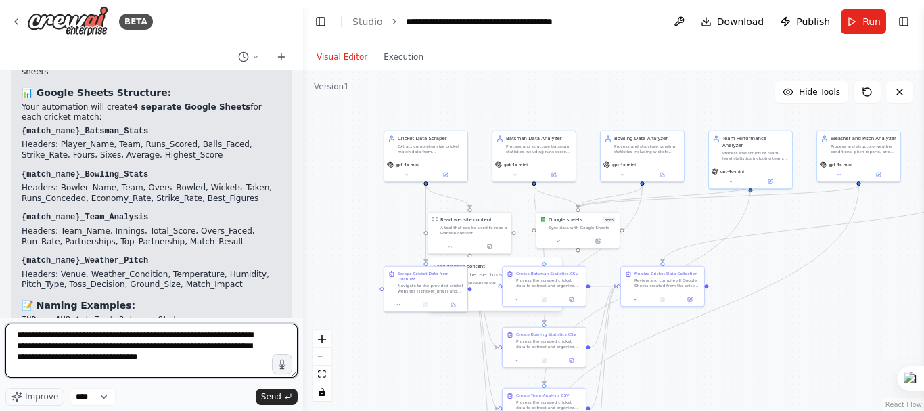
type textarea "**********"
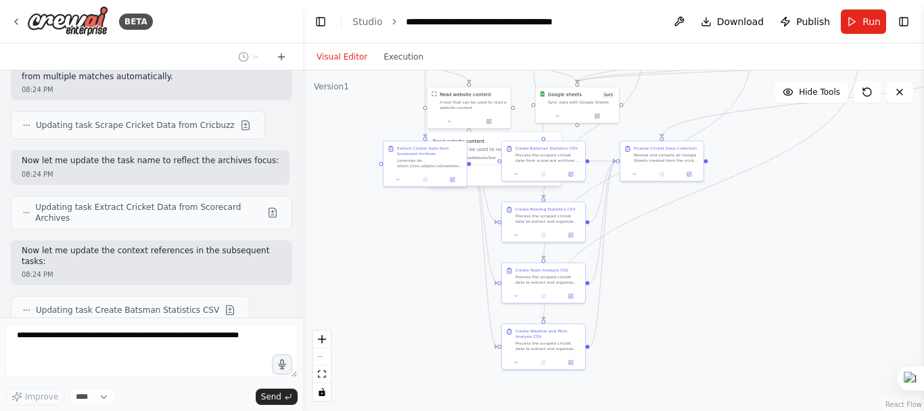
scroll to position [9292, 0]
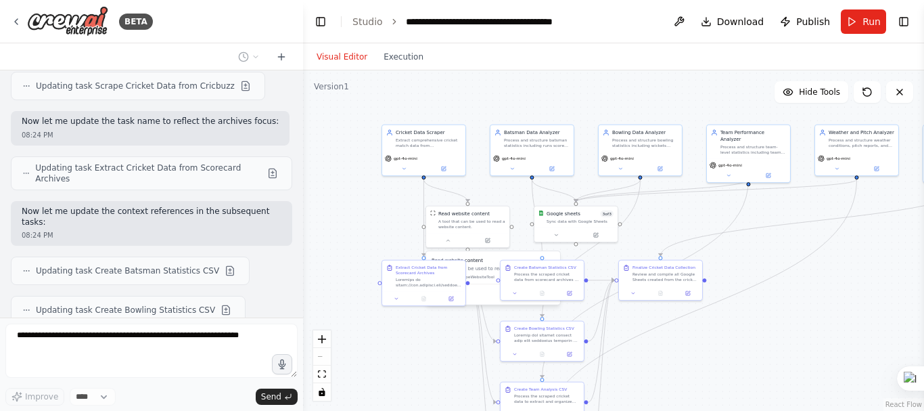
click at [702, 348] on div ".deletable-edge-delete-btn { width: 20px; height: 20px; border: 0px solid #ffff…" at bounding box center [613, 240] width 621 height 340
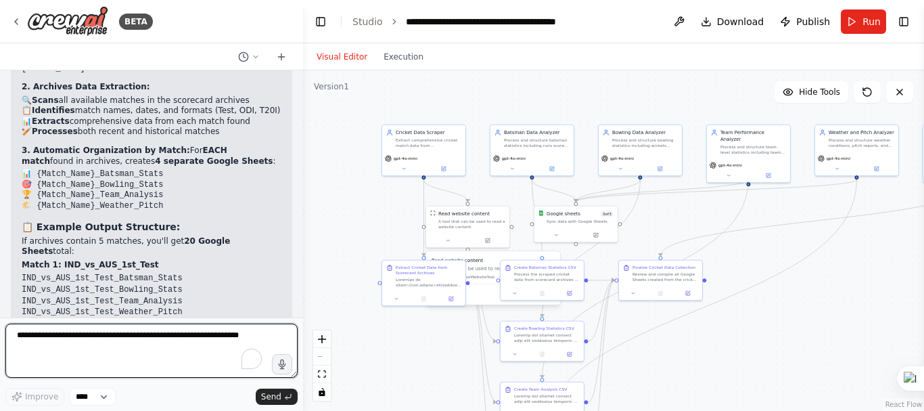
scroll to position [10247, 0]
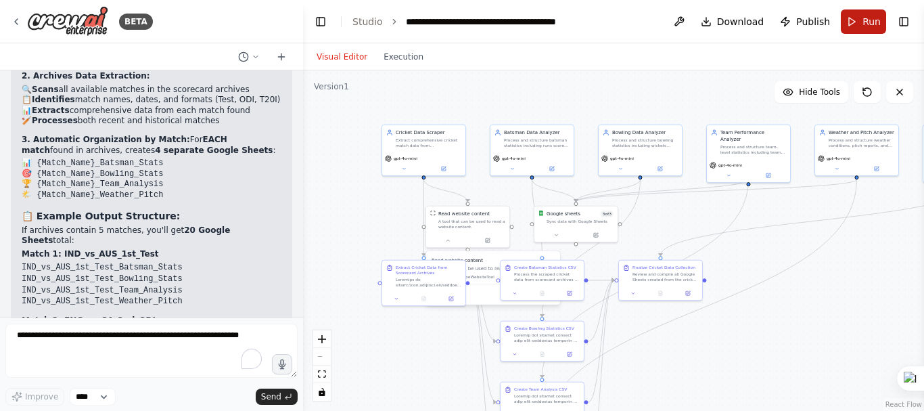
click at [863, 30] on button "Run" at bounding box center [863, 21] width 45 height 24
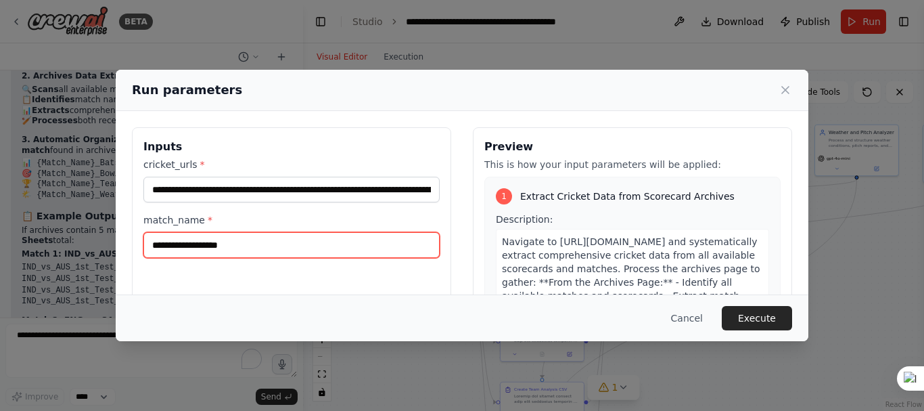
click at [214, 248] on input "match_name *" at bounding box center [291, 245] width 296 height 26
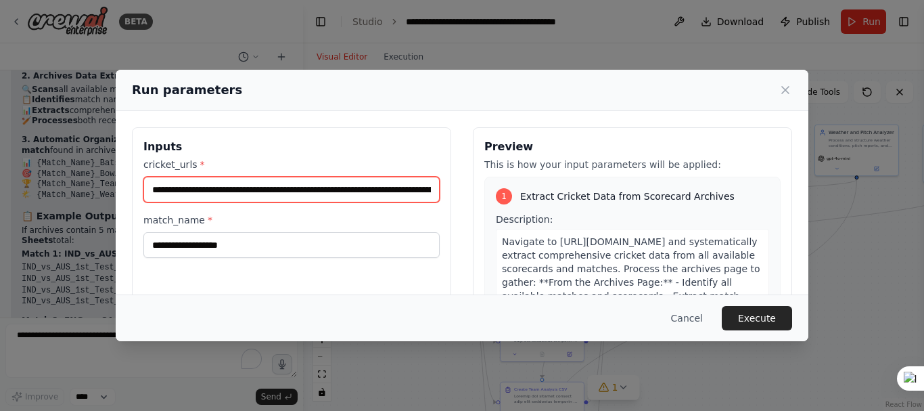
click at [408, 195] on input "**********" at bounding box center [291, 190] width 296 height 26
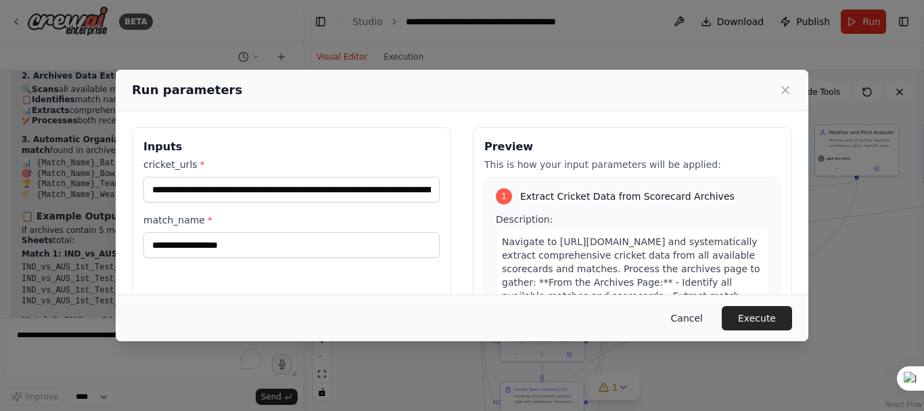
click at [700, 323] on button "Cancel" at bounding box center [686, 318] width 53 height 24
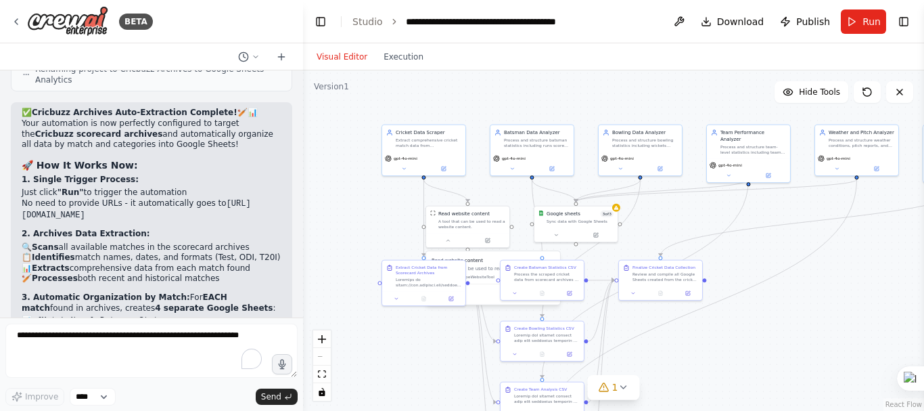
scroll to position [9773, 0]
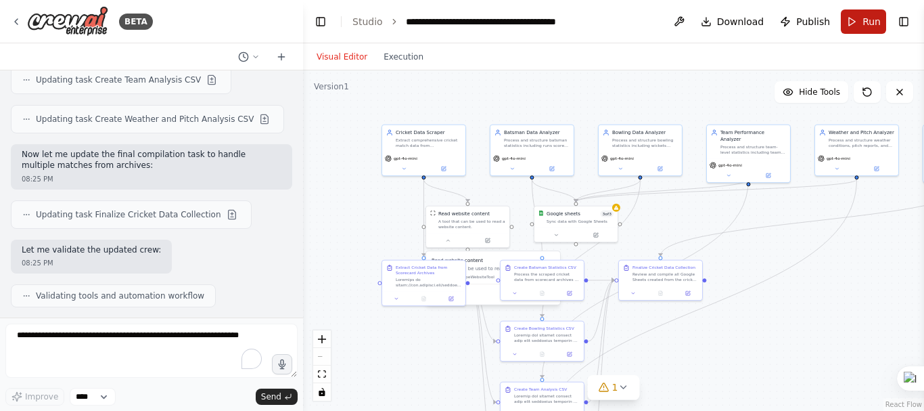
click at [867, 28] on button "Run" at bounding box center [863, 21] width 45 height 24
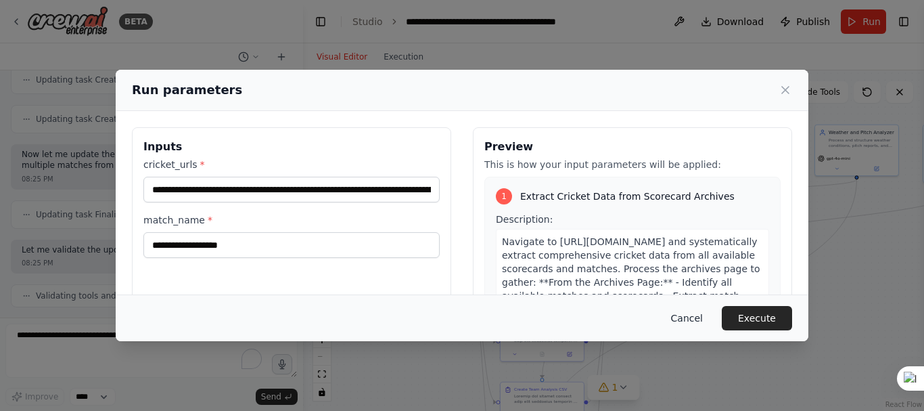
click at [704, 316] on button "Cancel" at bounding box center [686, 318] width 53 height 24
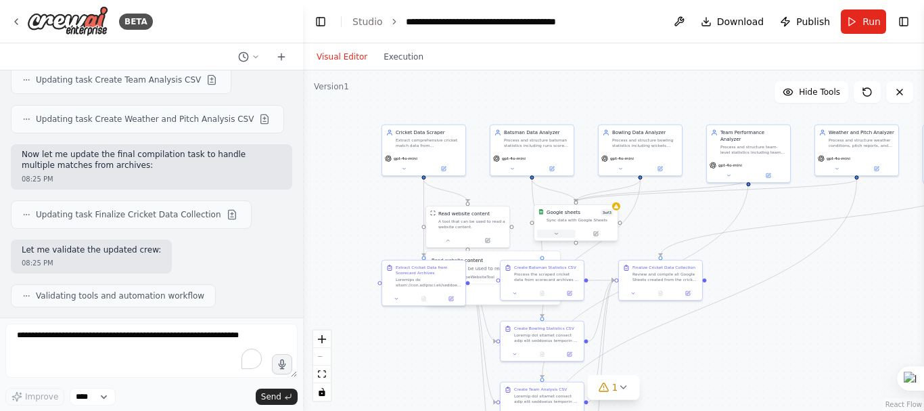
click at [557, 236] on icon at bounding box center [555, 233] width 5 height 5
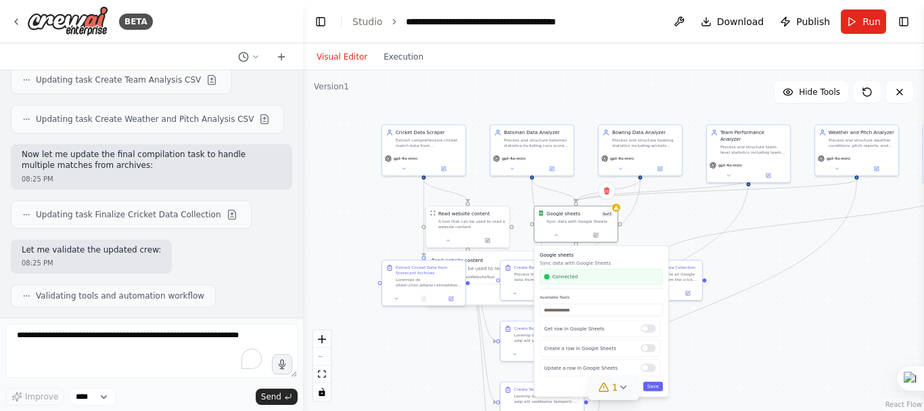
click at [621, 392] on button "1" at bounding box center [614, 387] width 52 height 25
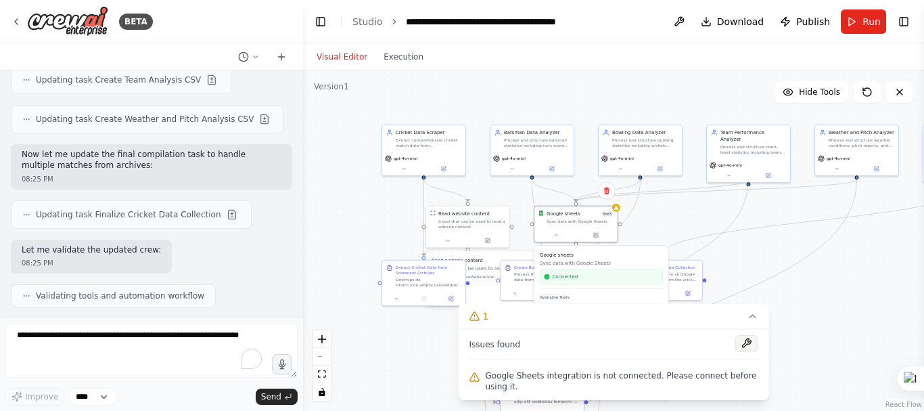
click at [744, 351] on button at bounding box center [746, 343] width 23 height 16
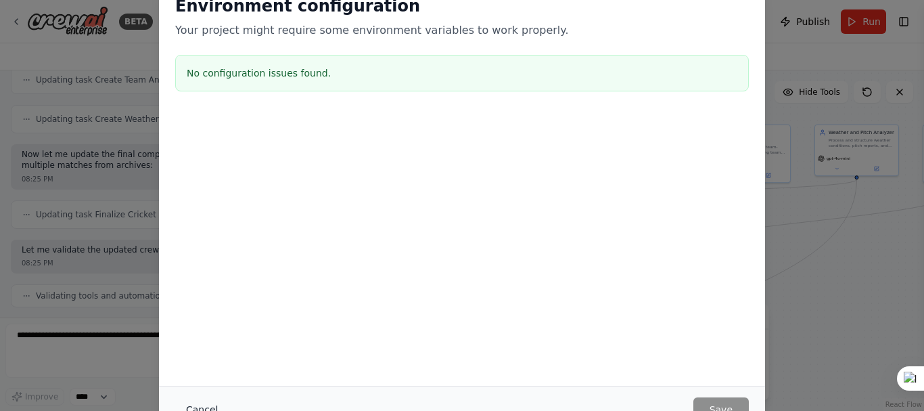
click at [202, 408] on button "Cancel" at bounding box center [201, 409] width 53 height 24
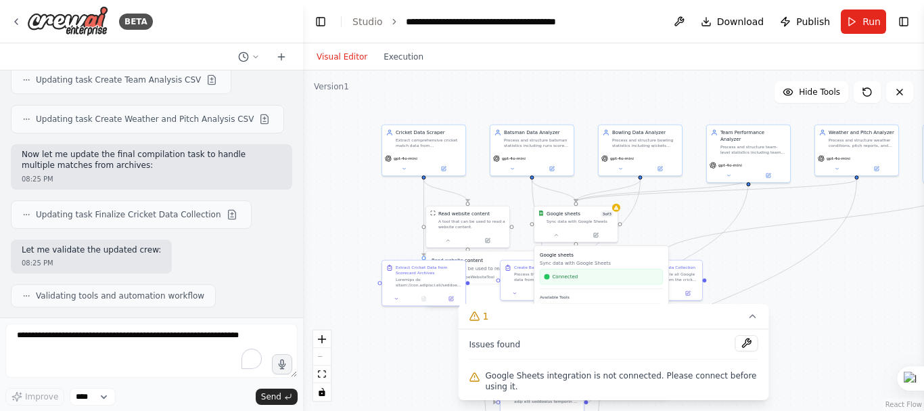
click at [578, 284] on div "Connected" at bounding box center [601, 277] width 123 height 16
click at [723, 225] on div ".deletable-edge-delete-btn { width: 20px; height: 20px; border: 0px solid #ffff…" at bounding box center [613, 240] width 621 height 340
click at [563, 238] on div at bounding box center [575, 234] width 83 height 14
click at [567, 238] on div at bounding box center [575, 234] width 83 height 14
click at [557, 231] on icon at bounding box center [555, 233] width 5 height 5
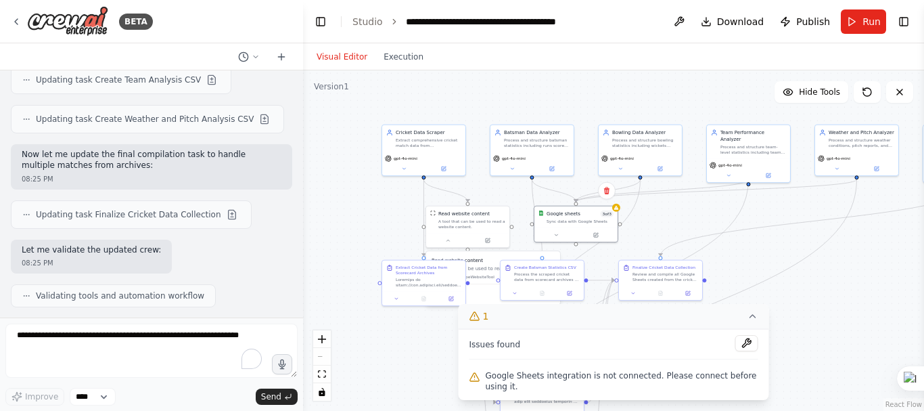
click at [748, 321] on icon at bounding box center [753, 316] width 11 height 11
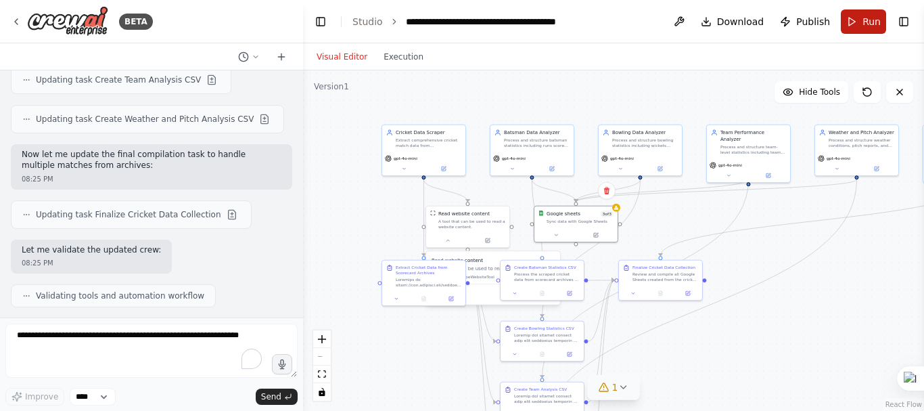
click at [876, 21] on span "Run" at bounding box center [872, 22] width 18 height 14
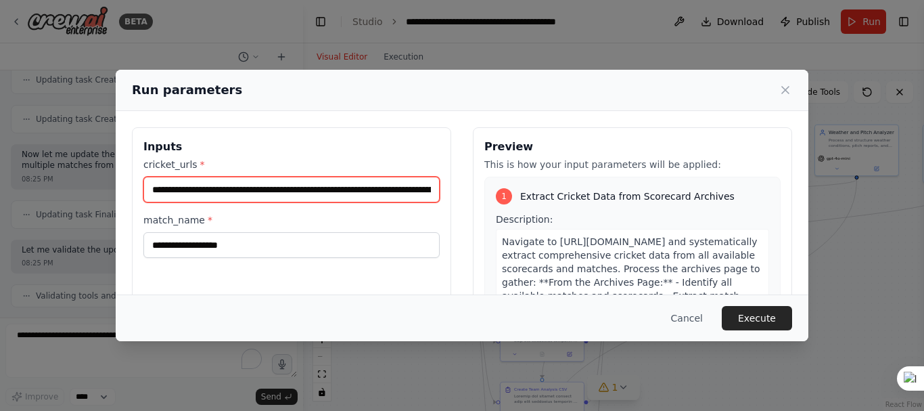
click at [273, 191] on input "**********" at bounding box center [291, 190] width 296 height 26
paste input "text"
type input "**********"
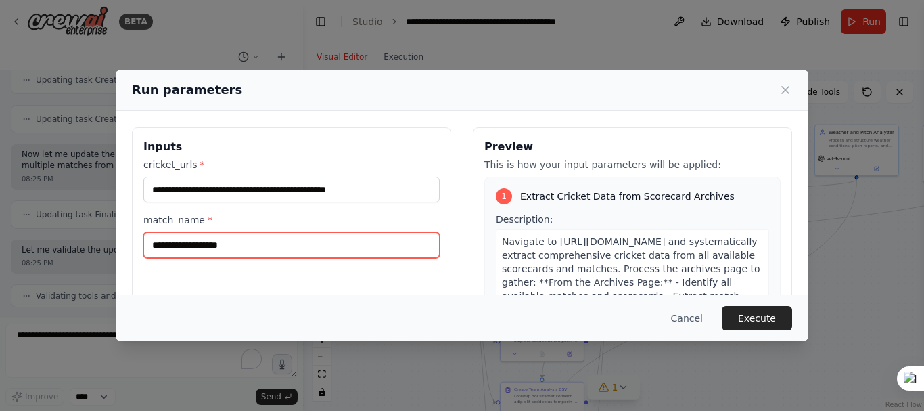
click at [267, 244] on input "match_name *" at bounding box center [291, 245] width 296 height 26
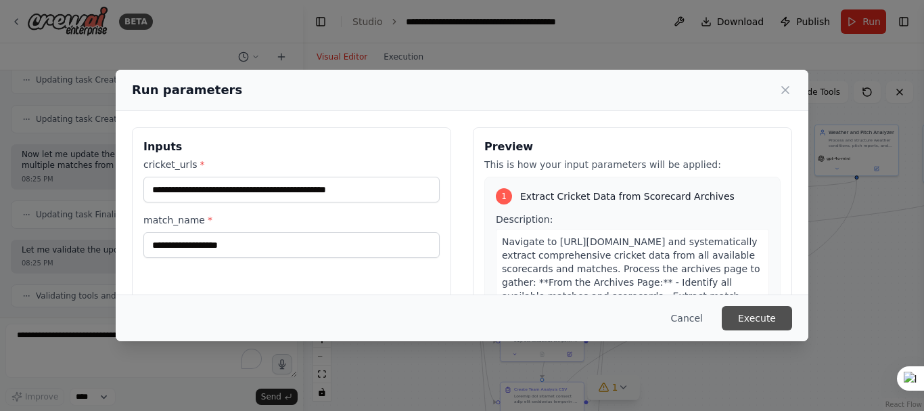
click at [772, 315] on button "Execute" at bounding box center [757, 318] width 70 height 24
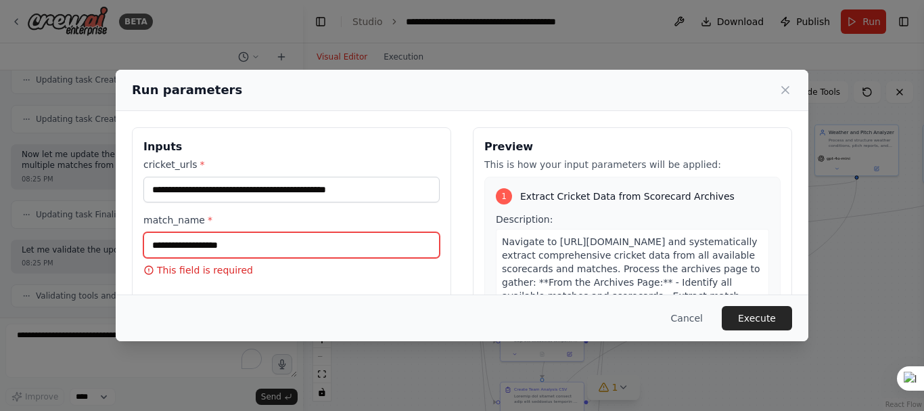
click at [254, 251] on input "match_name *" at bounding box center [291, 245] width 296 height 26
type input "*********"
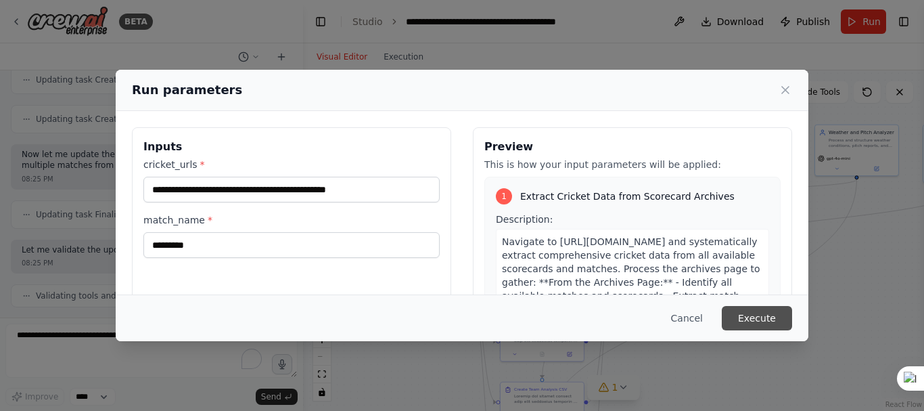
click at [746, 324] on button "Execute" at bounding box center [757, 318] width 70 height 24
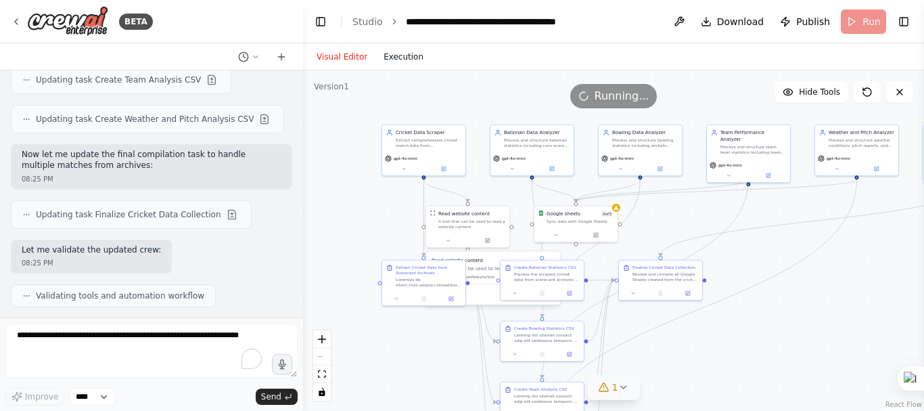
click at [403, 53] on button "Execution" at bounding box center [403, 57] width 56 height 16
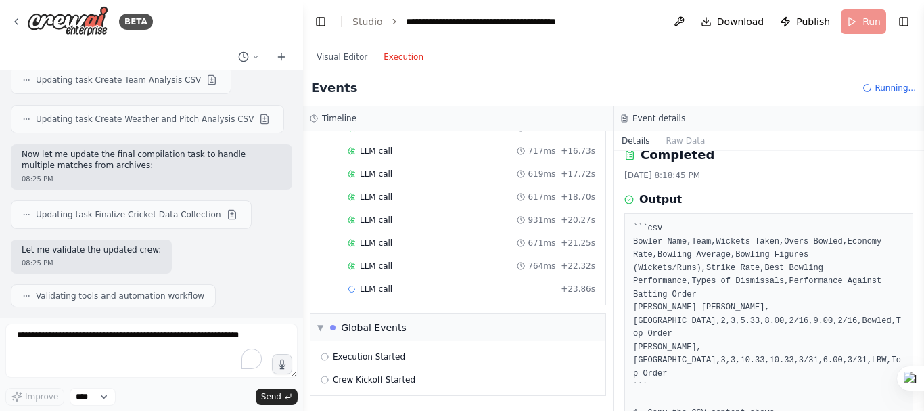
scroll to position [0, 0]
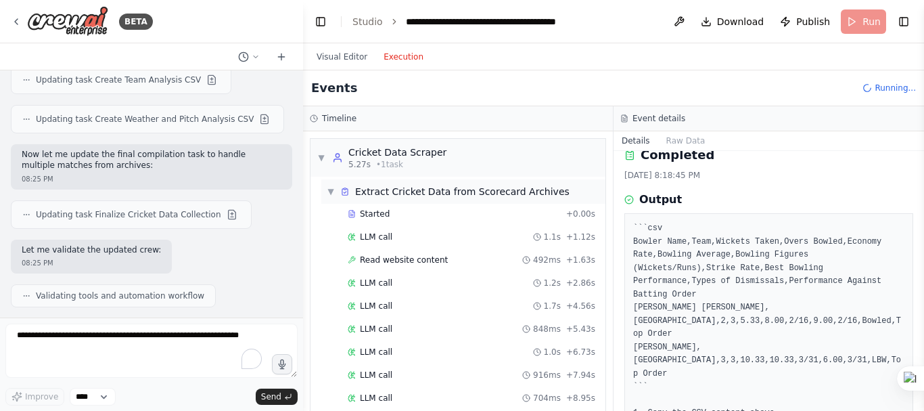
click at [326, 189] on div "▼ Extract Cricket Data from Scorecard Archives" at bounding box center [463, 191] width 284 height 24
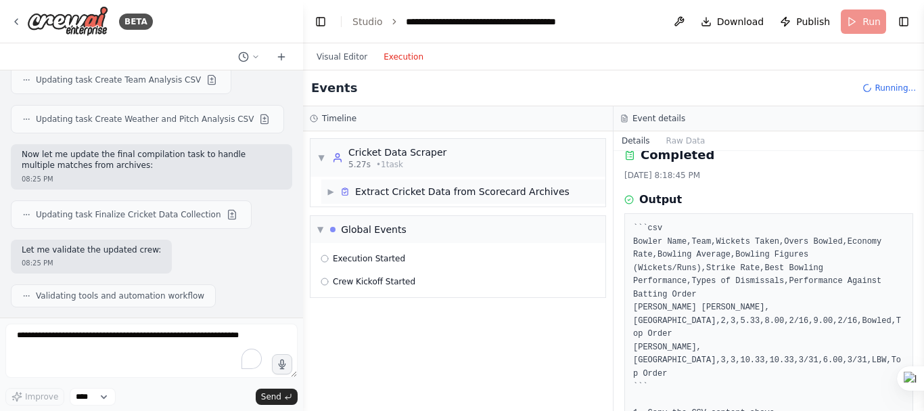
click at [326, 189] on div "▶ Extract Cricket Data from Scorecard Archives" at bounding box center [463, 191] width 284 height 24
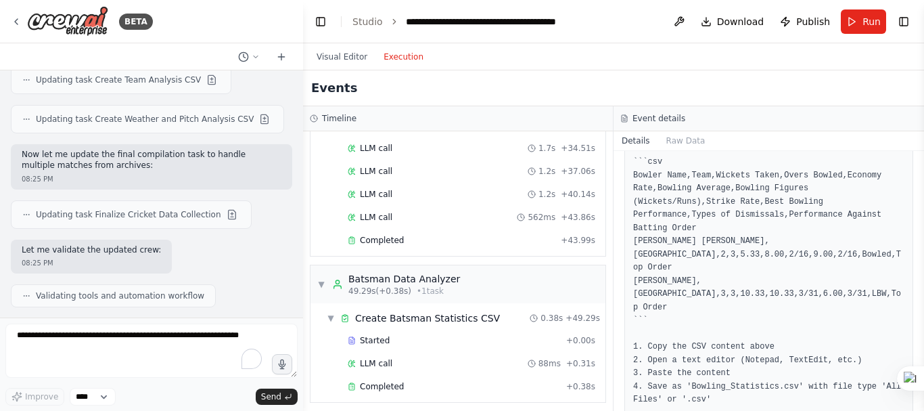
scroll to position [790, 0]
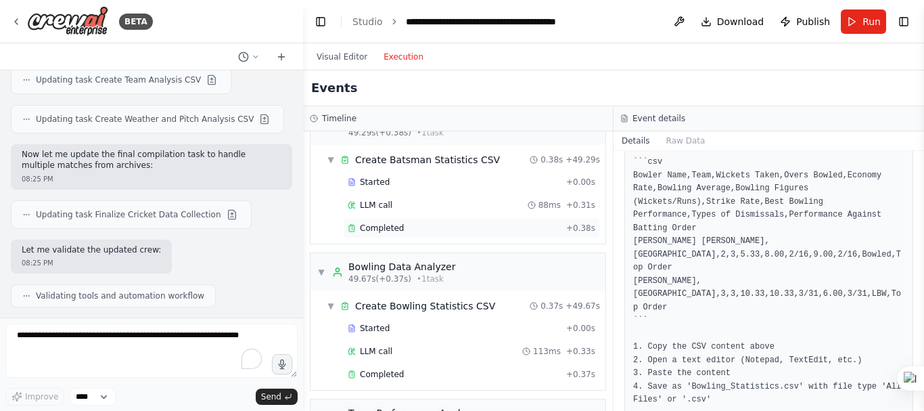
click at [410, 230] on div "Completed" at bounding box center [454, 228] width 213 height 11
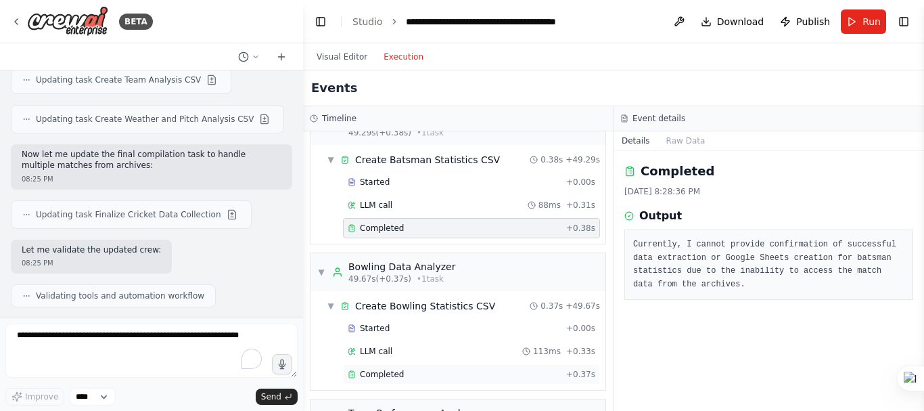
click at [403, 374] on div "Completed" at bounding box center [454, 374] width 213 height 11
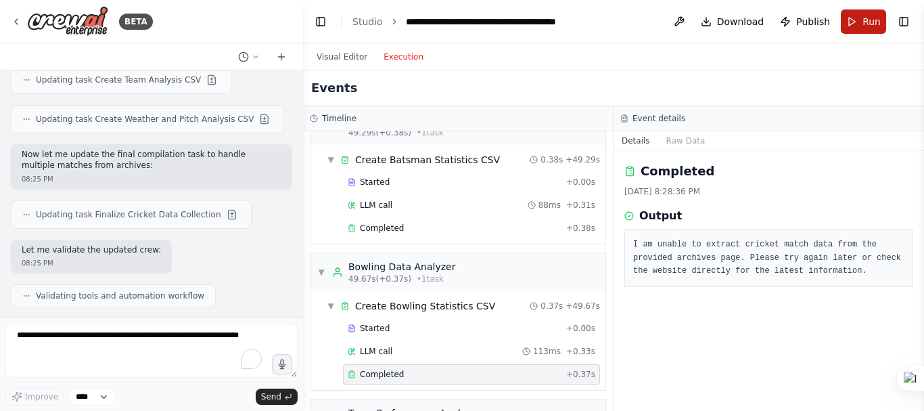
click at [864, 26] on span "Run" at bounding box center [872, 22] width 18 height 14
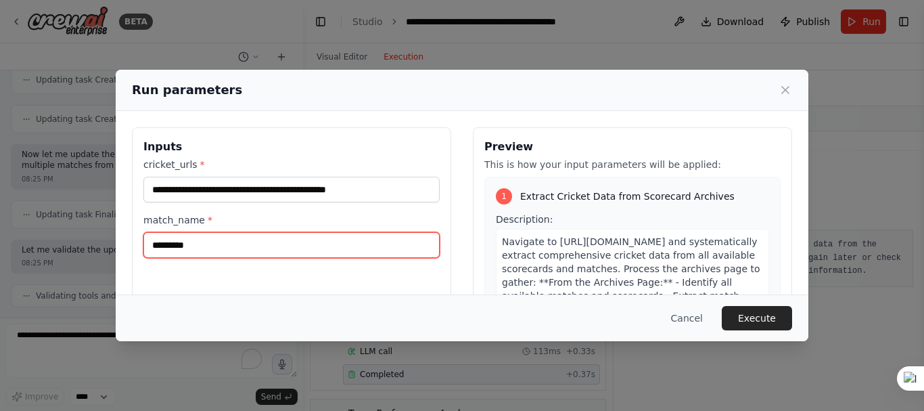
click at [294, 254] on input "*********" at bounding box center [291, 245] width 296 height 26
type input "*"
click at [275, 239] on input "match_name *" at bounding box center [291, 245] width 296 height 26
paste input "**********"
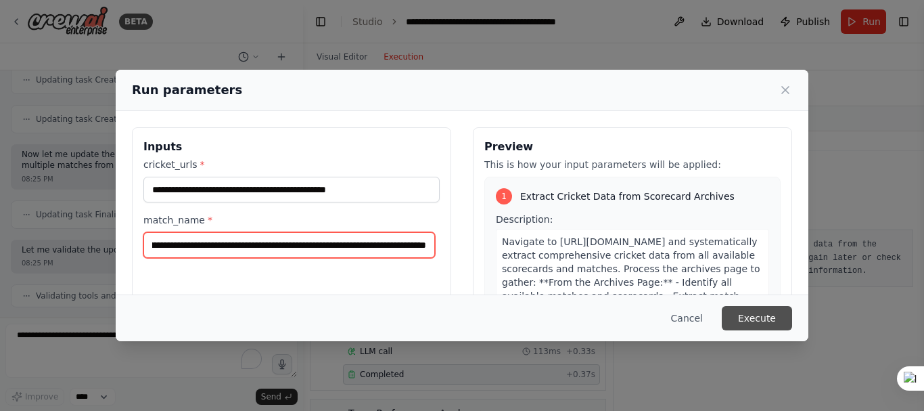
type input "**********"
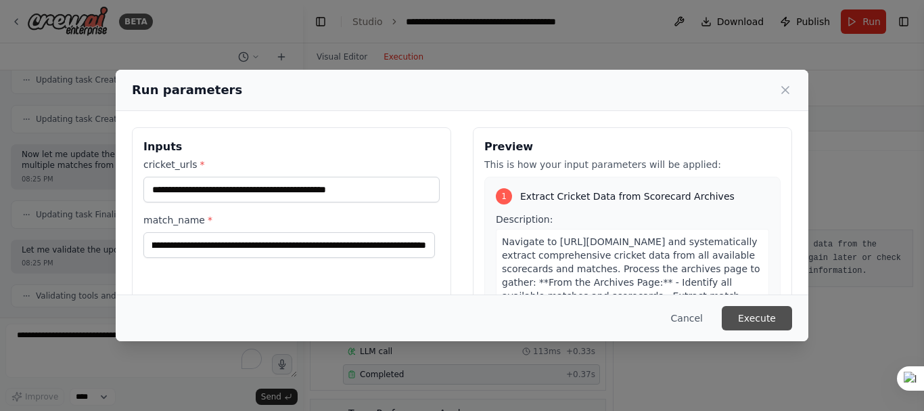
scroll to position [0, 0]
click at [779, 315] on button "Execute" at bounding box center [757, 318] width 70 height 24
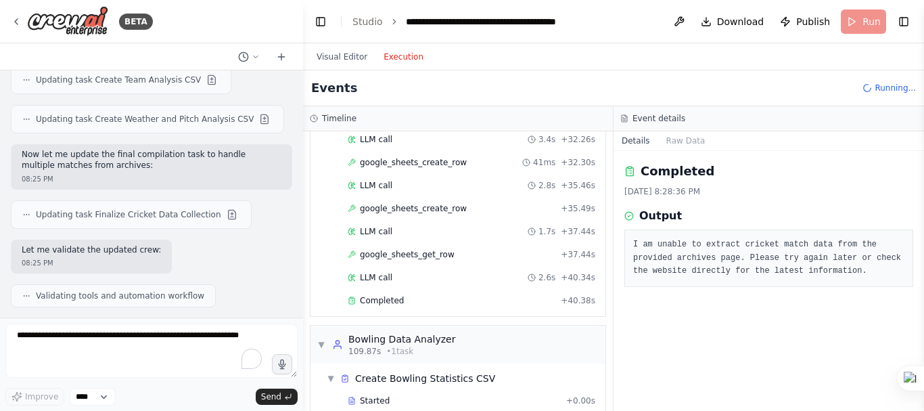
scroll to position [1772, 0]
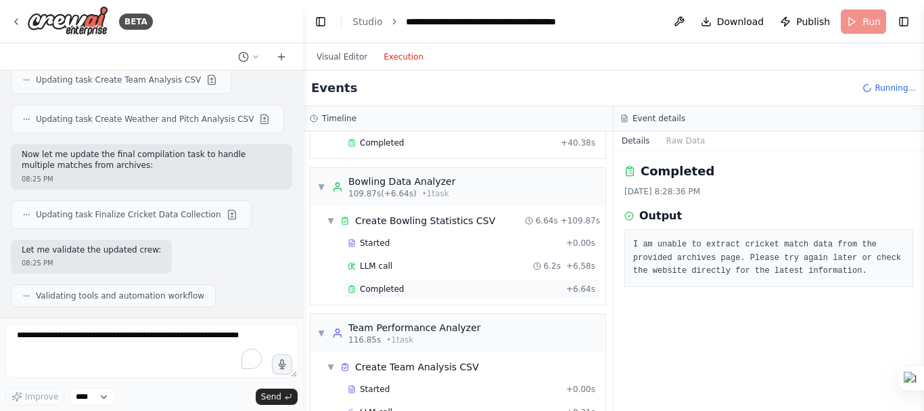
click at [401, 287] on div "Completed" at bounding box center [454, 288] width 213 height 11
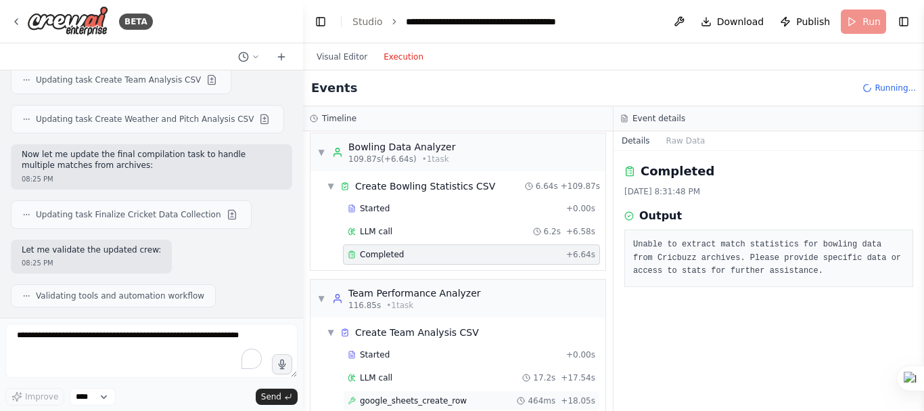
scroll to position [1648, 0]
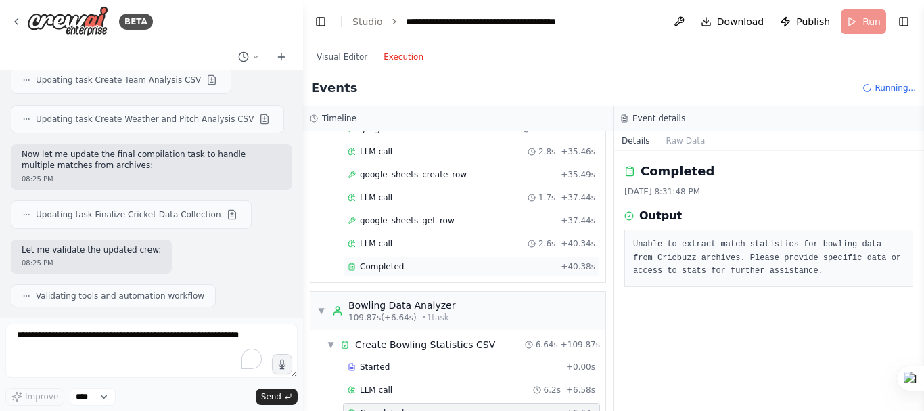
click at [433, 263] on div "Completed" at bounding box center [452, 266] width 208 height 11
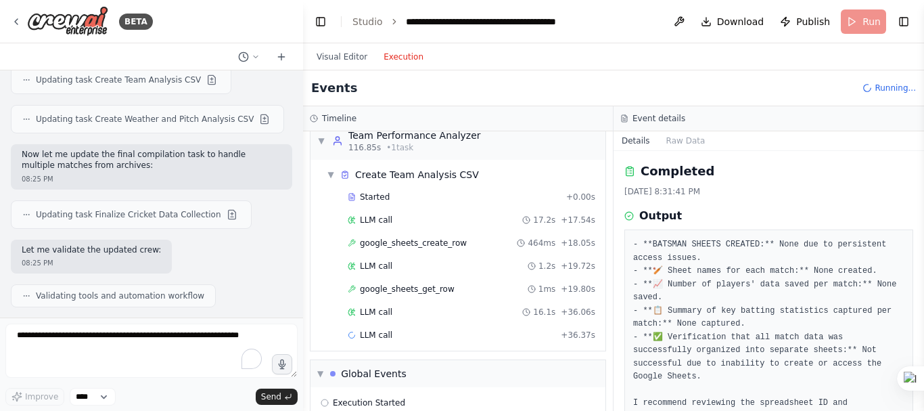
scroll to position [30, 0]
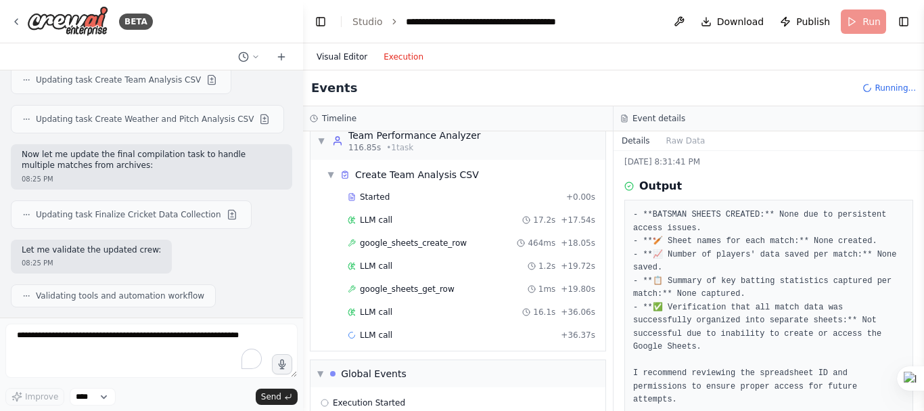
click at [342, 62] on button "Visual Editor" at bounding box center [342, 57] width 67 height 16
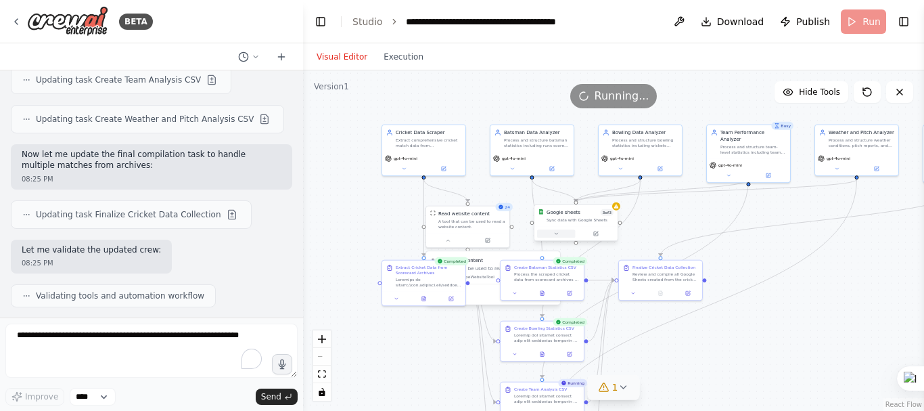
click at [561, 233] on button at bounding box center [556, 233] width 39 height 8
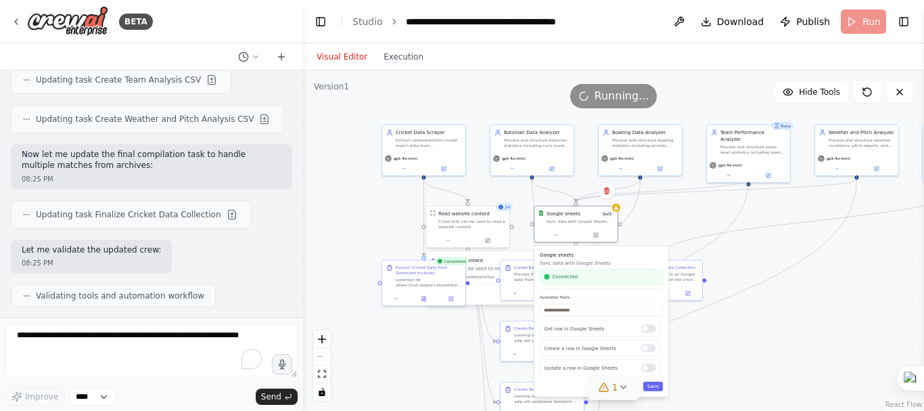
click at [621, 391] on icon at bounding box center [623, 387] width 11 height 11
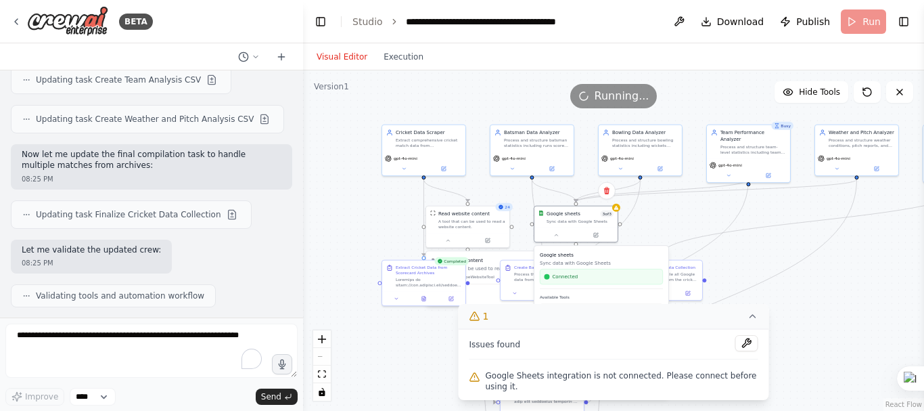
click at [727, 240] on div ".deletable-edge-delete-btn { width: 20px; height: 20px; border: 0px solid #ffff…" at bounding box center [613, 240] width 621 height 340
click at [402, 55] on button "Execution" at bounding box center [403, 57] width 56 height 16
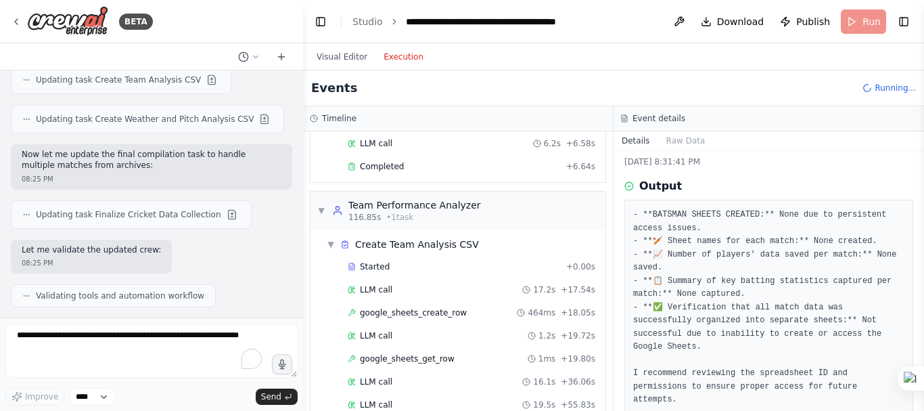
scroll to position [1578, 0]
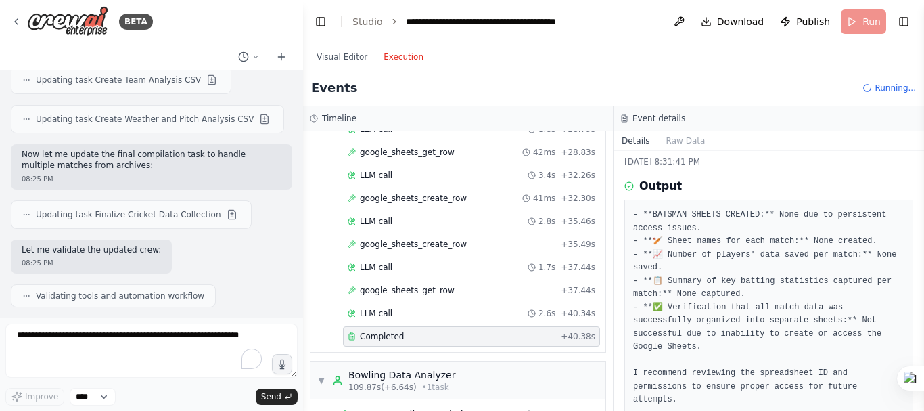
click at [414, 344] on div "Completed + 40.38s" at bounding box center [471, 336] width 257 height 20
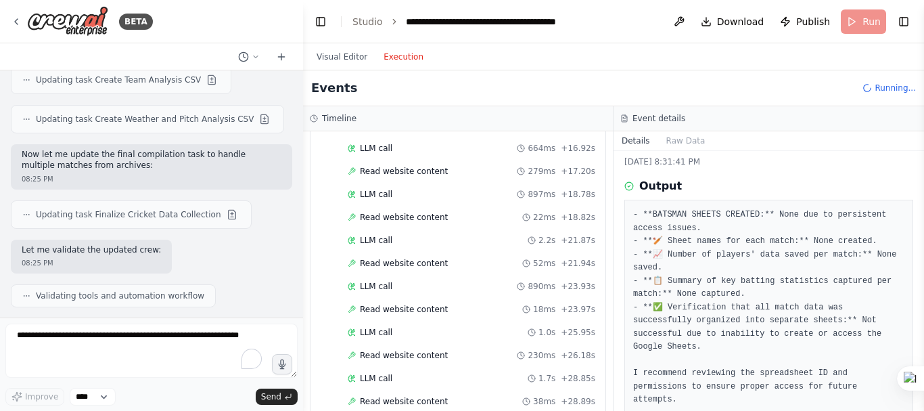
scroll to position [10247, 0]
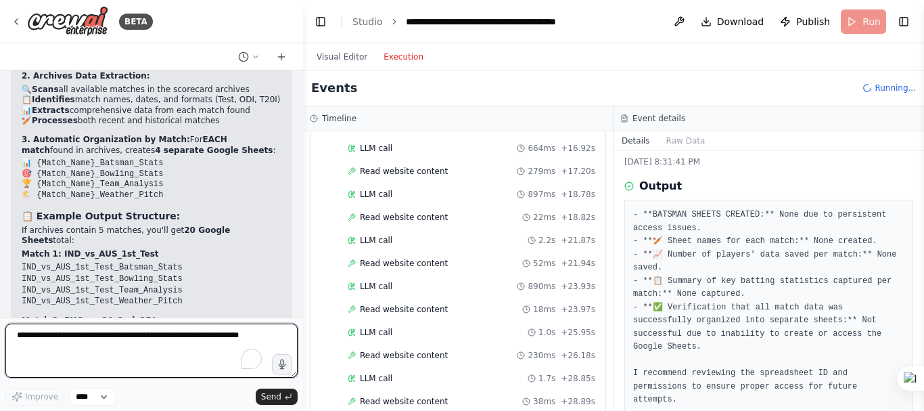
click at [99, 348] on textarea "To enrich screen reader interactions, please activate Accessibility in Grammarl…" at bounding box center [151, 350] width 292 height 54
type textarea "**********"
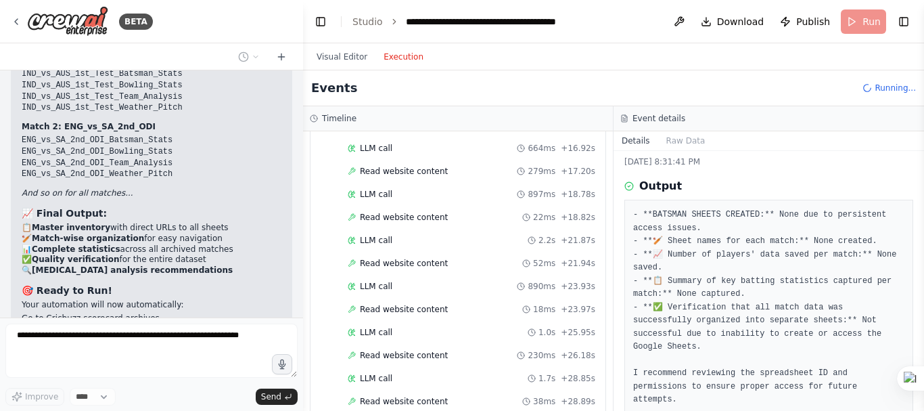
scroll to position [10474, 0]
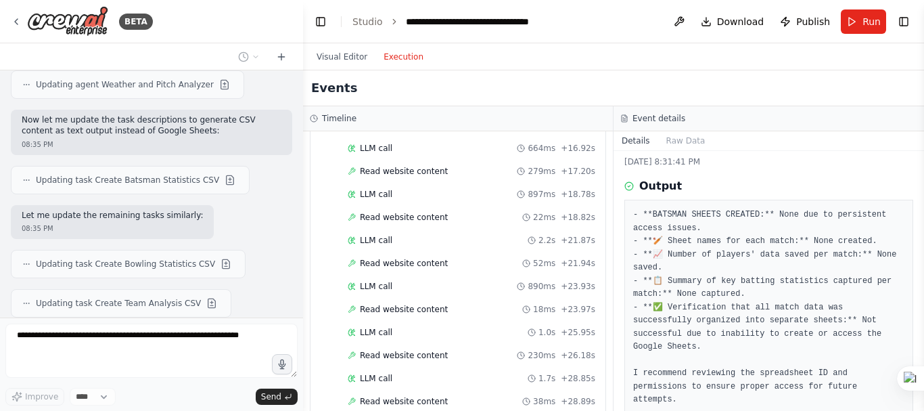
scroll to position [11653, 0]
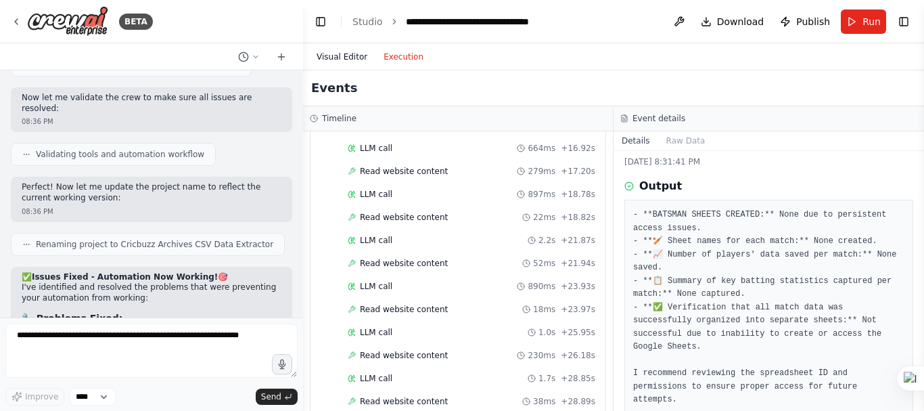
click at [344, 58] on button "Visual Editor" at bounding box center [342, 57] width 67 height 16
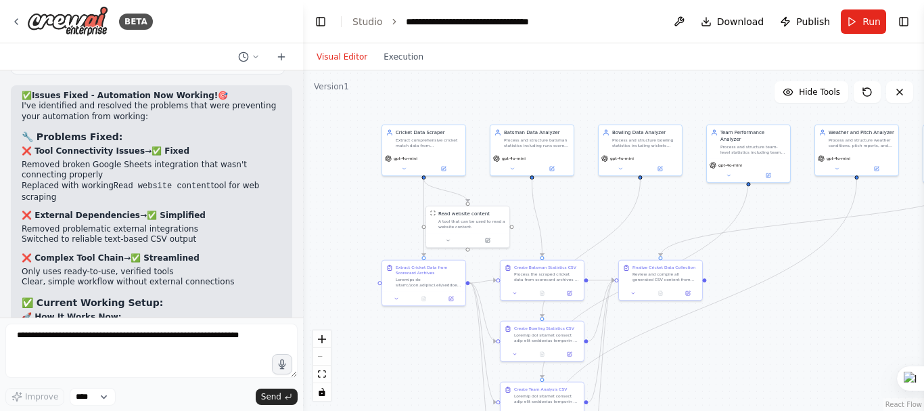
scroll to position [11827, 0]
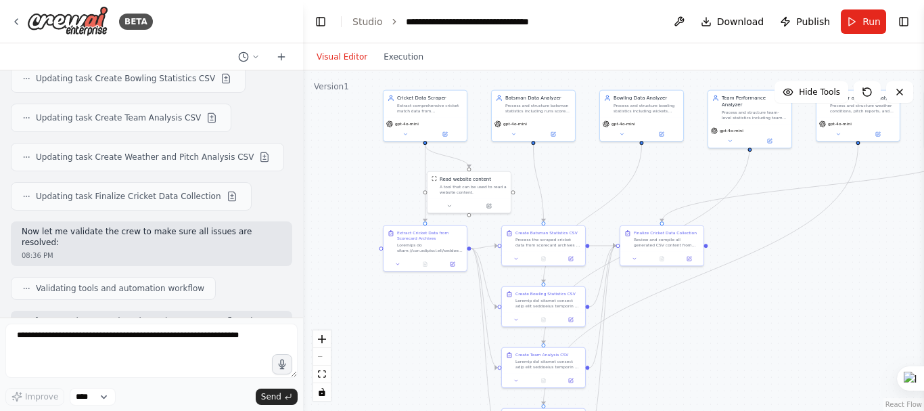
drag, startPoint x: 748, startPoint y: 306, endPoint x: 750, endPoint y: 272, distance: 34.5
click at [750, 272] on div ".deletable-edge-delete-btn { width: 20px; height: 20px; border: 0px solid #ffff…" at bounding box center [613, 240] width 621 height 340
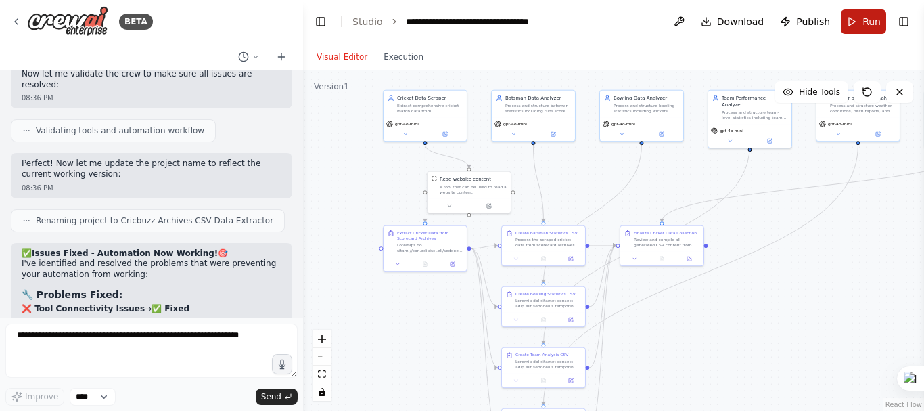
click at [861, 16] on button "Run" at bounding box center [863, 21] width 45 height 24
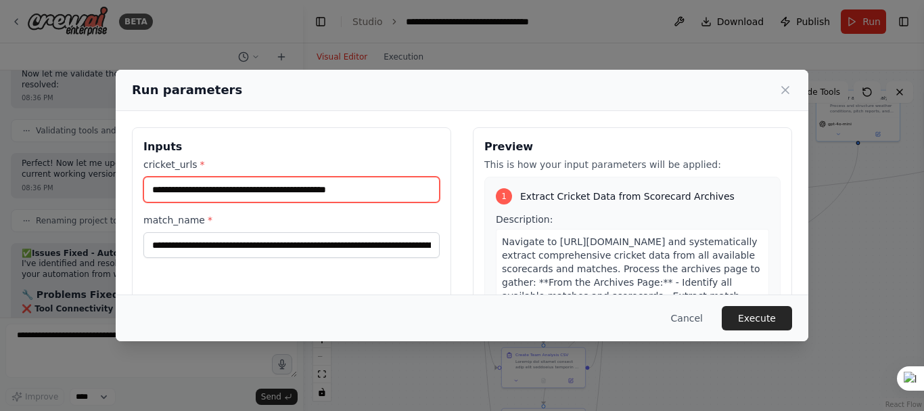
click at [378, 193] on input "**********" at bounding box center [291, 190] width 296 height 26
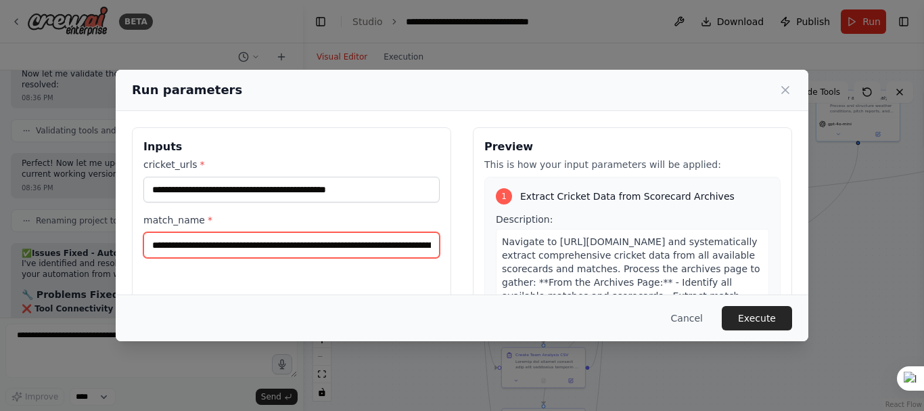
drag, startPoint x: 150, startPoint y: 248, endPoint x: 187, endPoint y: 248, distance: 37.2
click at [187, 248] on input "match_name *" at bounding box center [291, 245] width 296 height 26
click at [340, 247] on input "match_name *" at bounding box center [291, 245] width 296 height 26
drag, startPoint x: 390, startPoint y: 248, endPoint x: 424, endPoint y: 246, distance: 34.6
click at [424, 246] on input "match_name *" at bounding box center [289, 245] width 292 height 26
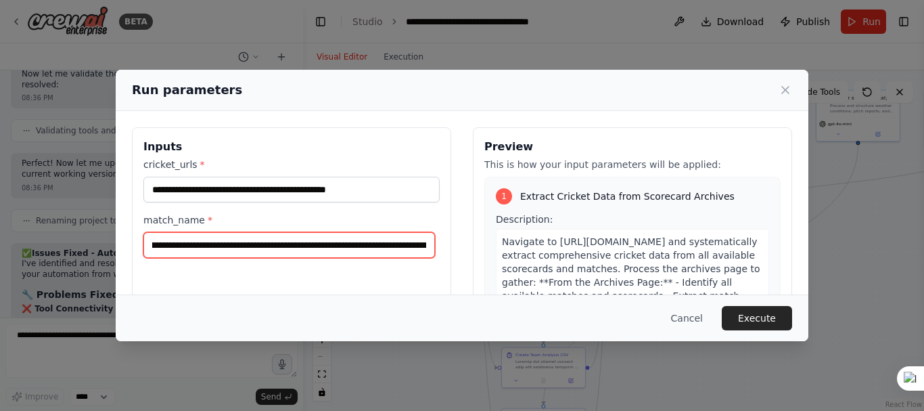
scroll to position [0, 269]
click at [327, 248] on input "match_name *" at bounding box center [289, 245] width 292 height 26
click at [345, 250] on input "match_name *" at bounding box center [289, 245] width 292 height 26
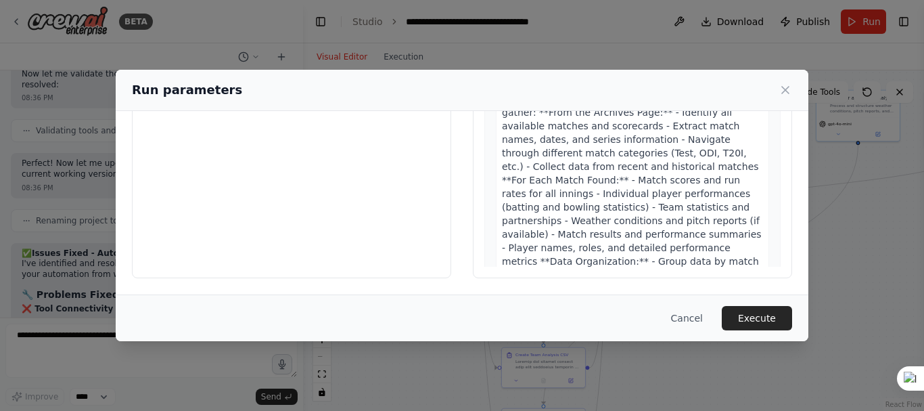
drag, startPoint x: 329, startPoint y: 247, endPoint x: 923, endPoint y: 305, distance: 597.5
click at [923, 305] on html "BETA i want to create an automation for cricket data gathering and historical d…" at bounding box center [462, 205] width 924 height 411
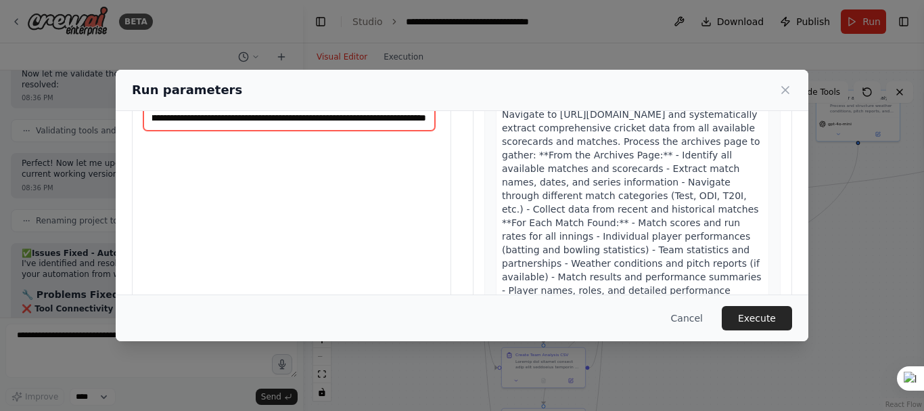
scroll to position [0, 0]
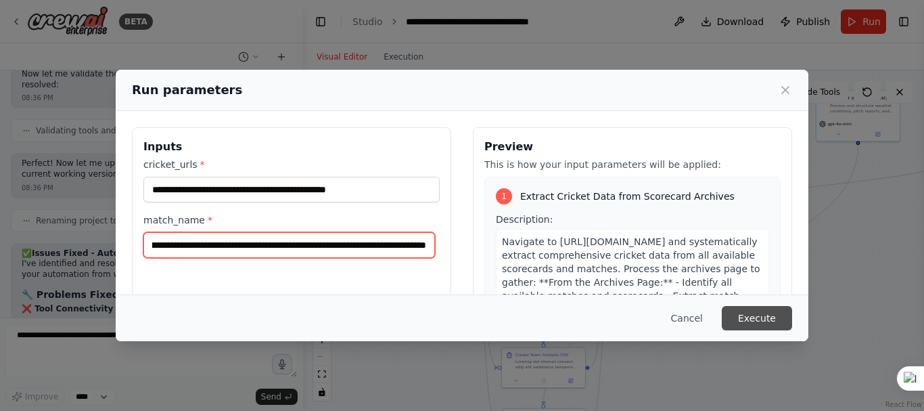
type input "**********"
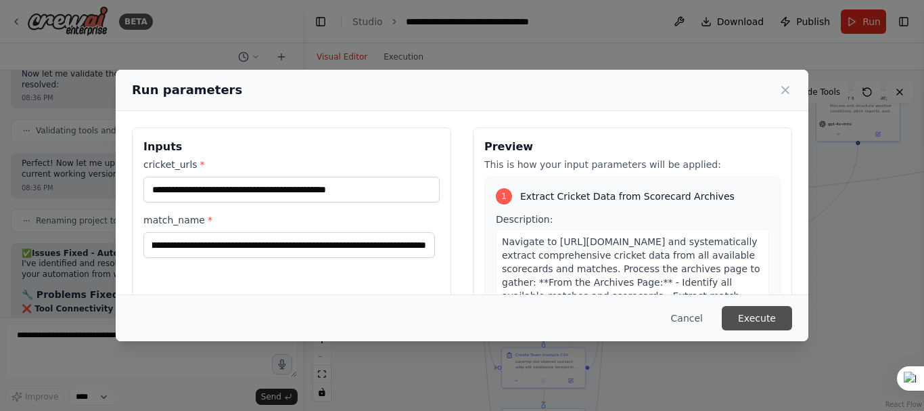
click at [769, 326] on button "Execute" at bounding box center [757, 318] width 70 height 24
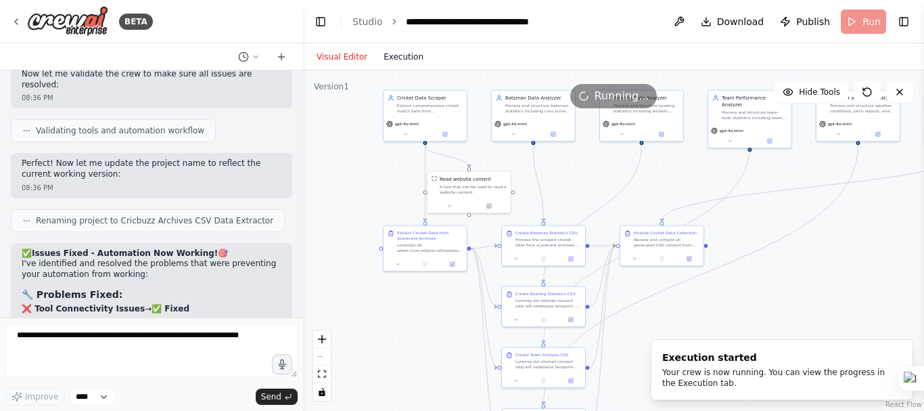
click at [387, 58] on button "Execution" at bounding box center [403, 57] width 56 height 16
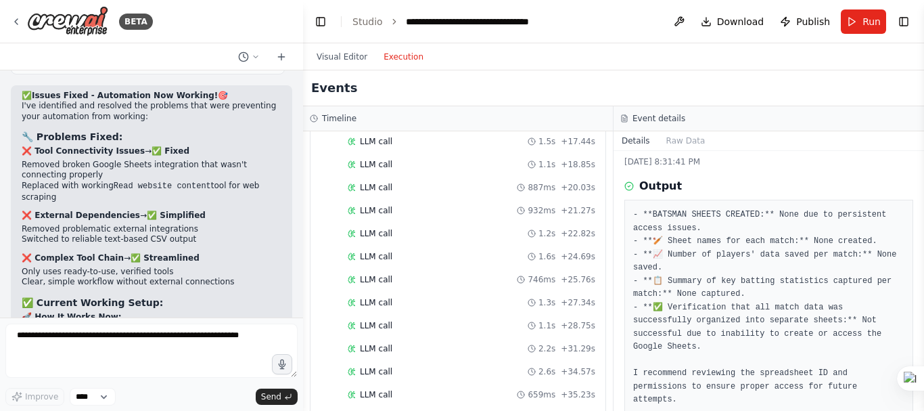
scroll to position [375, 0]
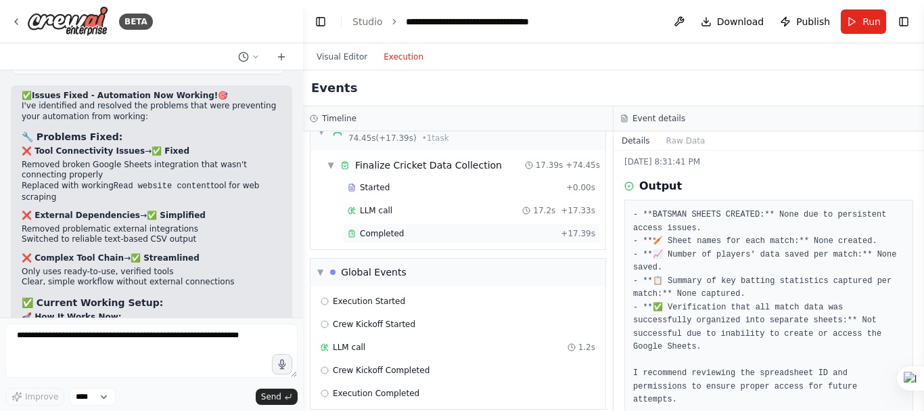
click at [396, 228] on span "Completed" at bounding box center [382, 233] width 44 height 11
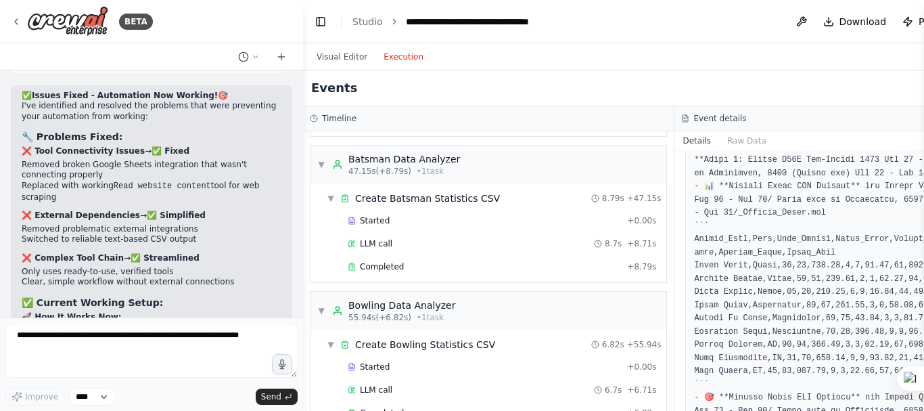
scroll to position [0, 0]
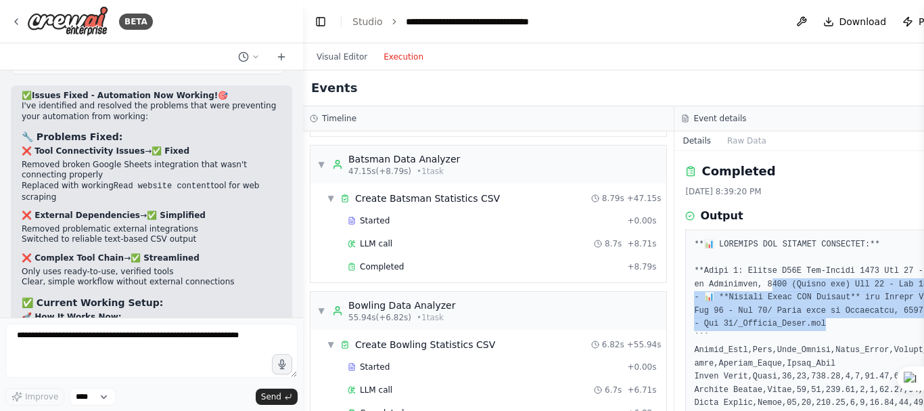
drag, startPoint x: 745, startPoint y: 282, endPoint x: 913, endPoint y: 328, distance: 174.0
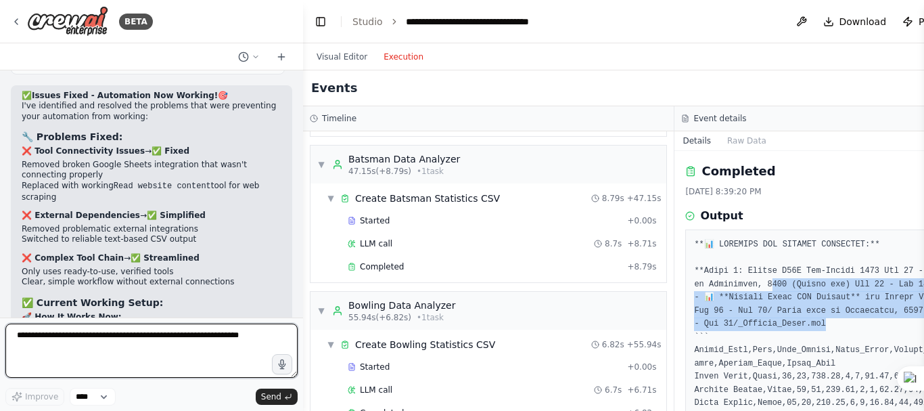
click at [141, 348] on textarea "To enrich screen reader interactions, please activate Accessibility in Grammarl…" at bounding box center [151, 350] width 292 height 54
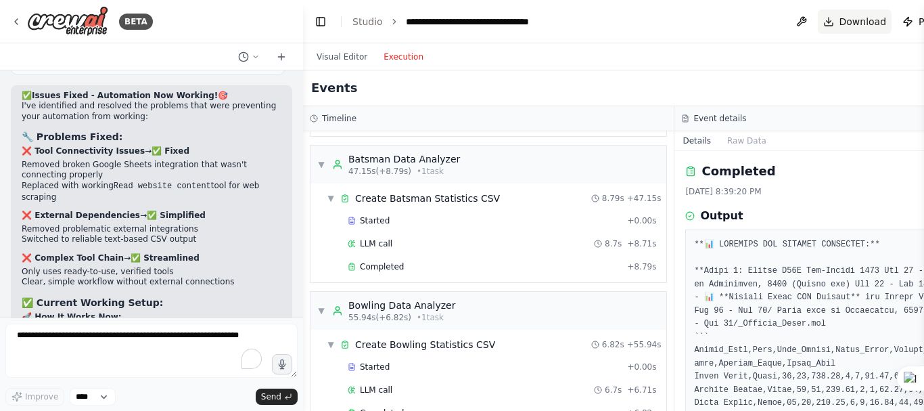
click at [840, 27] on span "Download" at bounding box center [863, 22] width 47 height 14
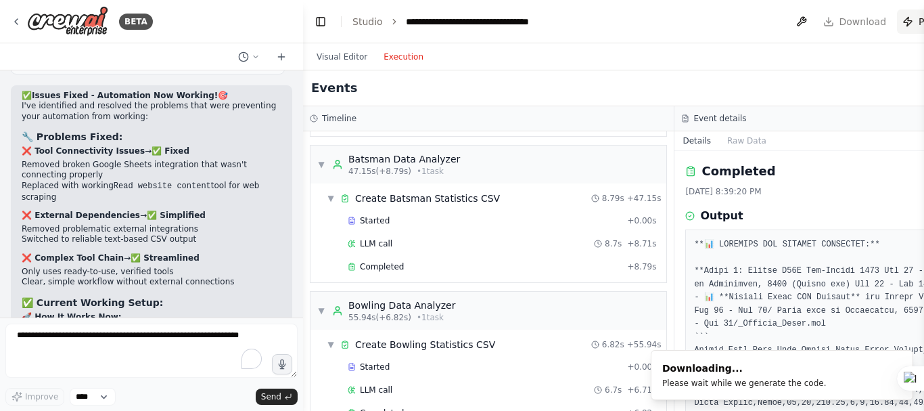
click at [919, 27] on span "Publish" at bounding box center [936, 22] width 34 height 14
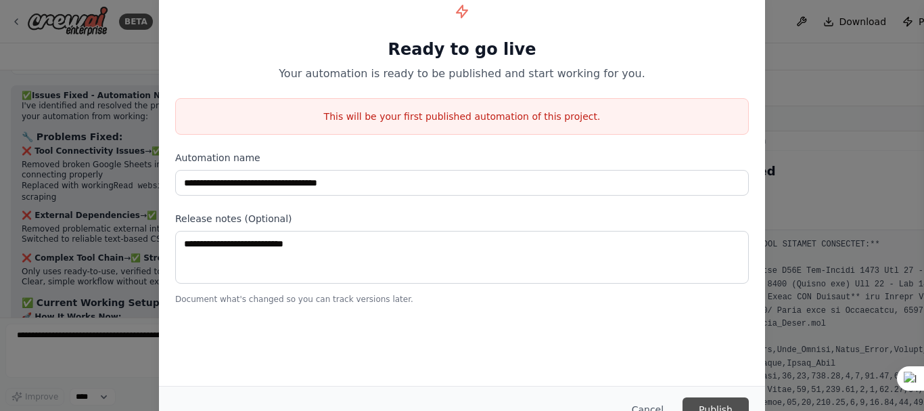
click at [711, 402] on button "Publish" at bounding box center [716, 409] width 66 height 24
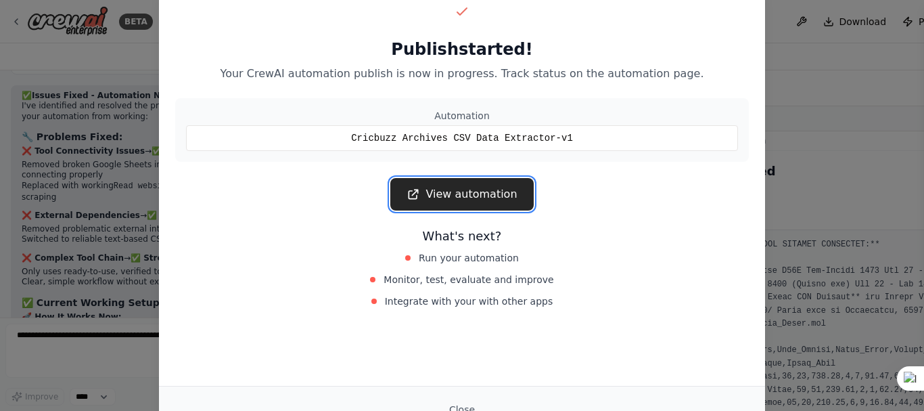
click at [485, 193] on link "View automation" at bounding box center [461, 194] width 143 height 32
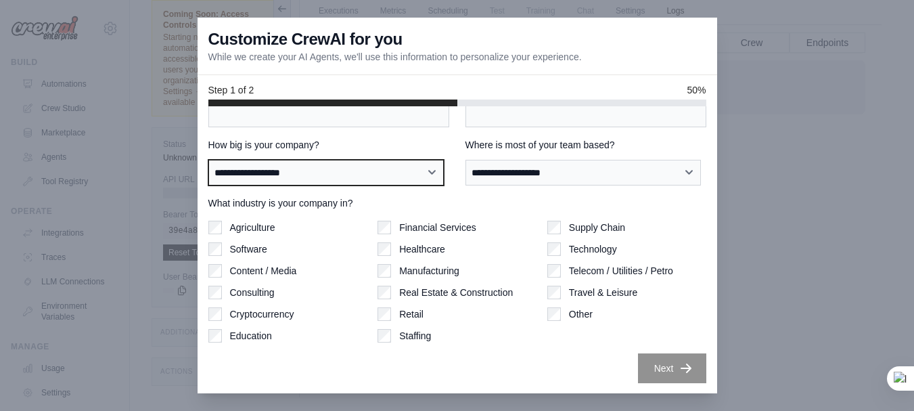
click at [316, 173] on select "**********" at bounding box center [326, 173] width 236 height 26
select select "**********"
click at [208, 160] on select "**********" at bounding box center [326, 173] width 236 height 26
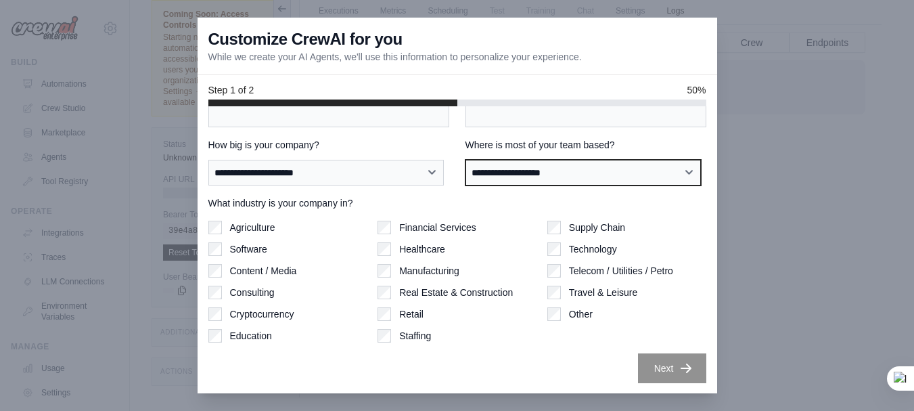
click at [508, 177] on select "**********" at bounding box center [583, 173] width 236 height 26
select select "**********"
click at [465, 160] on select "**********" at bounding box center [583, 173] width 236 height 26
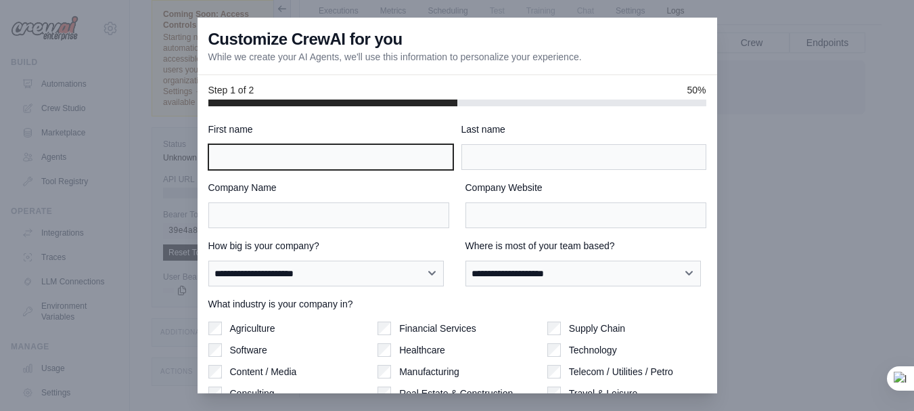
click at [336, 162] on input "First name" at bounding box center [330, 157] width 245 height 26
type input "**********"
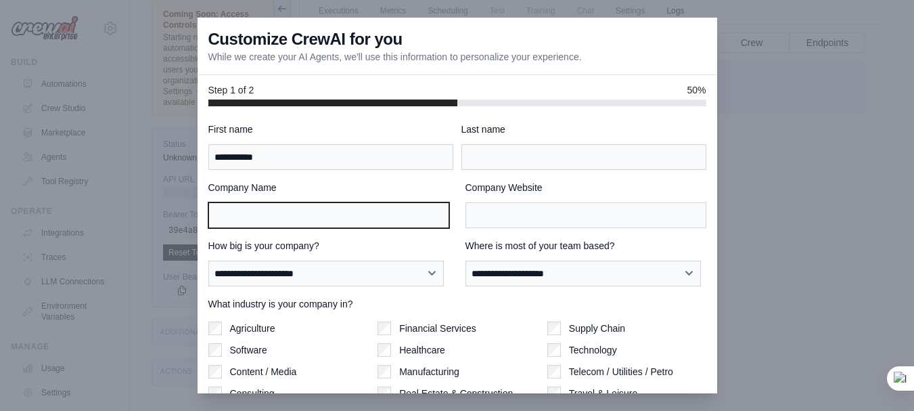
click at [430, 222] on input "Company Name" at bounding box center [328, 215] width 241 height 26
paste input "**********"
type input "**********"
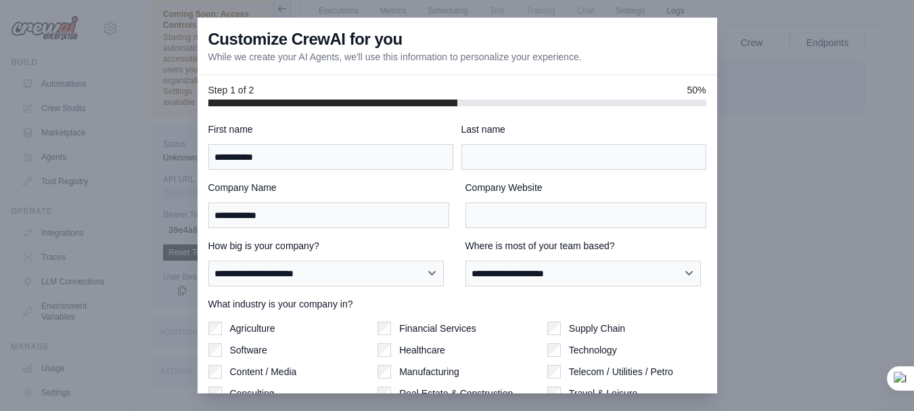
click at [501, 201] on div "Company Website" at bounding box center [585, 204] width 241 height 47
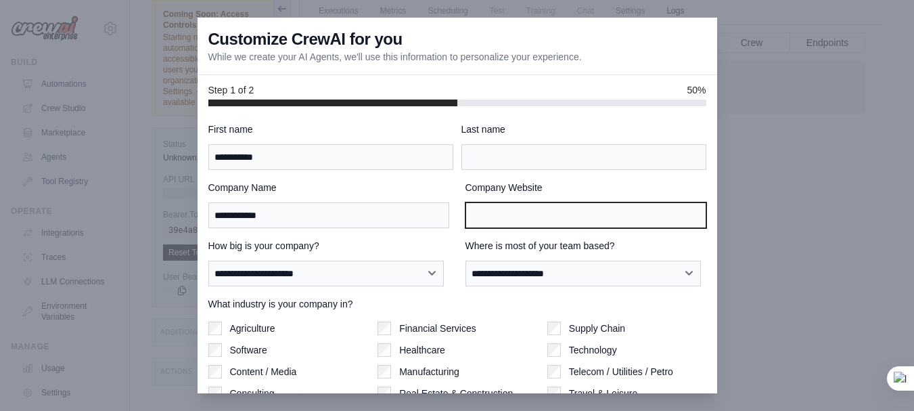
click at [501, 209] on input "Company Website" at bounding box center [585, 215] width 241 height 26
paste input "**********"
click at [501, 210] on input "**********" at bounding box center [585, 215] width 241 height 26
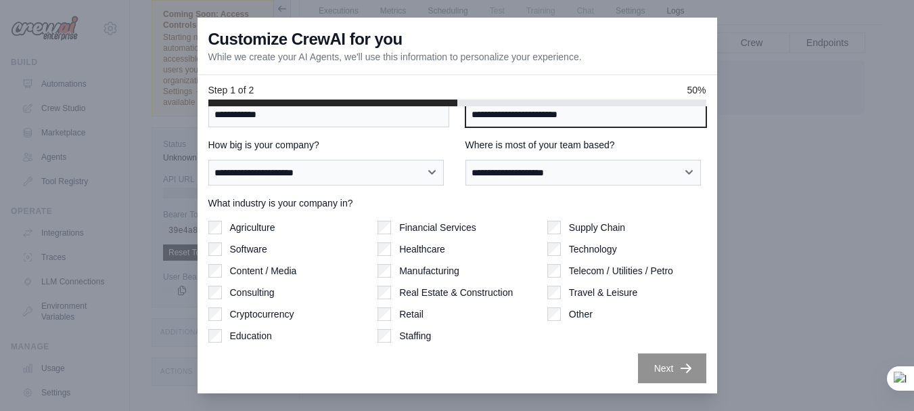
type input "**********"
click at [380, 281] on div "Financial Services Healthcare Manufacturing Real Estate & Construction Retail S…" at bounding box center [457, 282] width 159 height 122
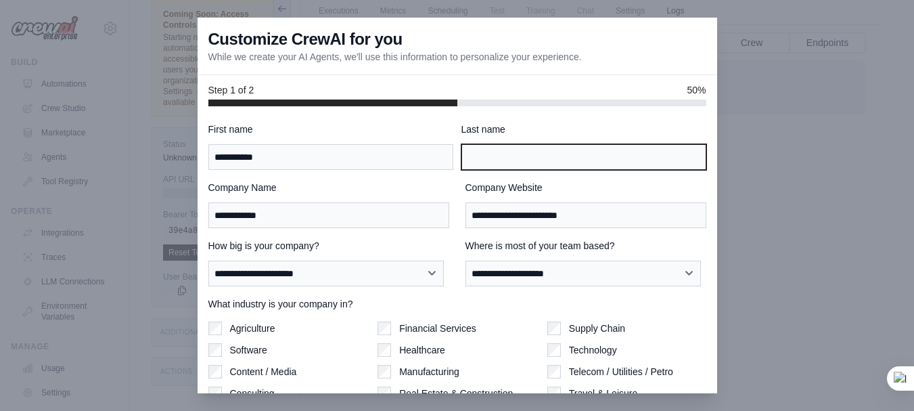
click at [516, 155] on input "Last name" at bounding box center [583, 157] width 245 height 26
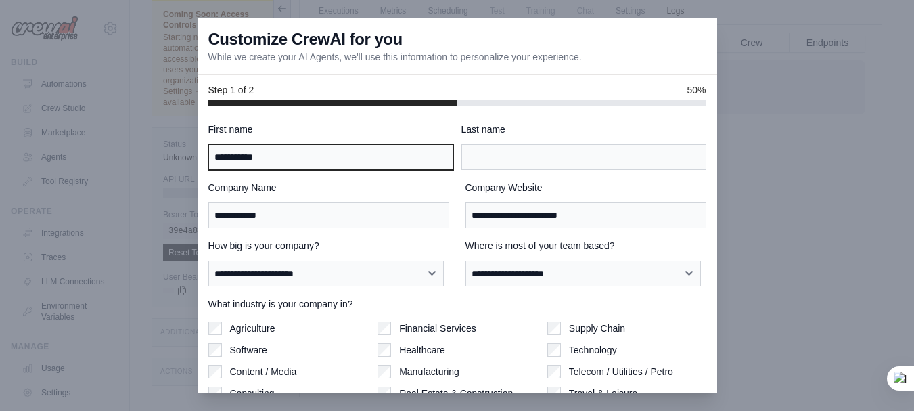
click at [280, 152] on input "**********" at bounding box center [330, 157] width 245 height 26
type input "*******"
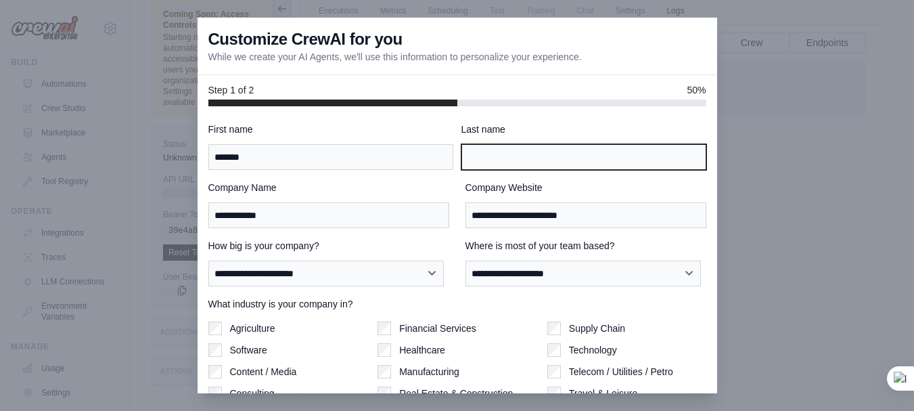
click at [493, 159] on input "Last name" at bounding box center [583, 157] width 245 height 26
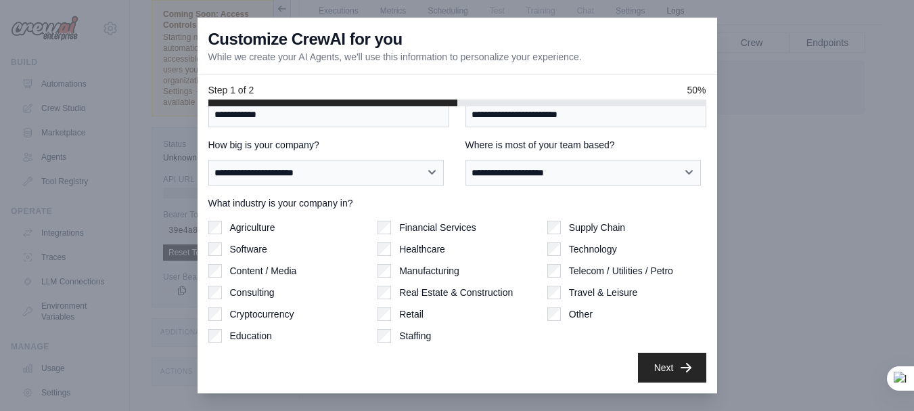
type input "***"
click at [662, 370] on button "Next" at bounding box center [672, 367] width 68 height 30
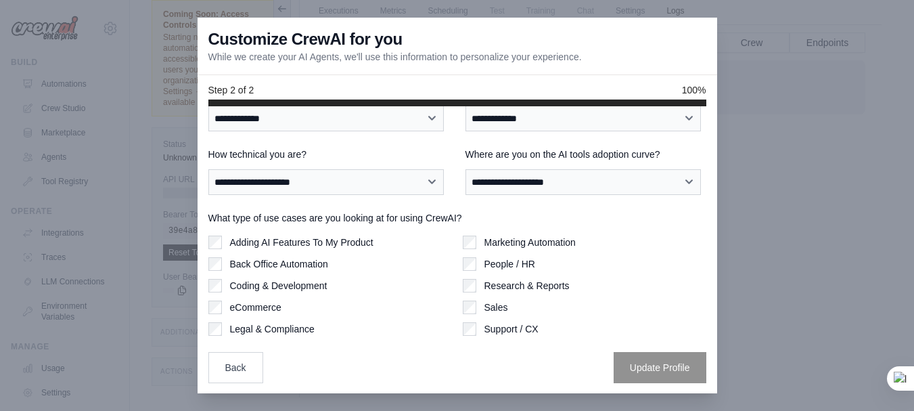
scroll to position [0, 0]
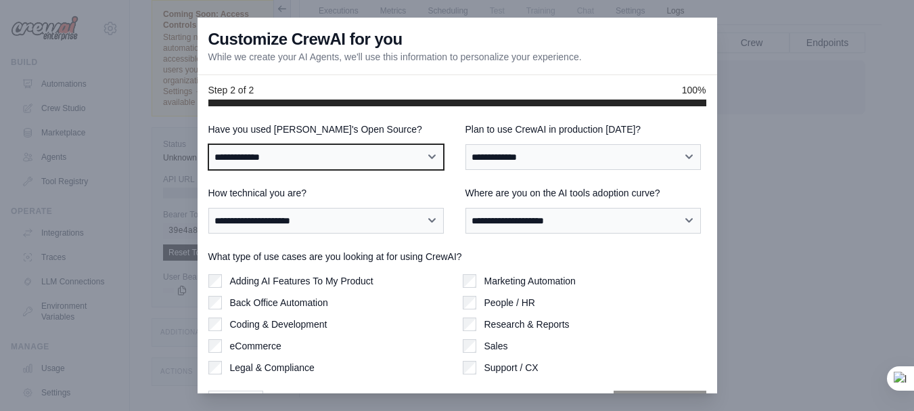
click at [300, 155] on select "**********" at bounding box center [326, 157] width 236 height 26
select select "**"
click at [208, 144] on select "**********" at bounding box center [326, 157] width 236 height 26
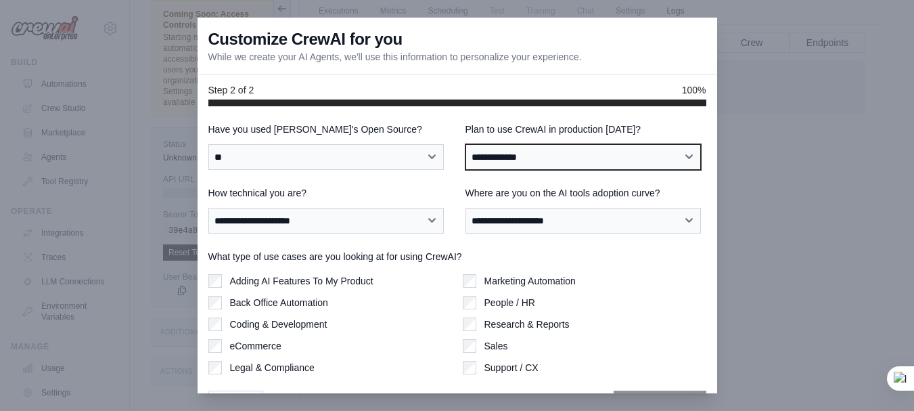
click at [545, 158] on select "**********" at bounding box center [583, 157] width 236 height 26
select select "*****"
click at [465, 144] on select "**********" at bounding box center [583, 157] width 236 height 26
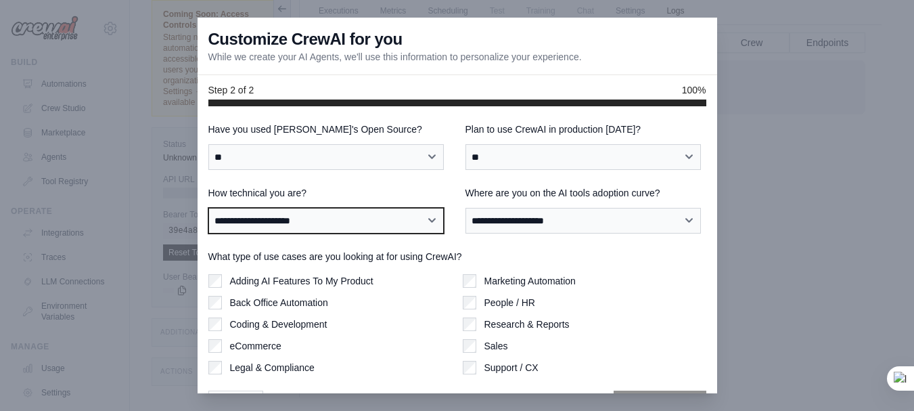
click at [271, 220] on select "**********" at bounding box center [326, 221] width 236 height 26
select select "**********"
click at [208, 208] on select "**********" at bounding box center [326, 221] width 236 height 26
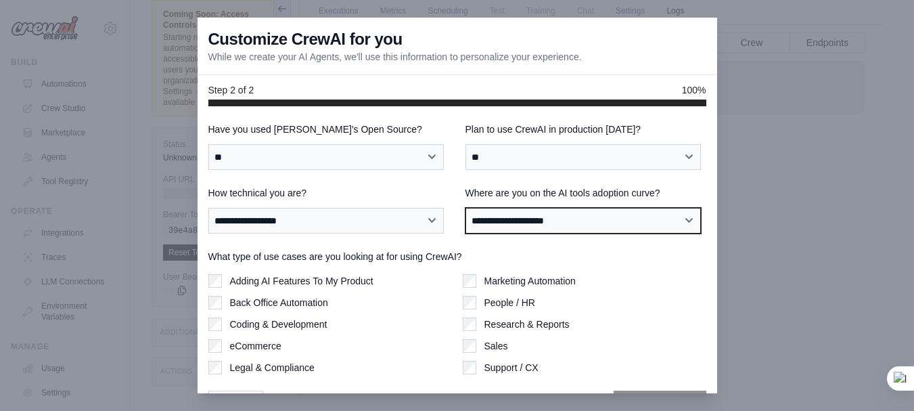
click at [568, 224] on select "**********" at bounding box center [583, 221] width 236 height 26
select select "**********"
click at [465, 208] on select "**********" at bounding box center [583, 221] width 236 height 26
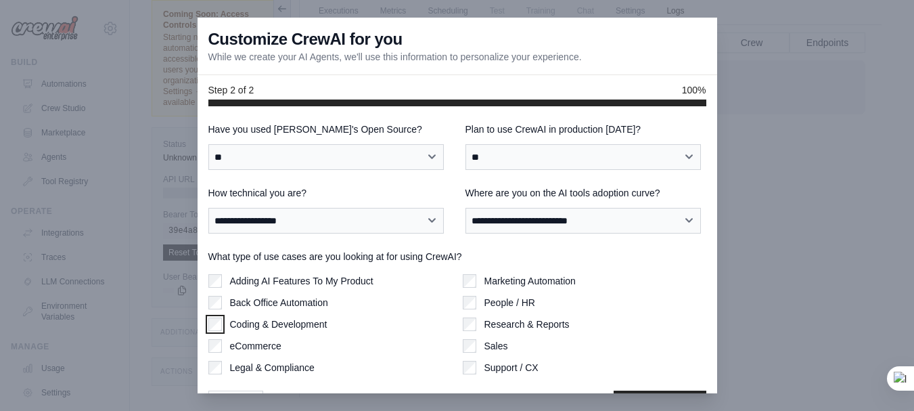
scroll to position [39, 0]
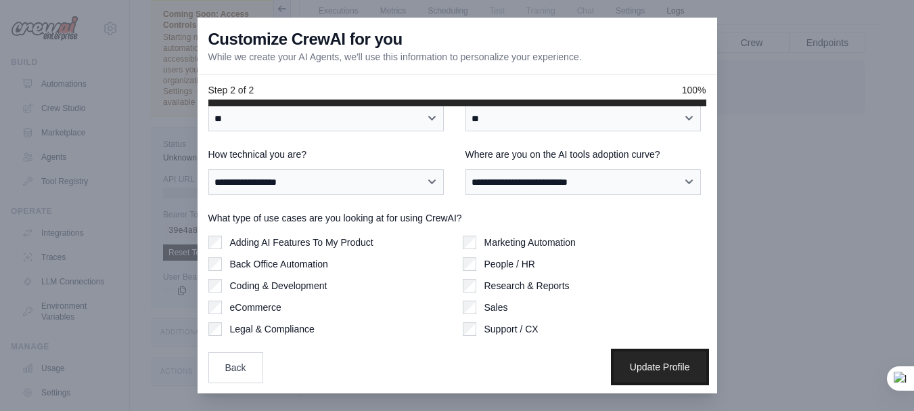
click at [672, 375] on button "Update Profile" at bounding box center [660, 366] width 93 height 31
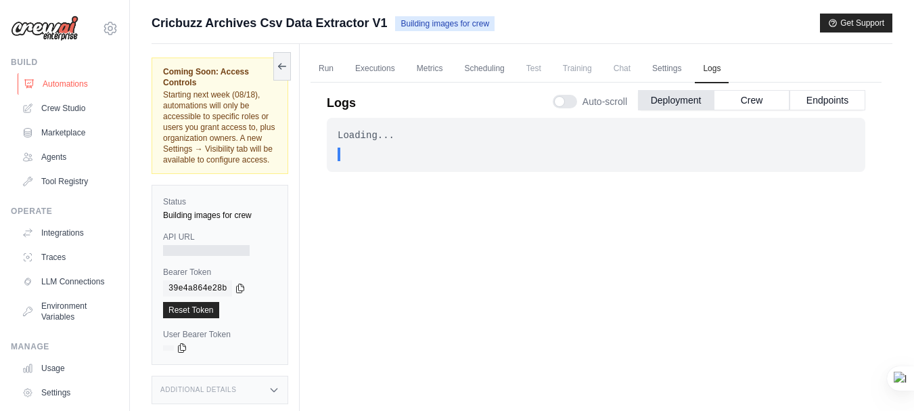
click at [43, 78] on link "Automations" at bounding box center [69, 84] width 102 height 22
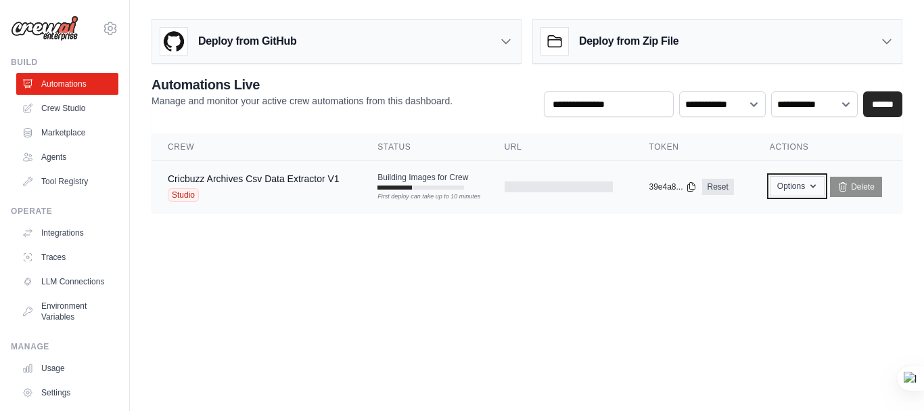
click at [801, 195] on button "Options" at bounding box center [797, 186] width 55 height 20
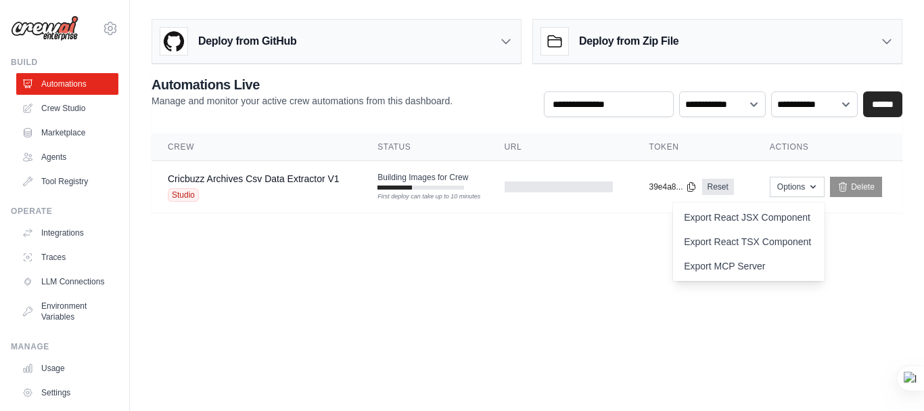
click at [592, 269] on body "[EMAIL_ADDRESS][DOMAIN_NAME] Settings Build Automations Crew Studio" at bounding box center [462, 205] width 924 height 411
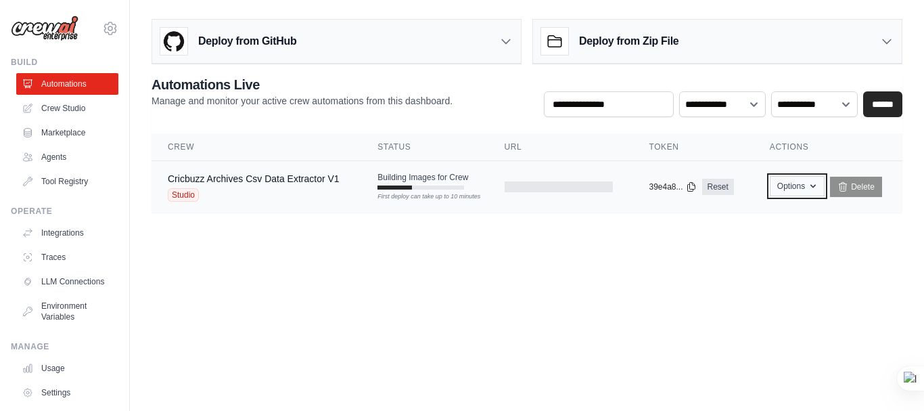
click at [777, 189] on button "Options" at bounding box center [797, 186] width 55 height 20
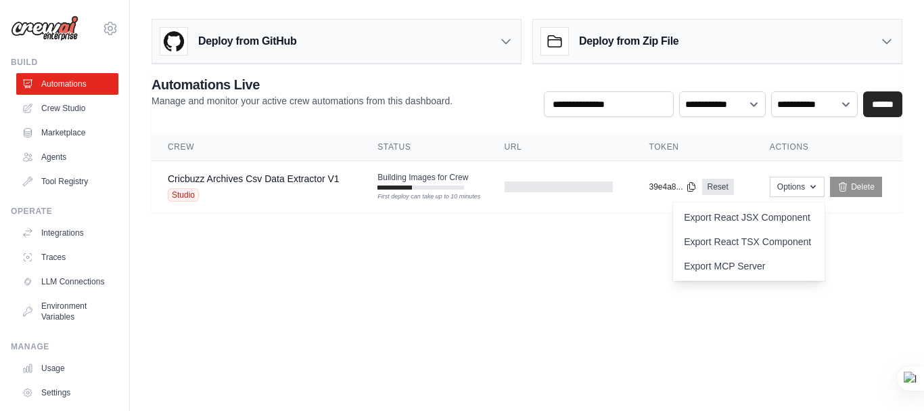
click at [635, 250] on body "[EMAIL_ADDRESS][DOMAIN_NAME] Settings Build Automations Crew Studio" at bounding box center [462, 205] width 924 height 411
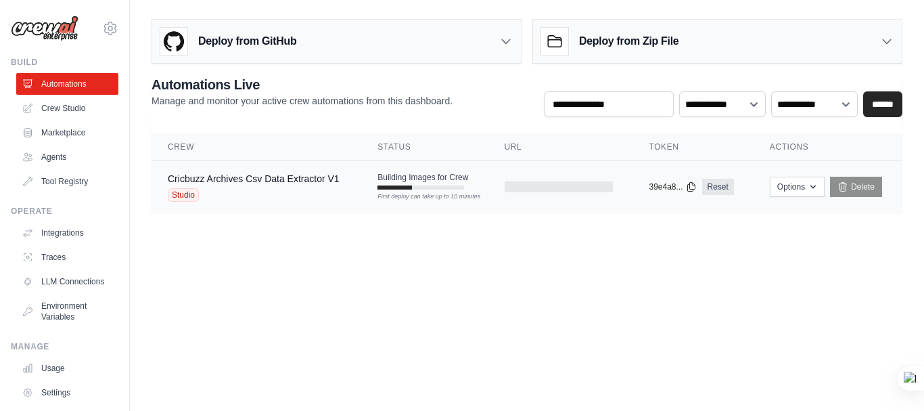
click at [485, 190] on td "Building Images for Crew First deploy can take up to 10 minutes" at bounding box center [424, 180] width 127 height 39
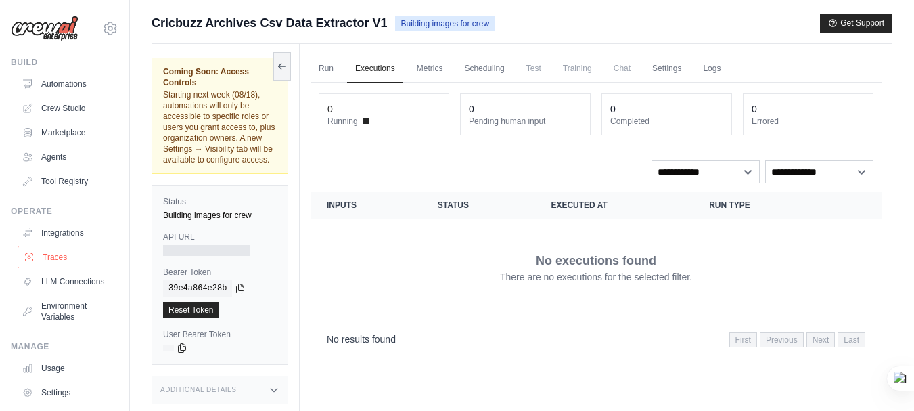
scroll to position [75, 0]
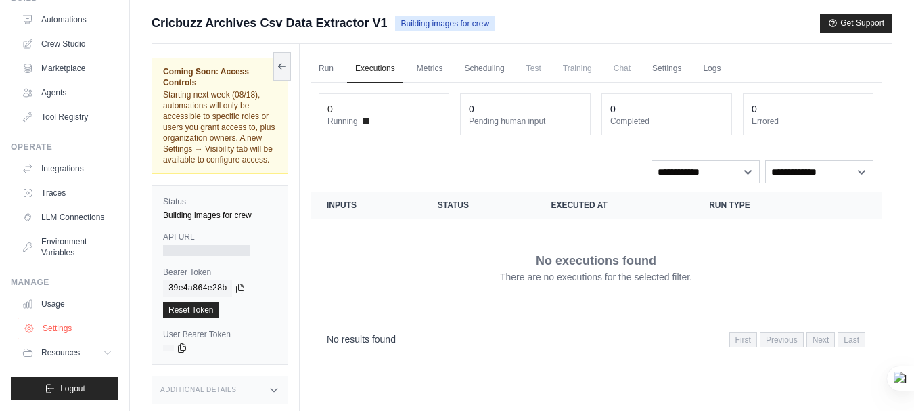
click at [55, 323] on link "Settings" at bounding box center [69, 328] width 102 height 22
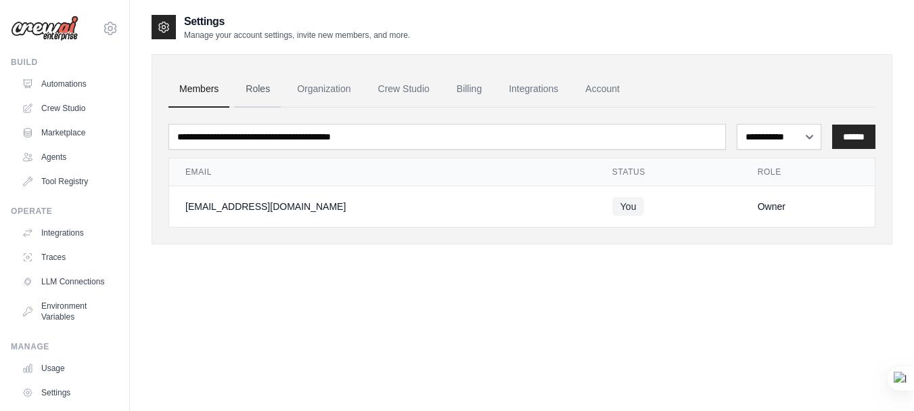
click at [271, 93] on link "Roles" at bounding box center [258, 89] width 46 height 37
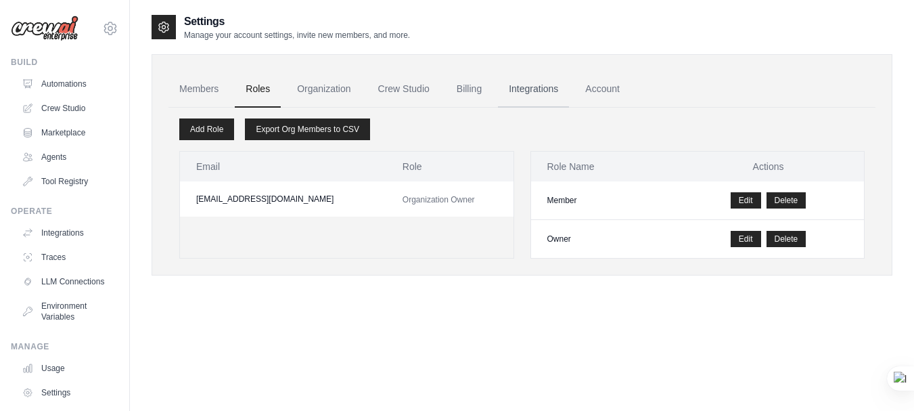
click at [568, 84] on link "Integrations" at bounding box center [533, 89] width 71 height 37
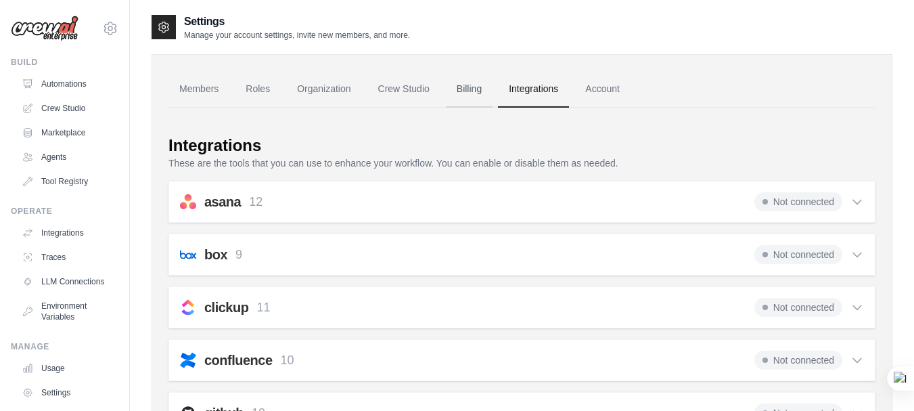
click at [491, 91] on link "Billing" at bounding box center [469, 89] width 47 height 37
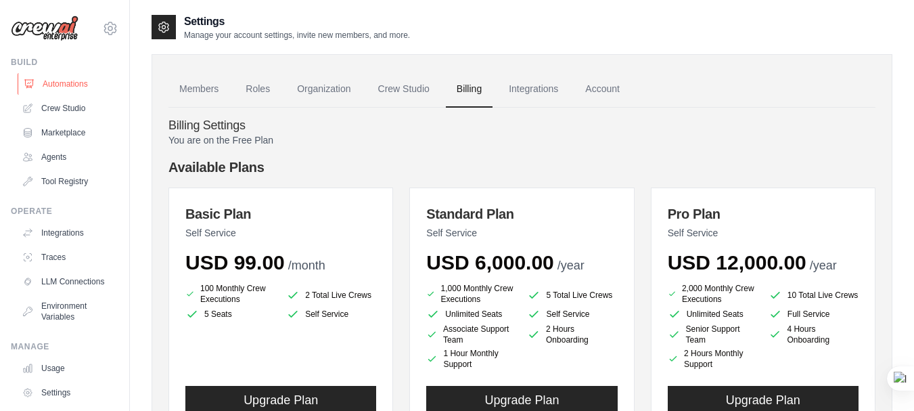
click at [53, 77] on link "Automations" at bounding box center [69, 84] width 102 height 22
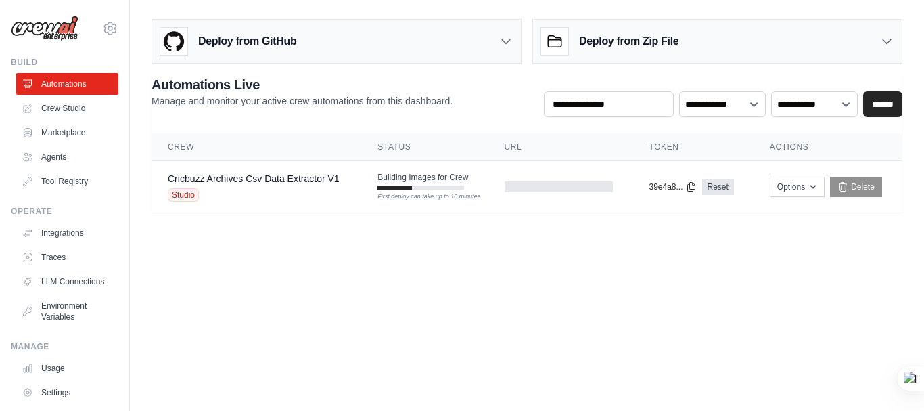
click at [252, 46] on h3 "Deploy from GitHub" at bounding box center [247, 41] width 98 height 16
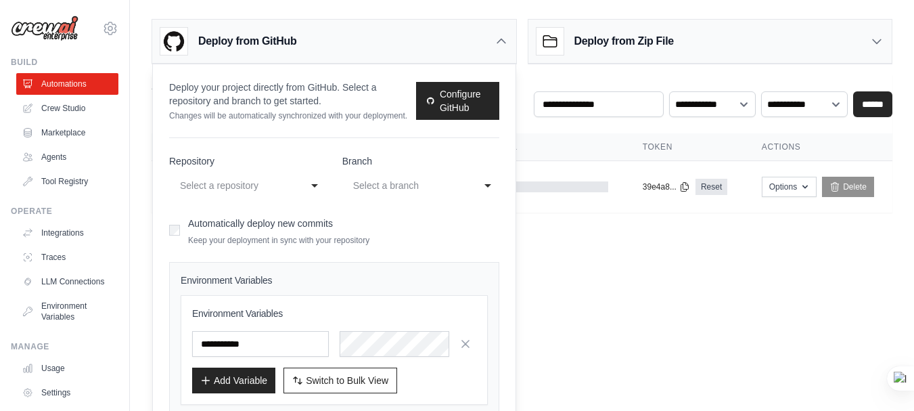
click at [275, 193] on div "Select a repository" at bounding box center [234, 185] width 108 height 16
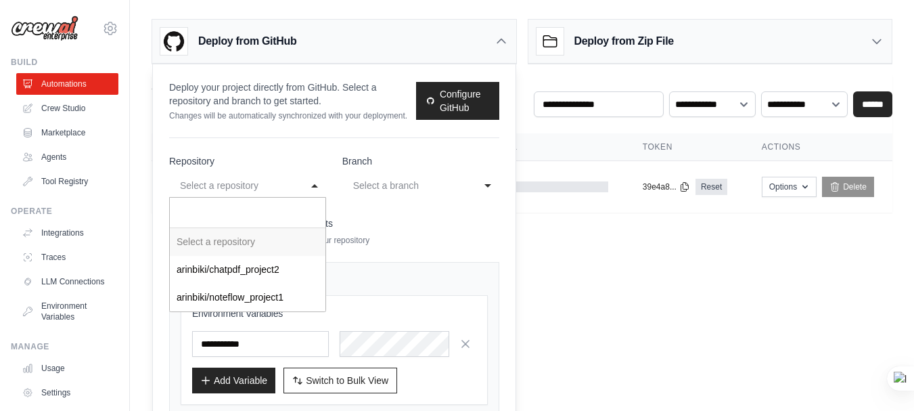
click at [420, 218] on form "**********" at bounding box center [334, 306] width 330 height 304
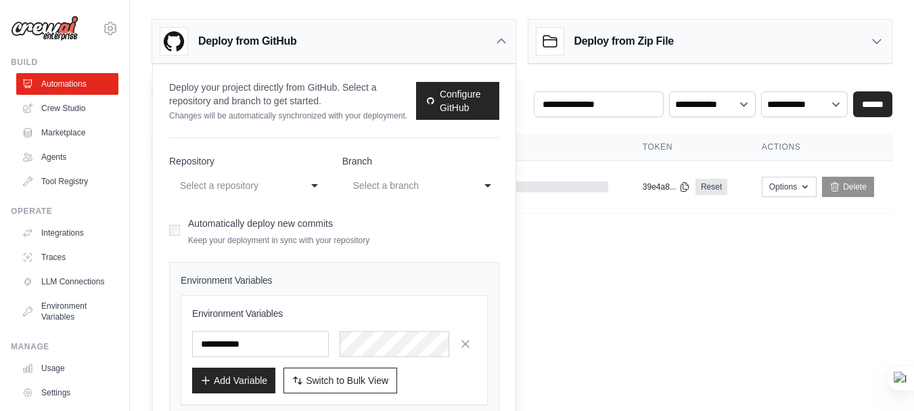
click at [420, 196] on div "Select a branch" at bounding box center [411, 186] width 122 height 22
click at [553, 238] on main "**********" at bounding box center [522, 121] width 784 height 242
click at [497, 41] on icon at bounding box center [502, 42] width 14 height 14
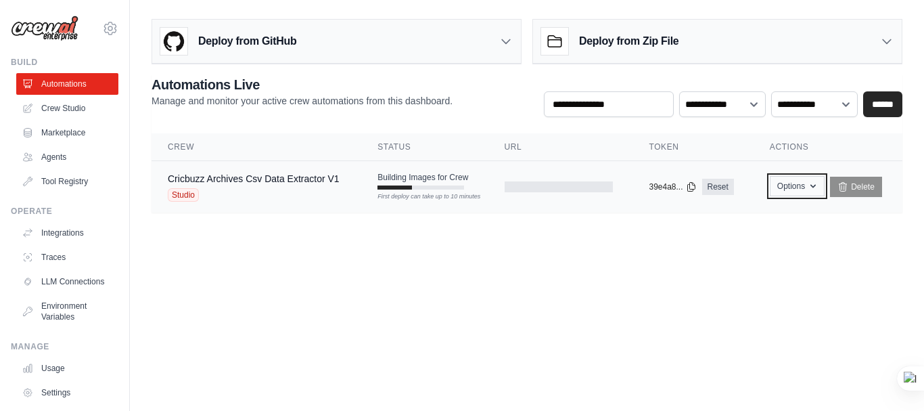
click at [792, 184] on button "Options" at bounding box center [797, 186] width 55 height 20
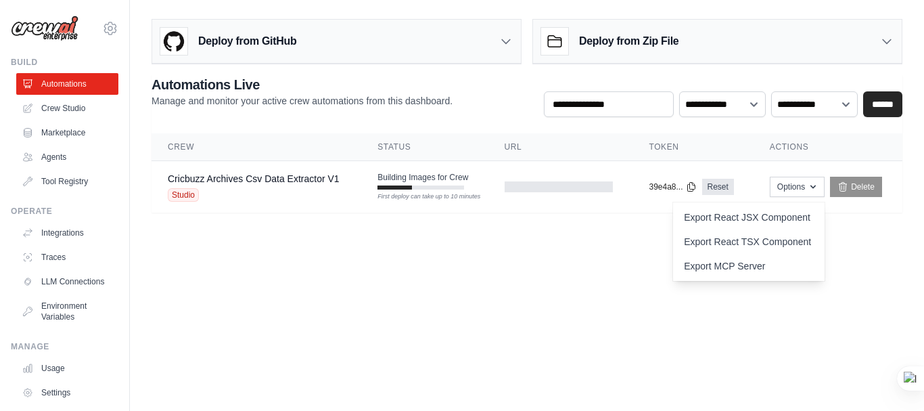
click at [565, 270] on body "[EMAIL_ADDRESS][DOMAIN_NAME] Settings Build Automations Crew Studio" at bounding box center [462, 205] width 924 height 411
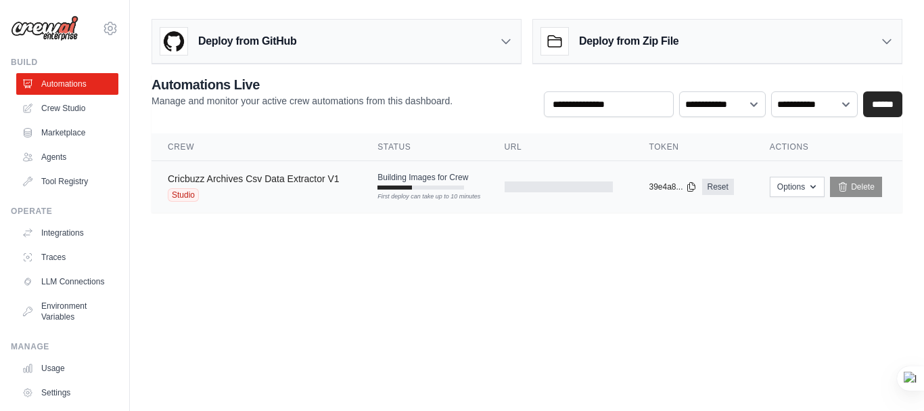
click at [271, 181] on link "Cricbuzz Archives Csv Data Extractor V1" at bounding box center [254, 178] width 172 height 11
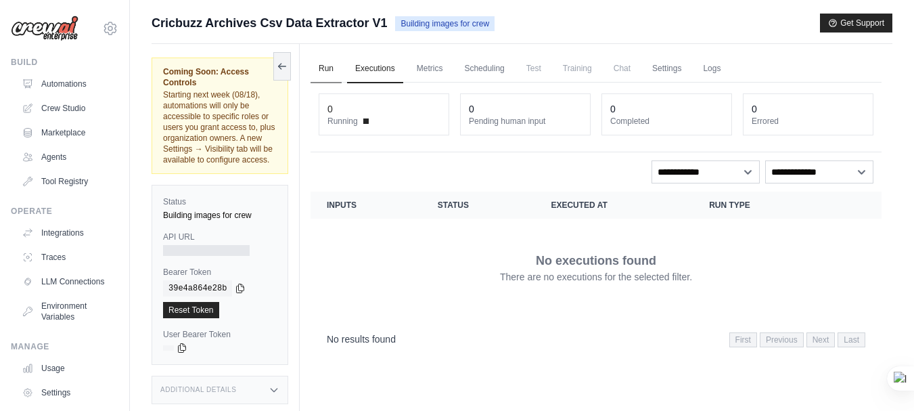
click at [323, 74] on link "Run" at bounding box center [326, 69] width 31 height 28
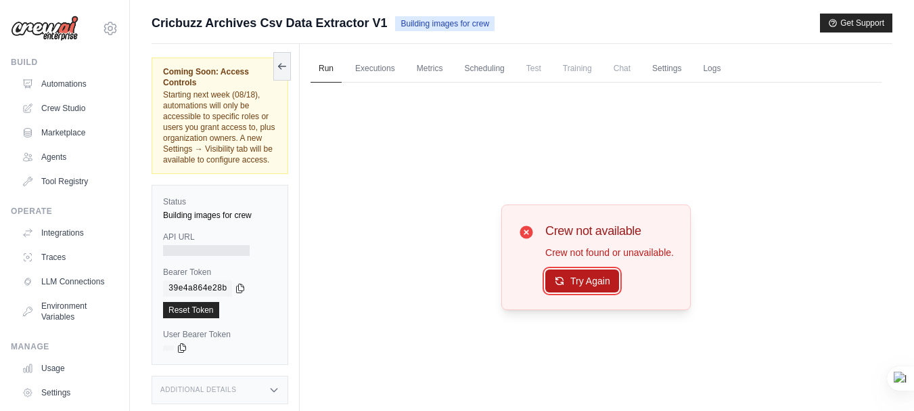
click at [563, 286] on button "Try Again" at bounding box center [582, 280] width 74 height 23
click at [63, 390] on ul "Usage Settings Resources Documentation Blog" at bounding box center [67, 392] width 102 height 70
click at [65, 403] on link "Settings" at bounding box center [69, 393] width 102 height 22
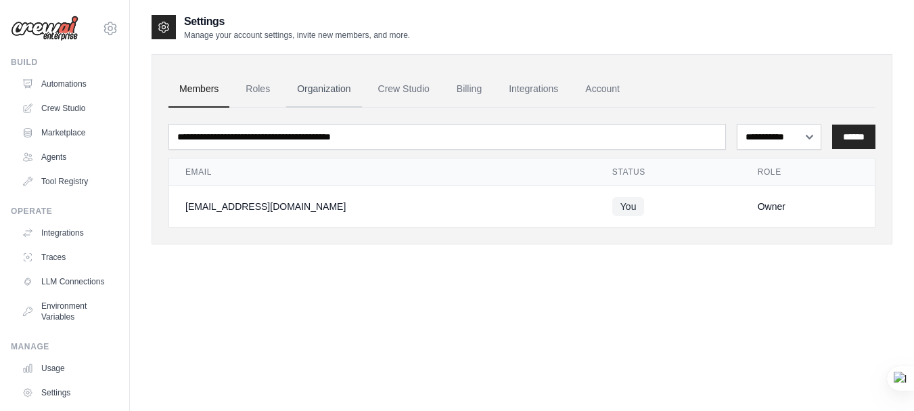
click at [332, 97] on link "Organization" at bounding box center [323, 89] width 75 height 37
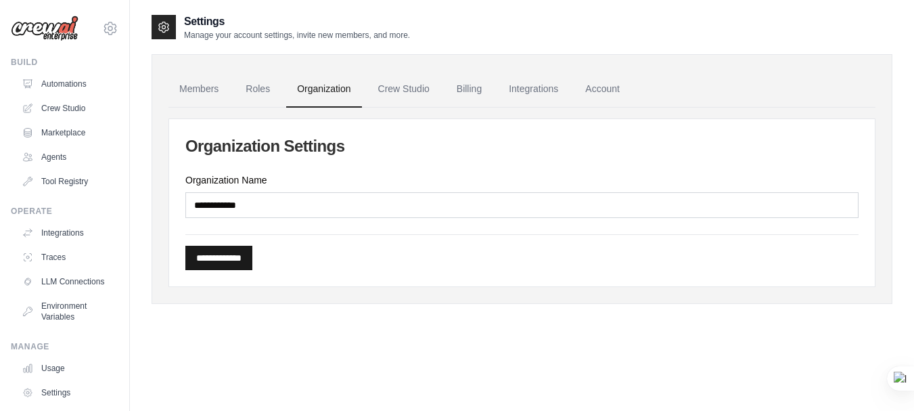
click at [246, 260] on input "**********" at bounding box center [218, 258] width 67 height 24
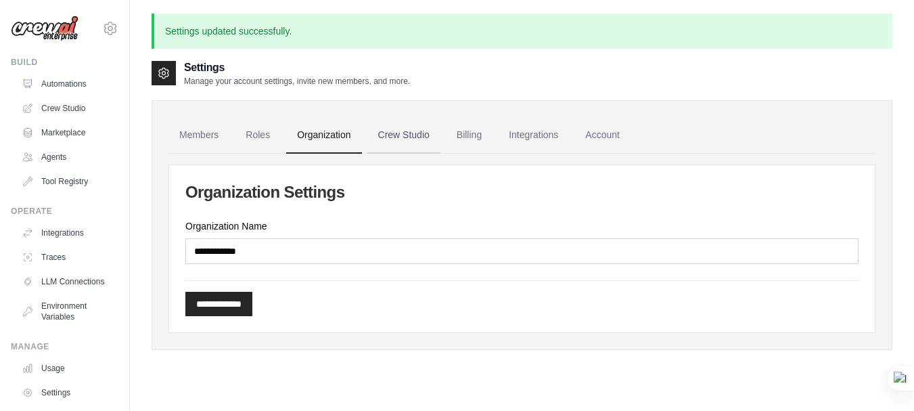
click at [404, 132] on link "Crew Studio" at bounding box center [403, 135] width 73 height 37
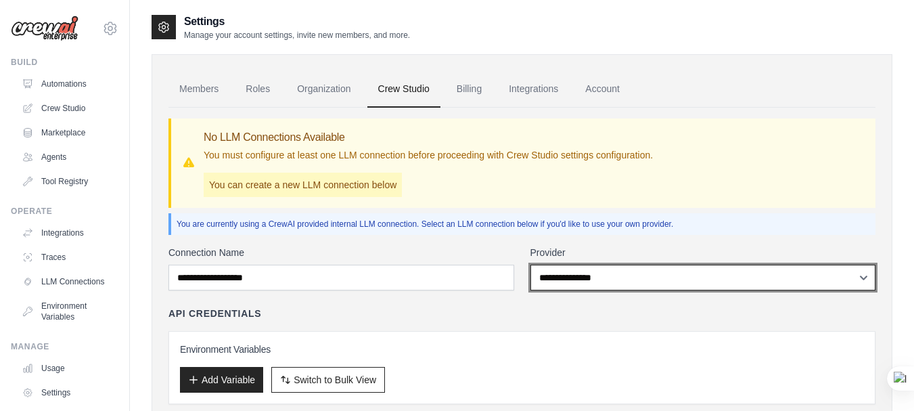
click at [618, 279] on select "**********" at bounding box center [703, 278] width 346 height 26
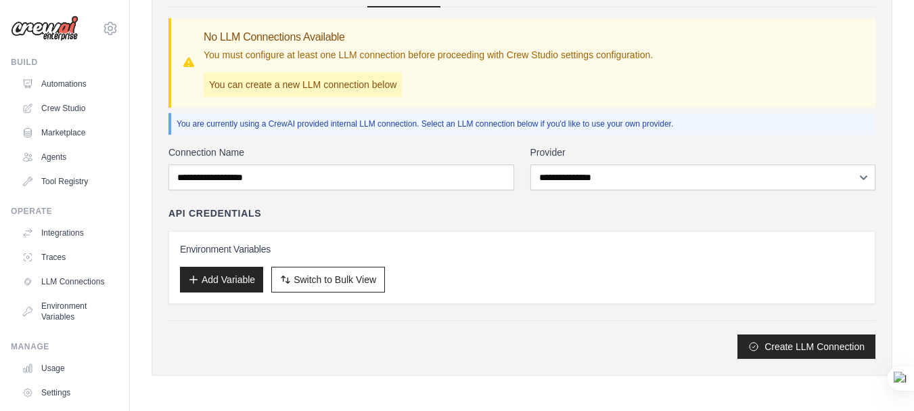
click at [824, 159] on div "**********" at bounding box center [703, 167] width 346 height 45
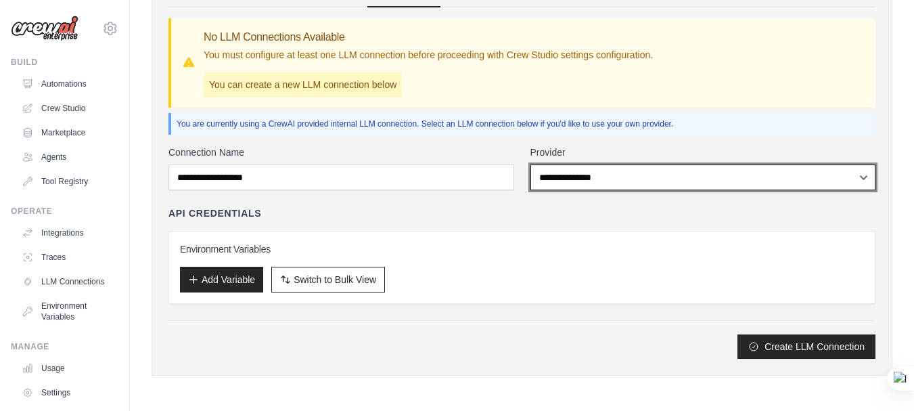
click at [826, 179] on select "**********" at bounding box center [703, 177] width 346 height 26
select select "******"
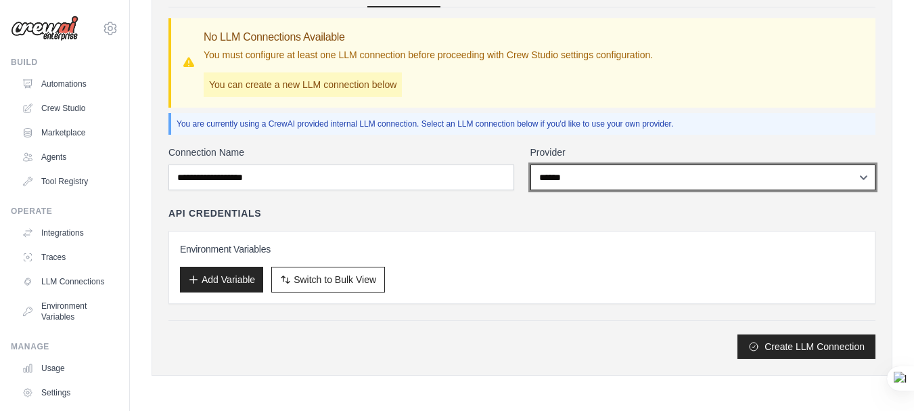
click at [530, 164] on select "**********" at bounding box center [703, 177] width 346 height 26
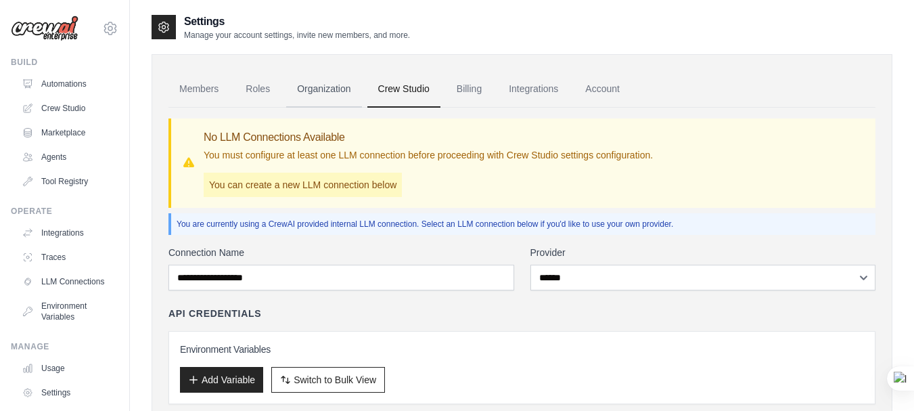
click at [336, 94] on link "Organization" at bounding box center [323, 89] width 75 height 37
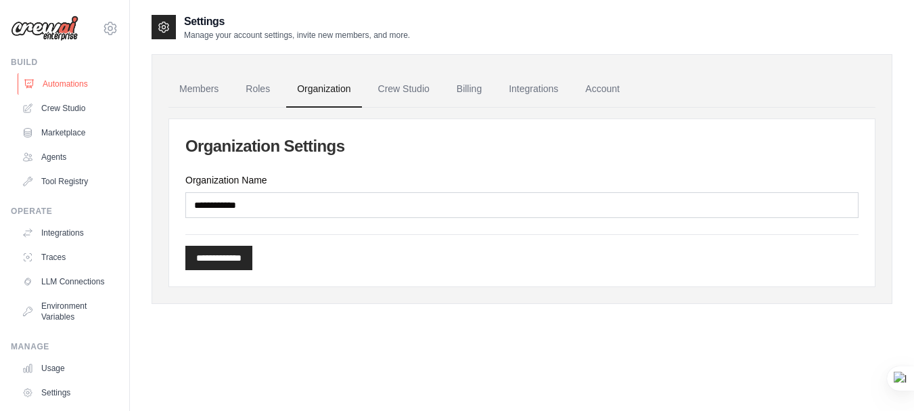
click at [78, 89] on link "Automations" at bounding box center [69, 84] width 102 height 22
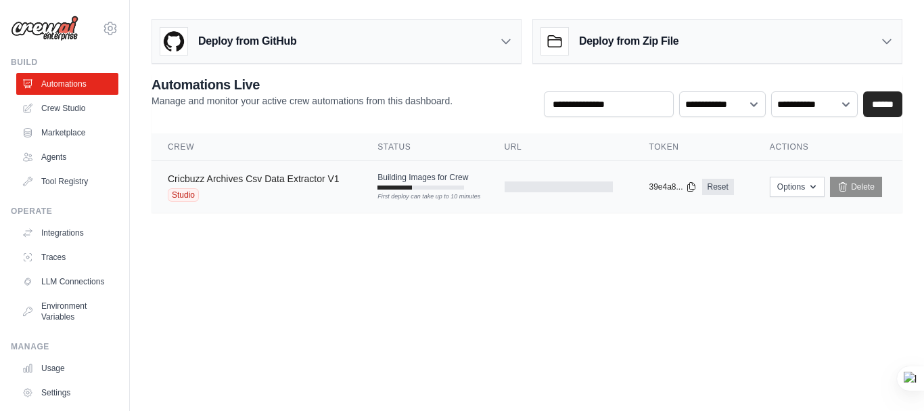
click at [198, 181] on link "Cricbuzz Archives Csv Data Extractor V1" at bounding box center [254, 178] width 172 height 11
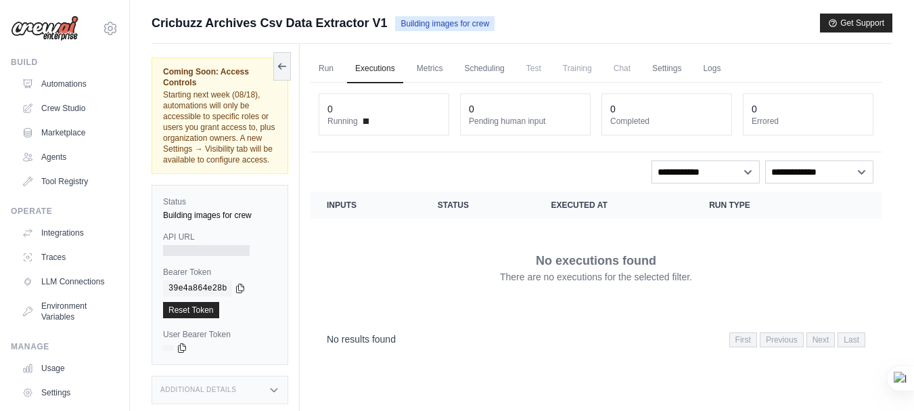
click at [200, 149] on span "Starting next week (08/18), automations will only be accessible to specific rol…" at bounding box center [219, 127] width 112 height 74
click at [197, 165] on div "Coming Soon: Access Controls Starting next week (08/18), automations will only …" at bounding box center [220, 115] width 114 height 99
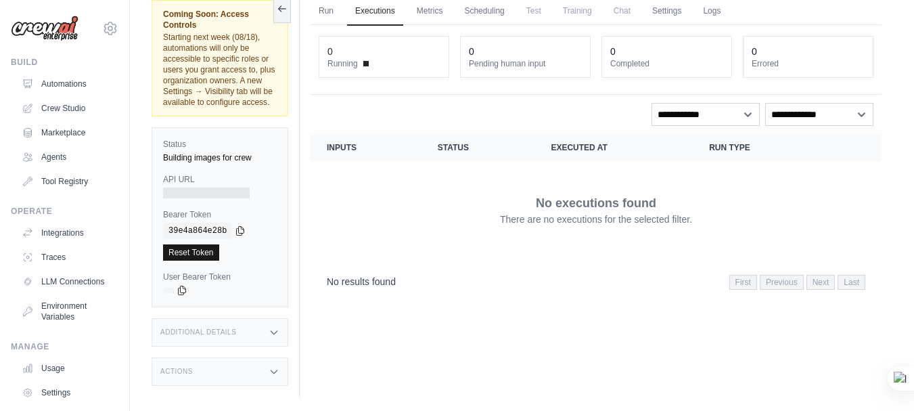
click at [211, 260] on link "Reset Token" at bounding box center [191, 252] width 56 height 16
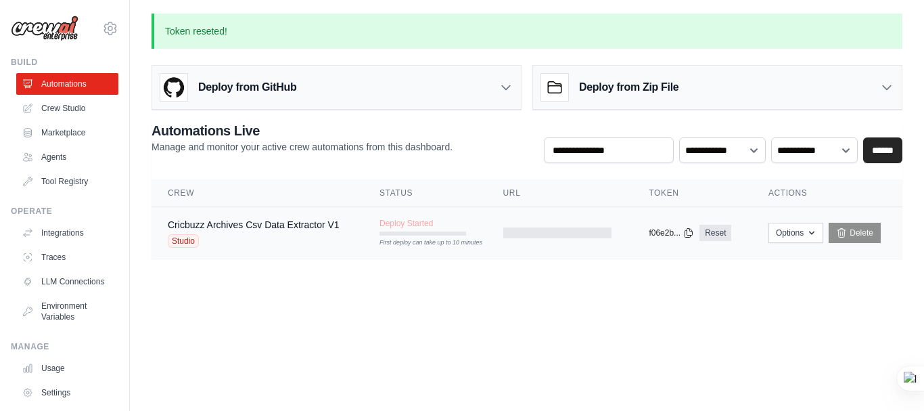
click at [410, 233] on div "First deploy can take up to 10 minutes" at bounding box center [423, 233] width 87 height 4
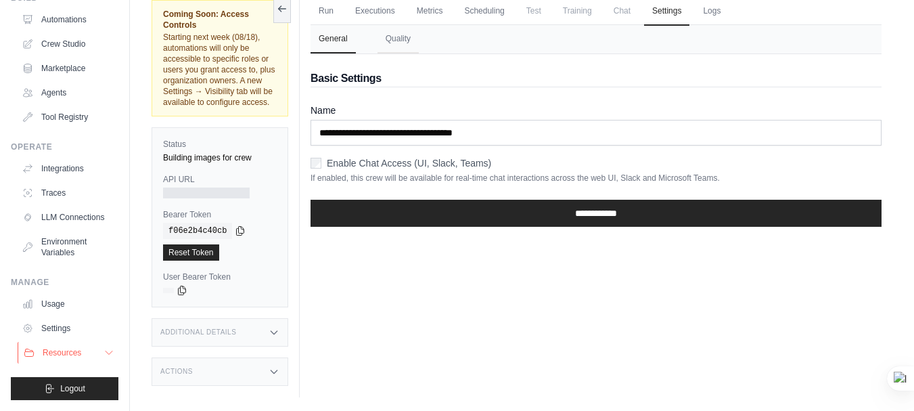
click at [76, 354] on span "Resources" at bounding box center [62, 352] width 39 height 11
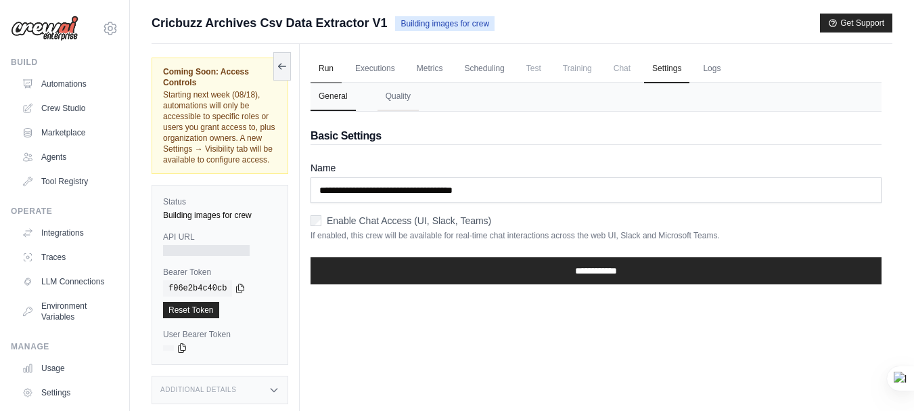
click at [321, 62] on link "Run" at bounding box center [326, 69] width 31 height 28
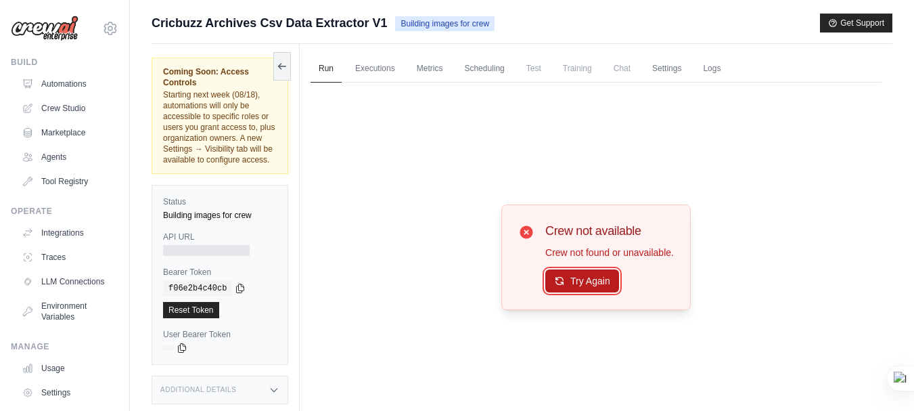
click at [572, 279] on button "Try Again" at bounding box center [582, 280] width 74 height 23
click at [572, 279] on button "Try Again" at bounding box center [582, 281] width 74 height 23
click at [76, 89] on link "Automations" at bounding box center [69, 84] width 102 height 22
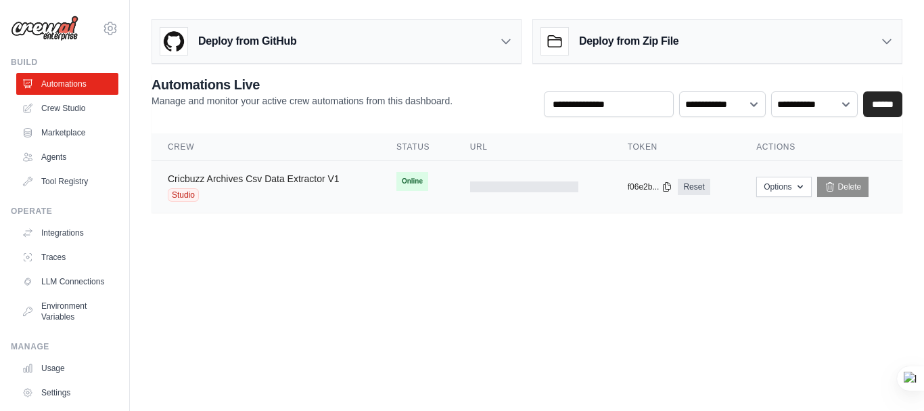
click at [254, 177] on link "Cricbuzz Archives Csv Data Extractor V1" at bounding box center [254, 178] width 172 height 11
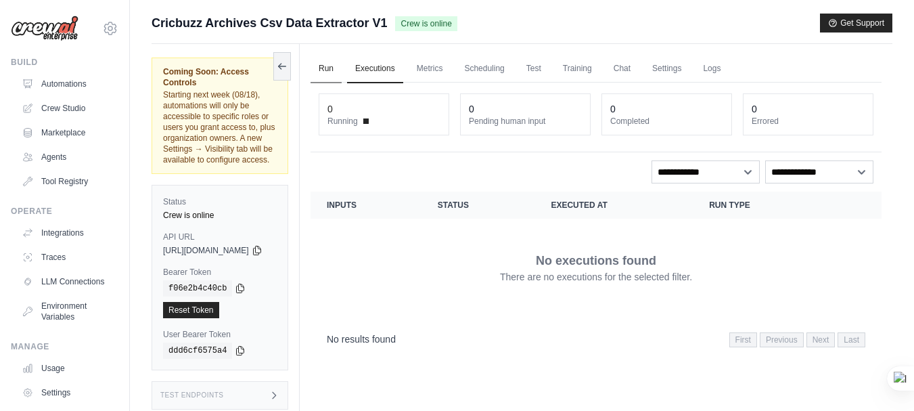
click at [342, 76] on link "Run" at bounding box center [326, 69] width 31 height 28
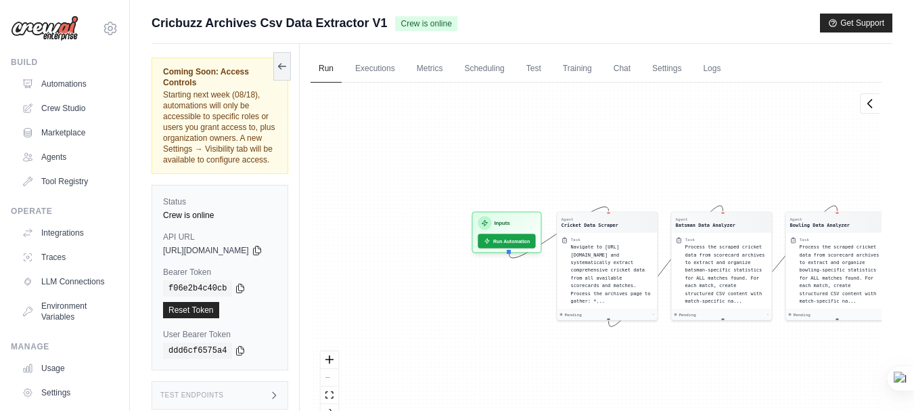
drag, startPoint x: 418, startPoint y: 163, endPoint x: 729, endPoint y: 172, distance: 311.3
click at [729, 172] on div "Agent Cricket Data Scraper Task Navigate to https://www.cricbuzz.com/cricket-sc…" at bounding box center [596, 257] width 571 height 349
click at [528, 239] on button "Run Automation" at bounding box center [506, 238] width 60 height 15
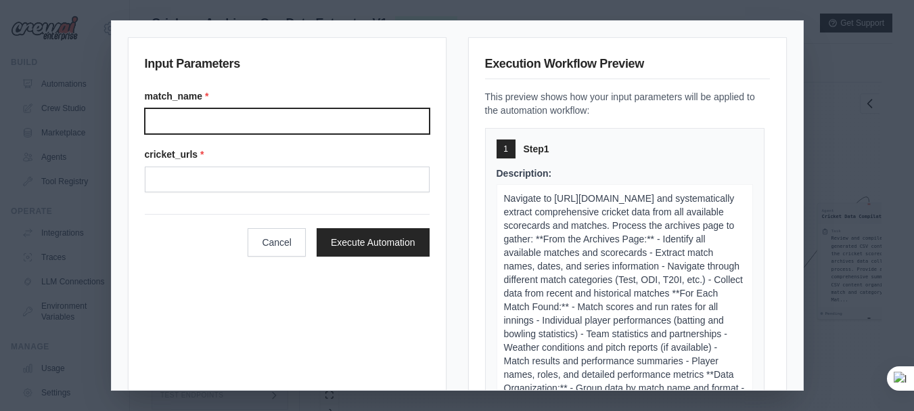
click at [232, 122] on input "Match name" at bounding box center [287, 121] width 285 height 26
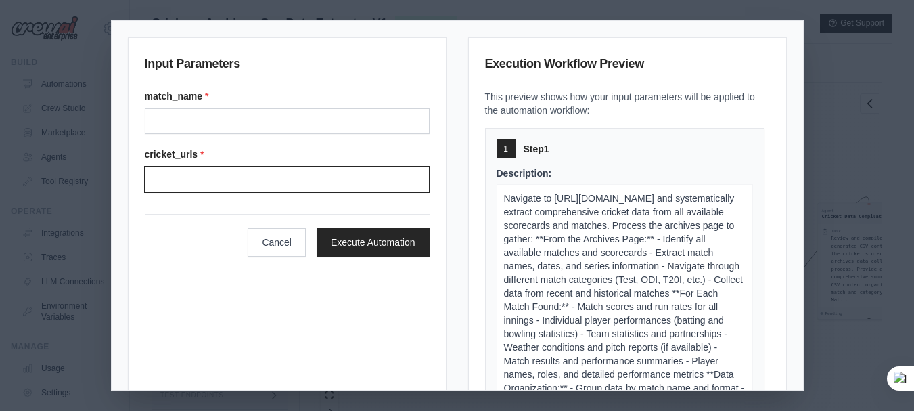
click at [232, 173] on input "Cricket urls" at bounding box center [287, 179] width 285 height 26
paste input "**********"
type input "**********"
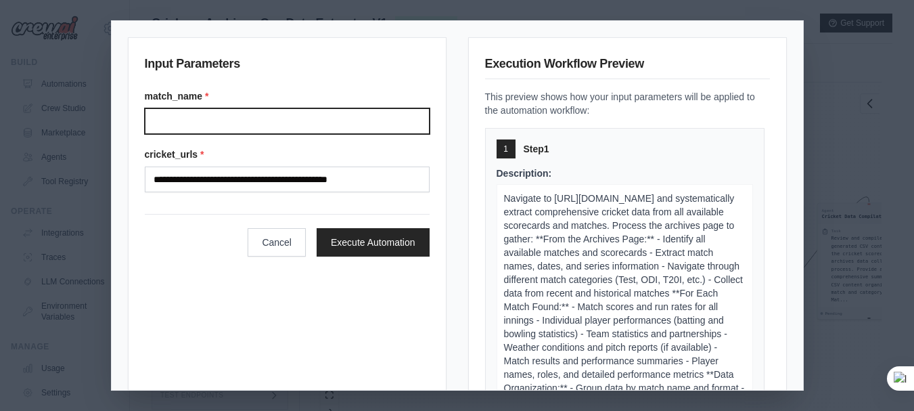
click at [250, 122] on input "Match name" at bounding box center [287, 121] width 285 height 26
paste input "**********"
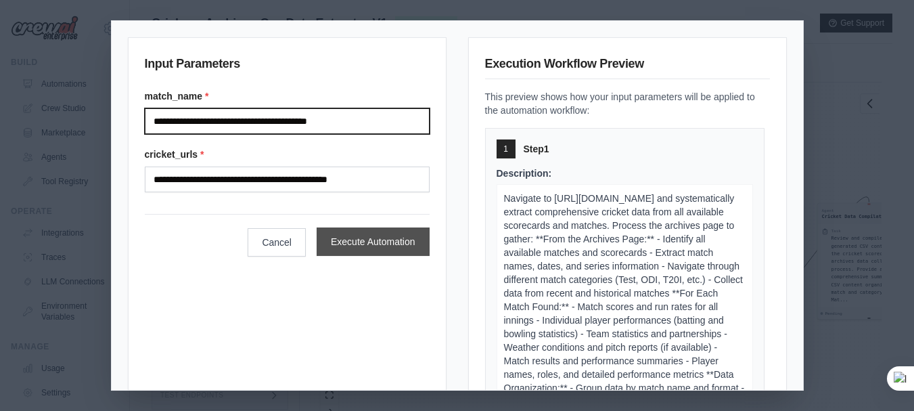
type input "**********"
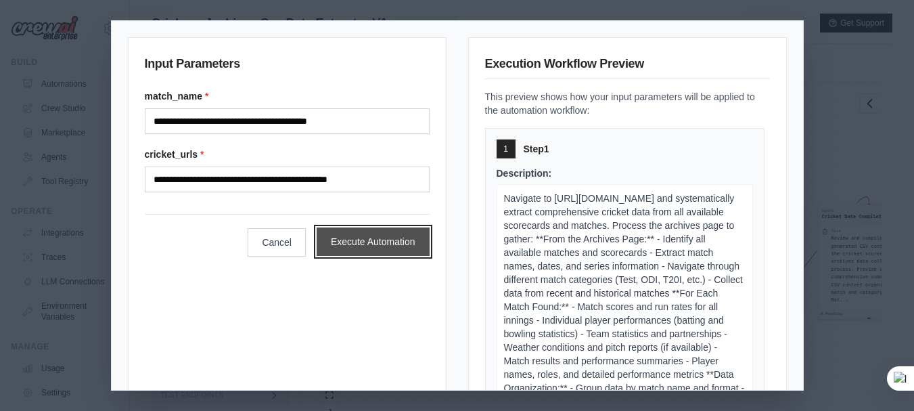
click at [355, 251] on button "Execute Automation" at bounding box center [373, 241] width 113 height 28
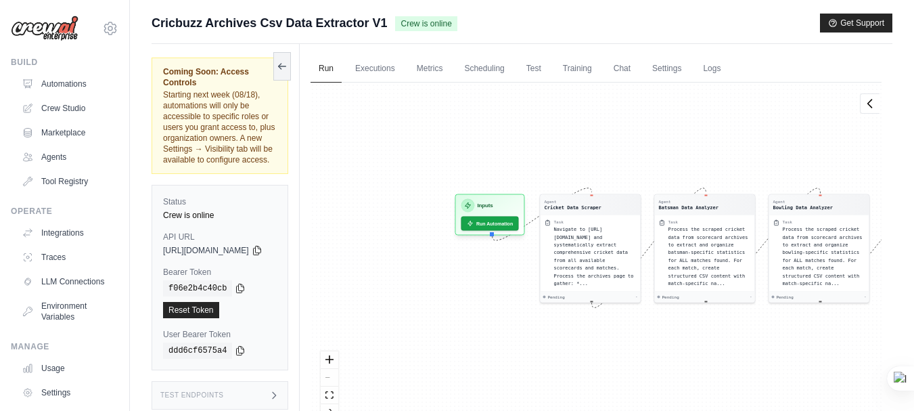
drag, startPoint x: 592, startPoint y: 365, endPoint x: 886, endPoint y: 357, distance: 294.4
click at [886, 357] on div "Run Executions Metrics Scheduling Test Training Chat Settings Logs 0 Running 0 …" at bounding box center [596, 249] width 593 height 411
click at [260, 246] on icon at bounding box center [256, 250] width 7 height 9
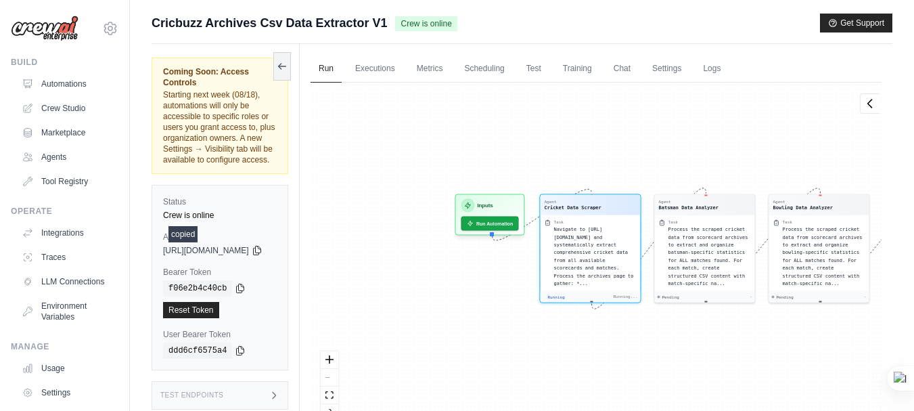
scroll to position [97, 0]
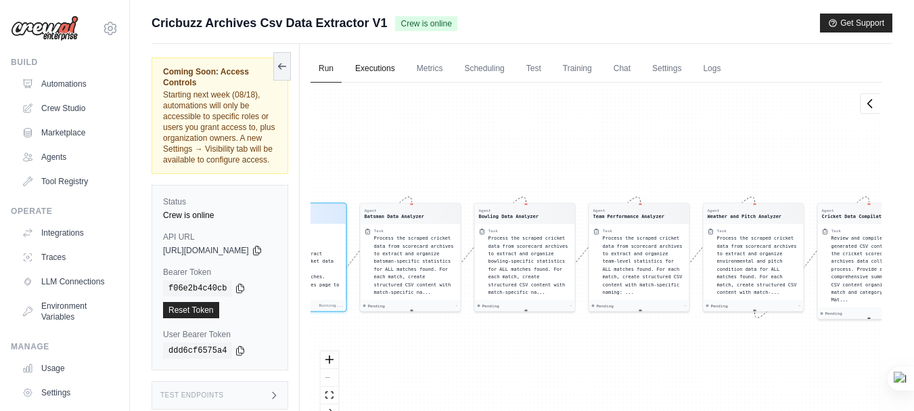
click at [385, 60] on link "Executions" at bounding box center [375, 69] width 56 height 28
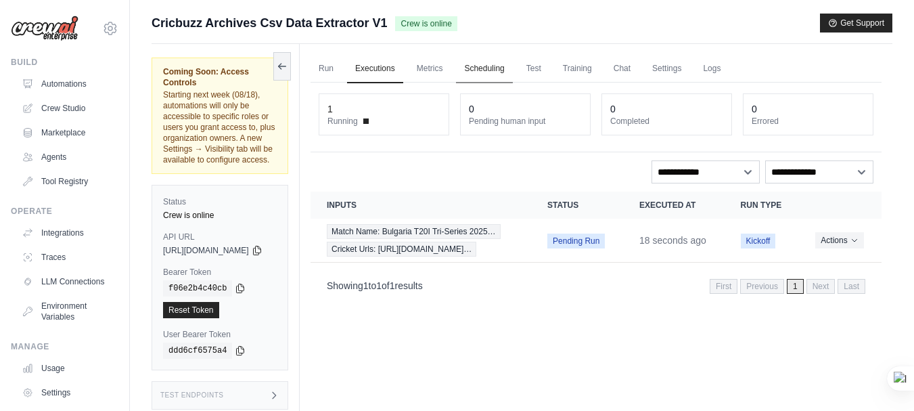
click at [508, 71] on link "Scheduling" at bounding box center [484, 69] width 56 height 28
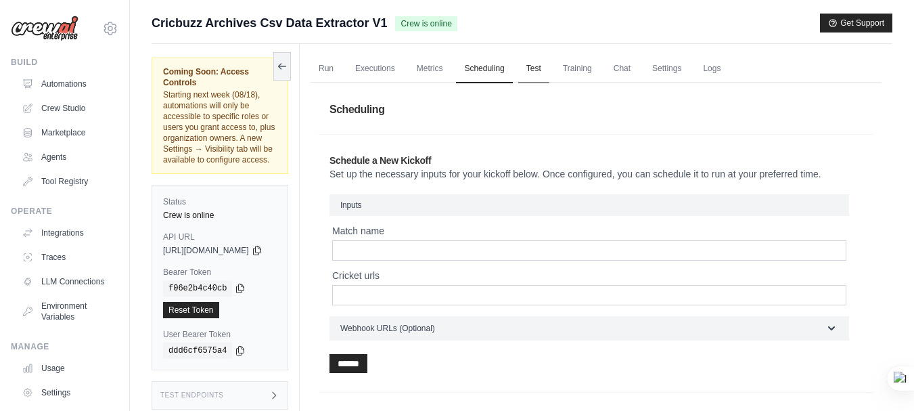
click at [549, 67] on link "Test" at bounding box center [533, 69] width 31 height 28
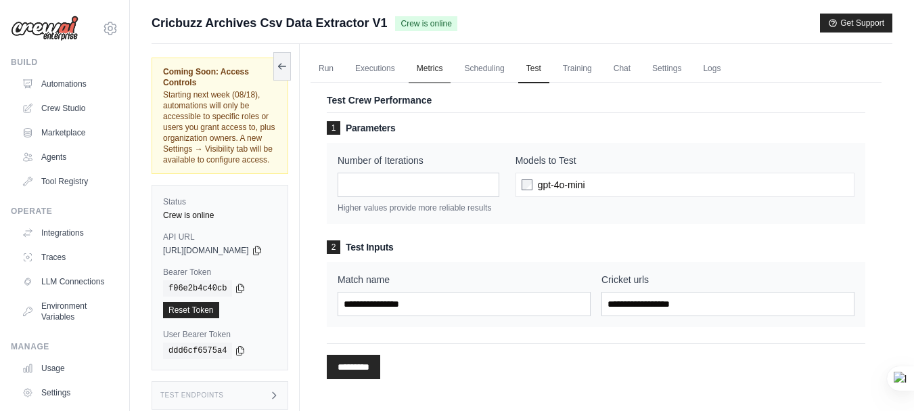
click at [451, 66] on link "Metrics" at bounding box center [430, 69] width 43 height 28
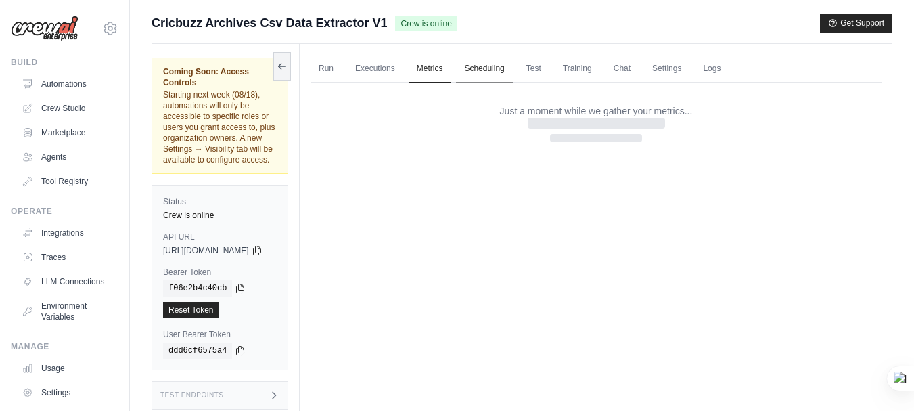
click at [503, 68] on link "Scheduling" at bounding box center [484, 69] width 56 height 28
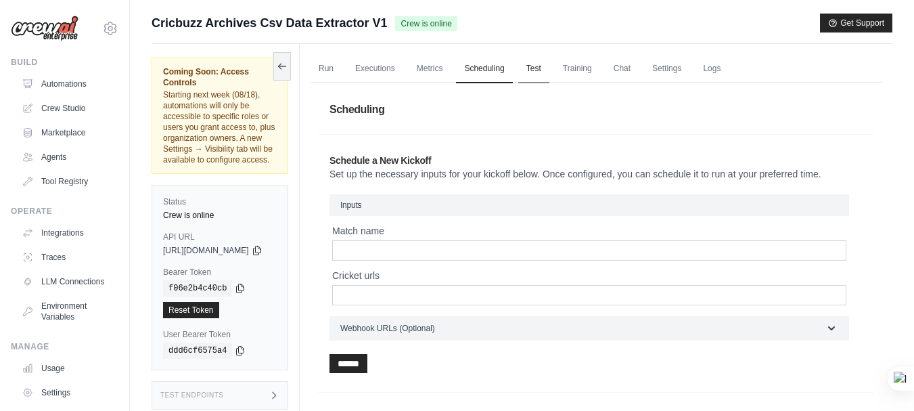
click at [549, 68] on link "Test" at bounding box center [533, 69] width 31 height 28
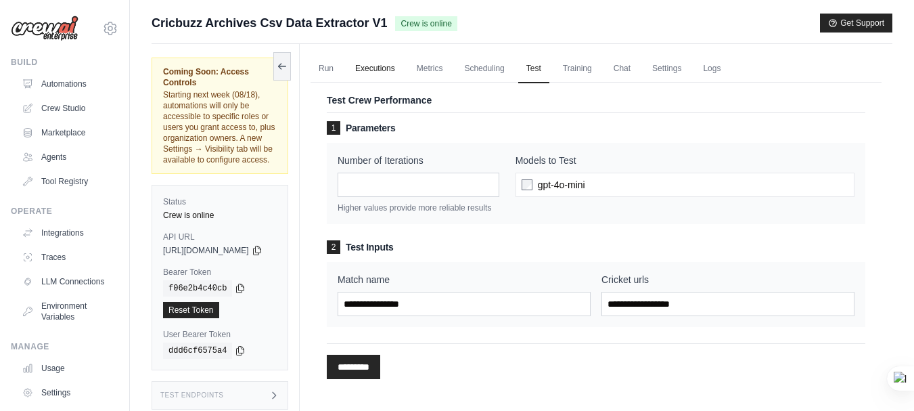
click at [342, 60] on link "Run" at bounding box center [326, 69] width 31 height 28
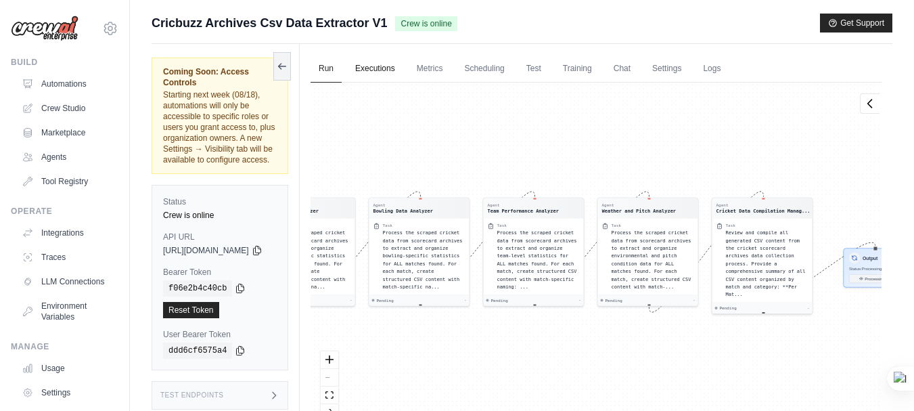
click at [400, 61] on link "Executions" at bounding box center [375, 69] width 56 height 28
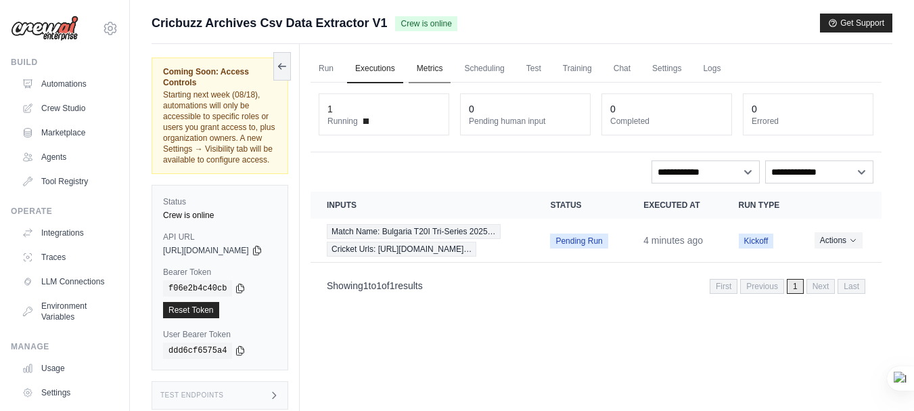
click at [451, 72] on link "Metrics" at bounding box center [430, 69] width 43 height 28
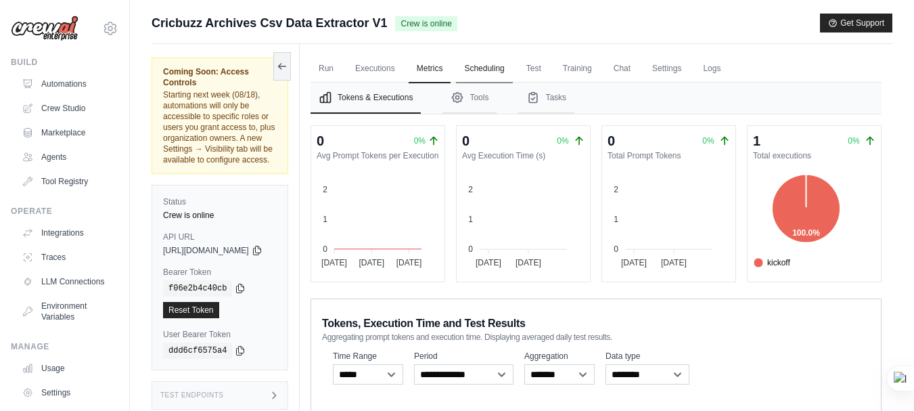
click at [512, 60] on link "Scheduling" at bounding box center [484, 69] width 56 height 28
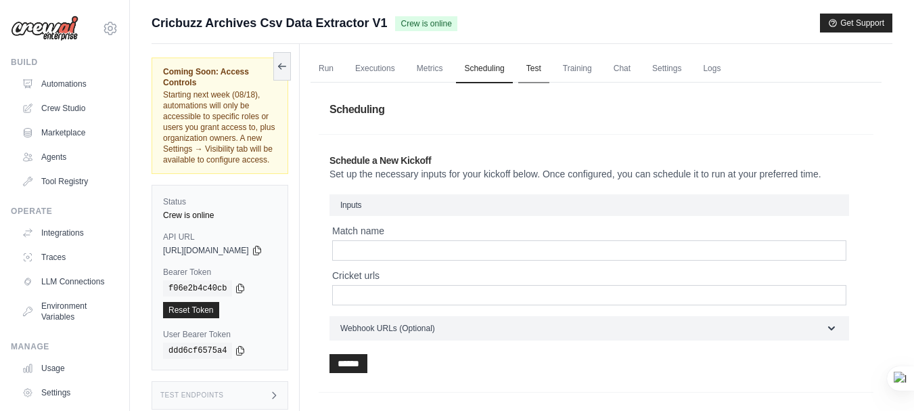
click at [549, 63] on link "Test" at bounding box center [533, 69] width 31 height 28
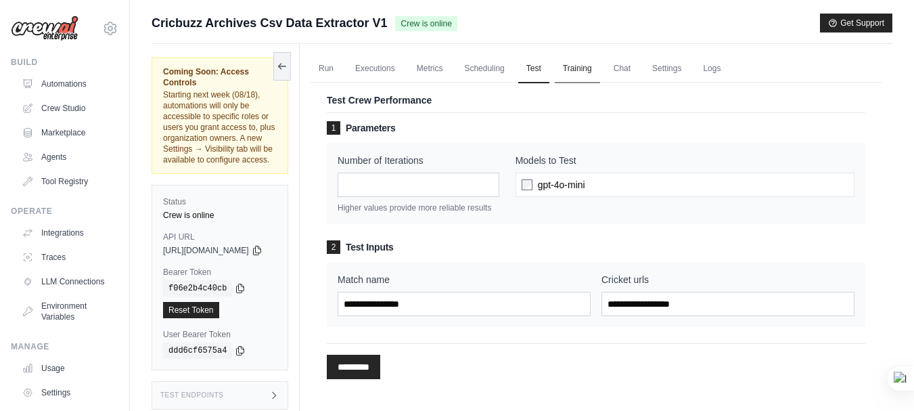
click at [600, 68] on link "Training" at bounding box center [577, 69] width 45 height 28
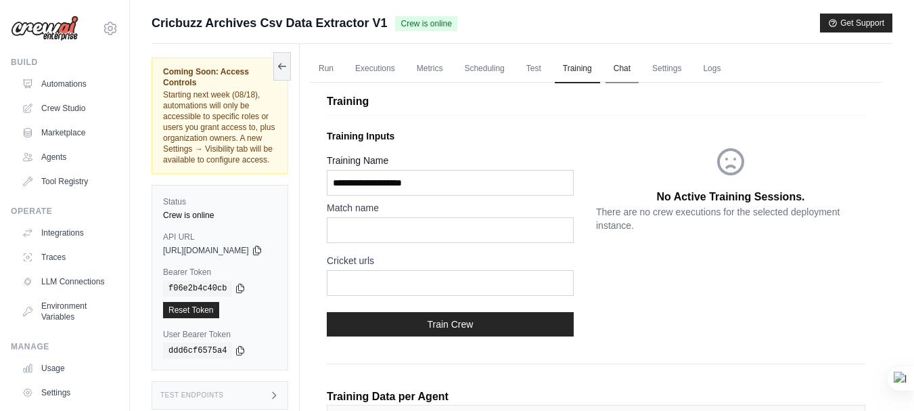
click at [639, 68] on link "Chat" at bounding box center [622, 69] width 33 height 28
click at [689, 78] on link "Settings" at bounding box center [666, 69] width 45 height 28
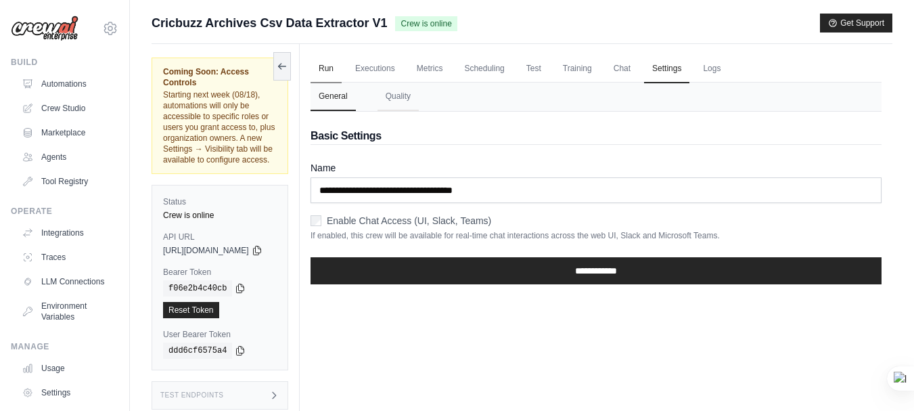
click at [342, 75] on link "Run" at bounding box center [326, 69] width 31 height 28
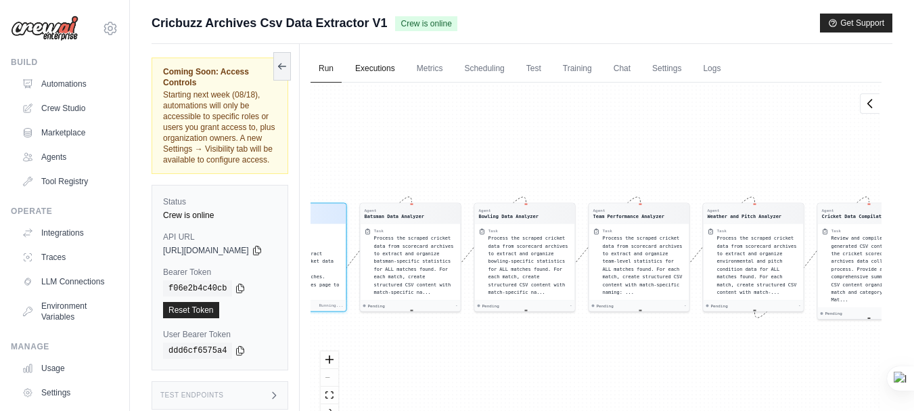
click at [394, 75] on link "Executions" at bounding box center [375, 69] width 56 height 28
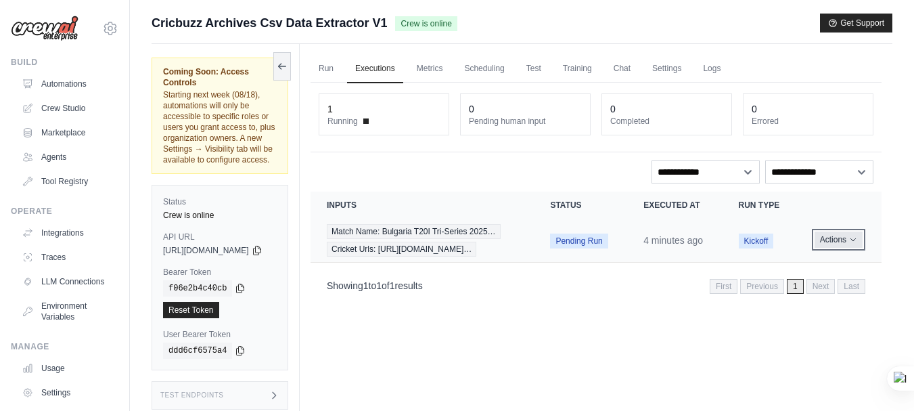
click at [840, 248] on button "Actions" at bounding box center [839, 239] width 48 height 16
click at [838, 248] on button "Actions" at bounding box center [839, 239] width 48 height 16
click at [838, 275] on link "View Details" at bounding box center [822, 265] width 87 height 22
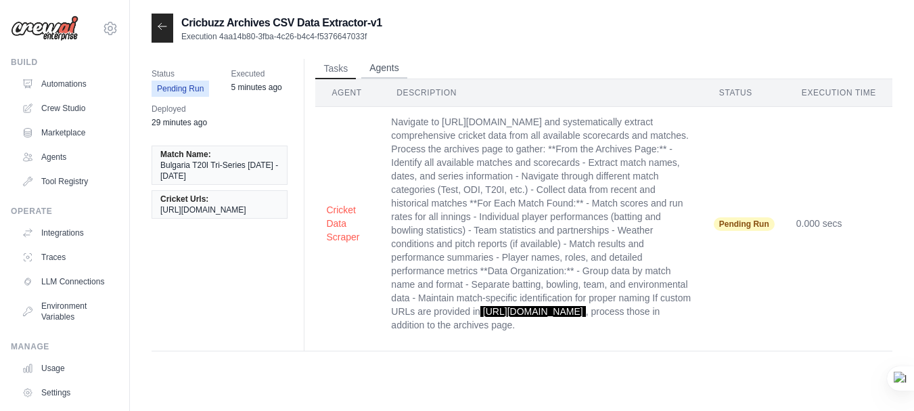
click at [403, 72] on button "Agents" at bounding box center [384, 68] width 46 height 20
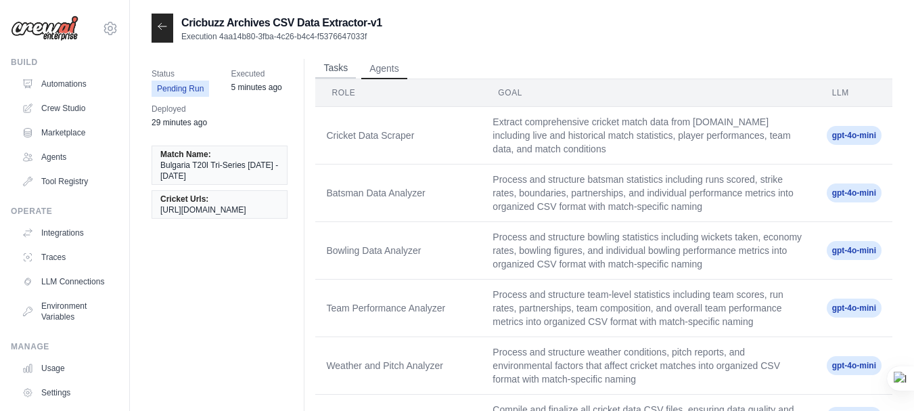
click at [334, 67] on button "Tasks" at bounding box center [335, 68] width 41 height 20
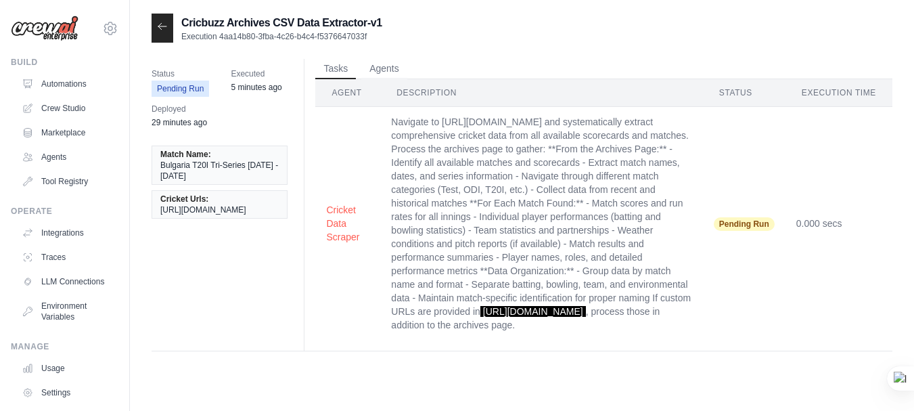
click at [157, 26] on icon at bounding box center [162, 26] width 11 height 11
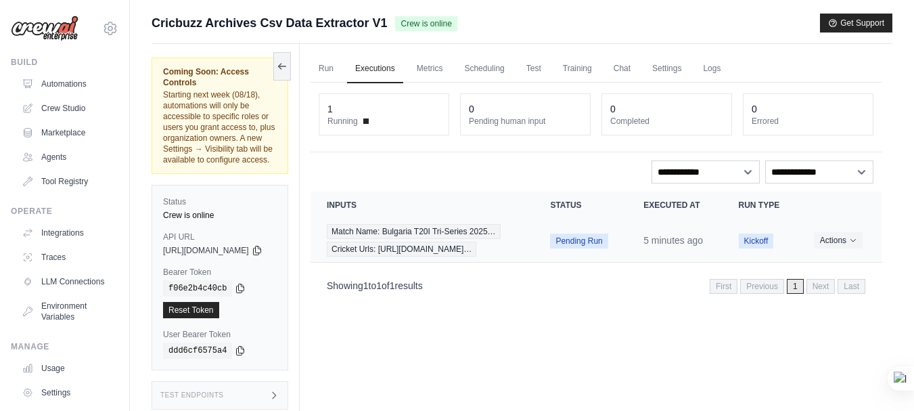
click at [760, 248] on span "Kickoff" at bounding box center [756, 240] width 35 height 15
click at [534, 113] on div "0" at bounding box center [525, 109] width 113 height 14
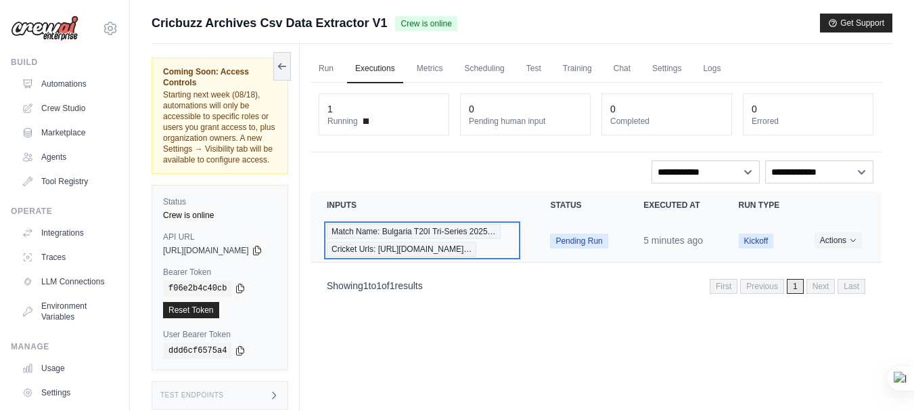
click at [449, 256] on span "Cricket Urls: [URL][DOMAIN_NAME]…" at bounding box center [402, 249] width 150 height 15
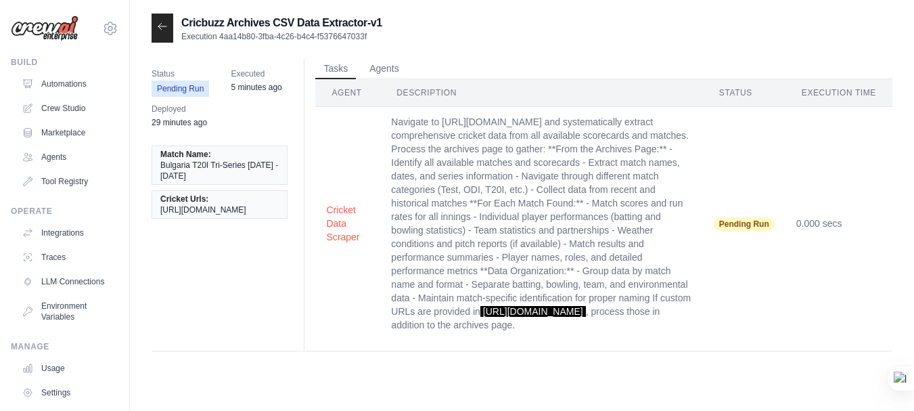
click at [153, 23] on div at bounding box center [163, 28] width 22 height 29
click at [163, 33] on div at bounding box center [163, 28] width 22 height 29
click at [66, 85] on link "Automations" at bounding box center [69, 84] width 102 height 22
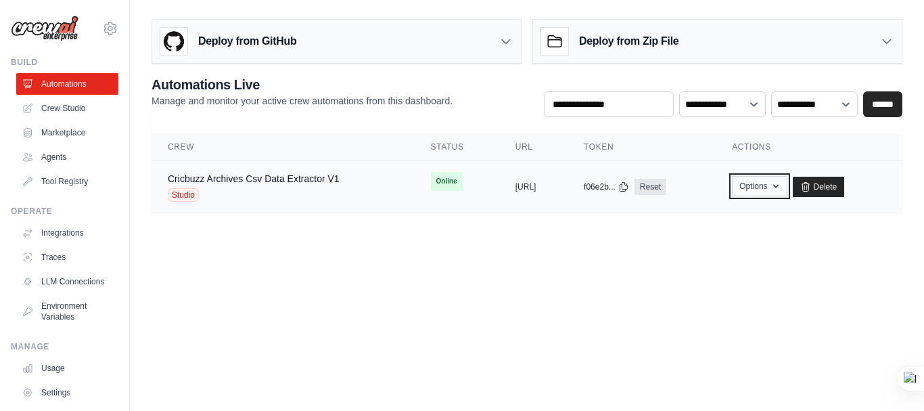
click at [764, 186] on button "Options" at bounding box center [759, 186] width 55 height 20
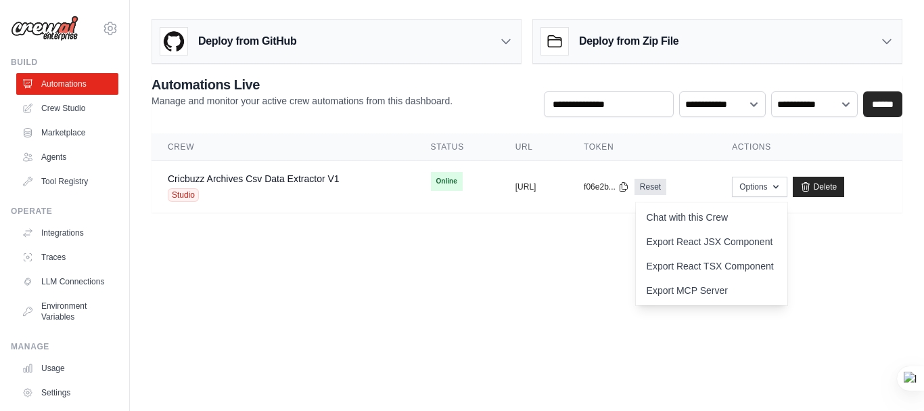
click at [503, 247] on body "rarindam717@gmail.com Settings Build Automations Crew Studio" at bounding box center [462, 205] width 924 height 411
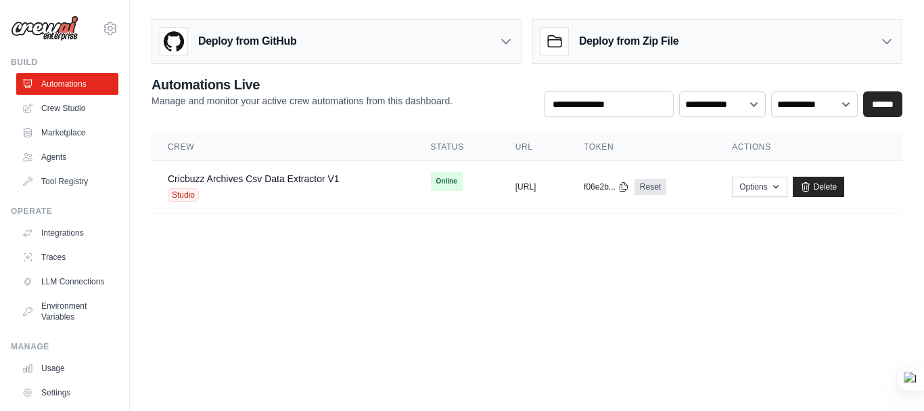
click at [75, 366] on div "Manage Usage Settings Resources Documentation GitHub Blog" at bounding box center [65, 384] width 108 height 87
click at [68, 375] on link "Usage" at bounding box center [69, 368] width 102 height 22
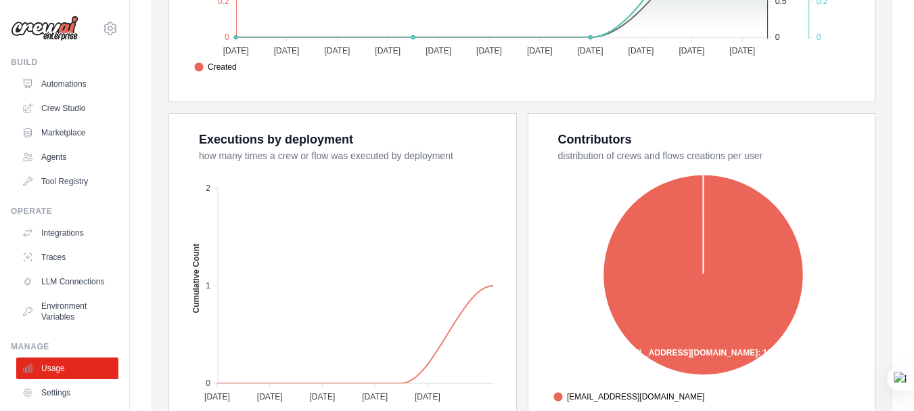
scroll to position [570, 0]
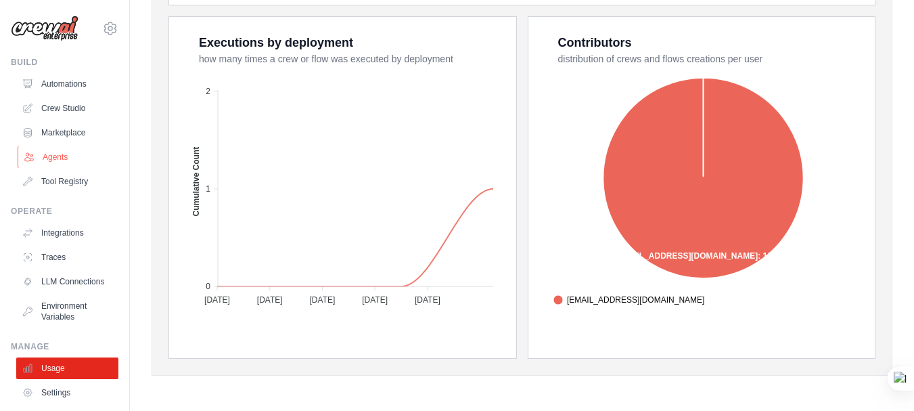
click at [68, 159] on link "Agents" at bounding box center [69, 157] width 102 height 22
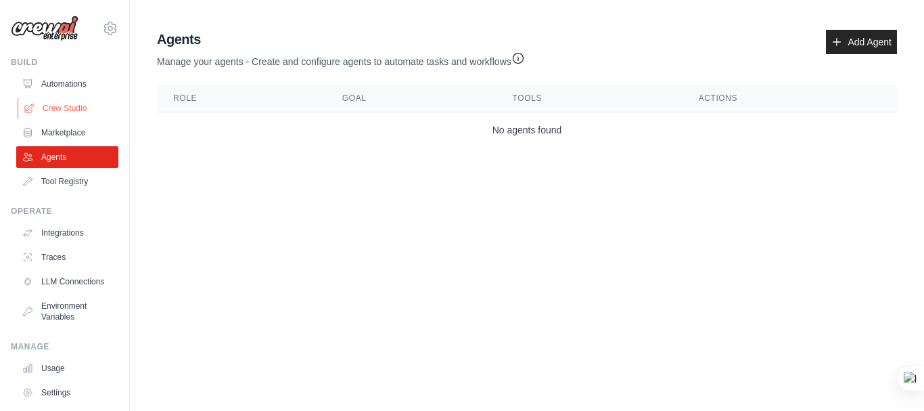
click at [76, 118] on link "Crew Studio" at bounding box center [69, 108] width 102 height 22
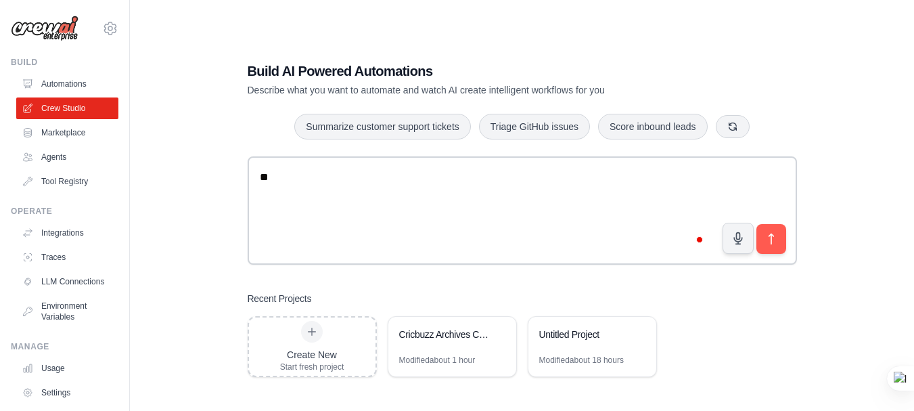
type textarea "*"
